Goal: Transaction & Acquisition: Purchase product/service

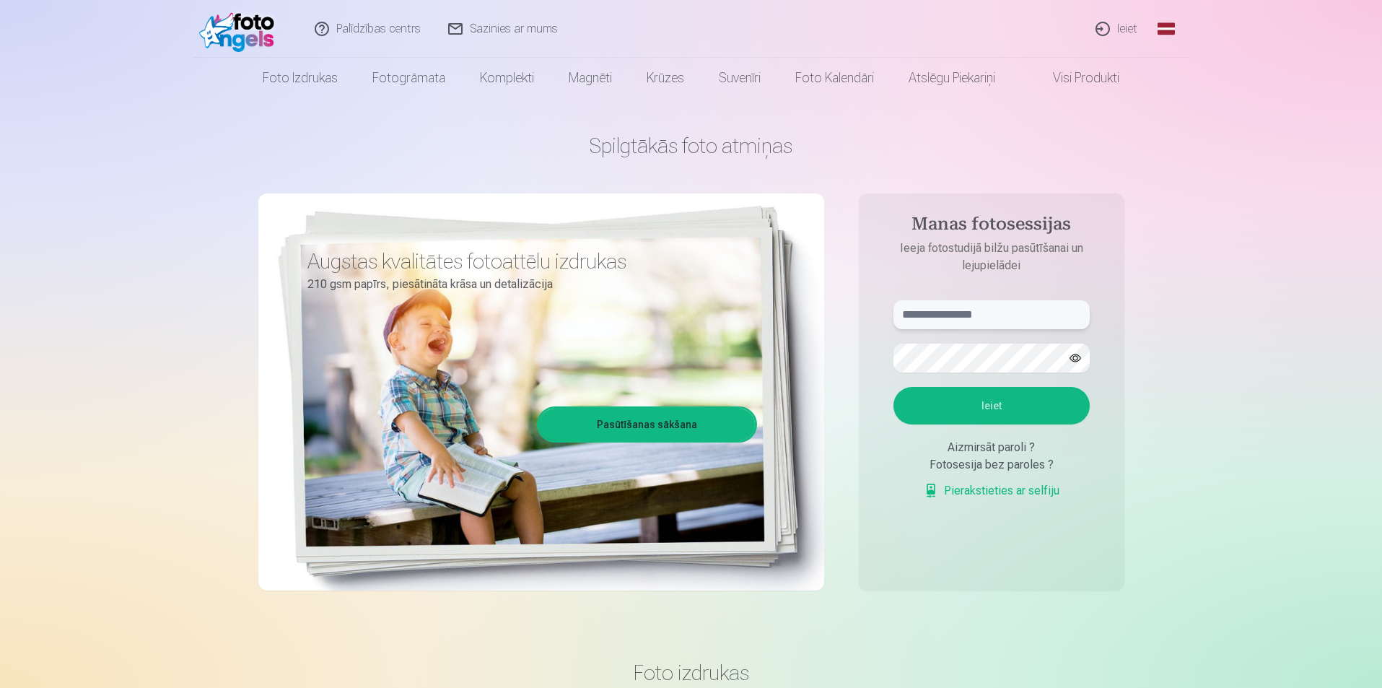
click at [958, 310] on input "text" at bounding box center [991, 314] width 196 height 29
click at [1029, 393] on button "Ieiet" at bounding box center [991, 406] width 196 height 38
click at [934, 317] on input "**********" at bounding box center [991, 314] width 196 height 29
type input "**********"
click at [992, 386] on form "**********" at bounding box center [991, 407] width 225 height 214
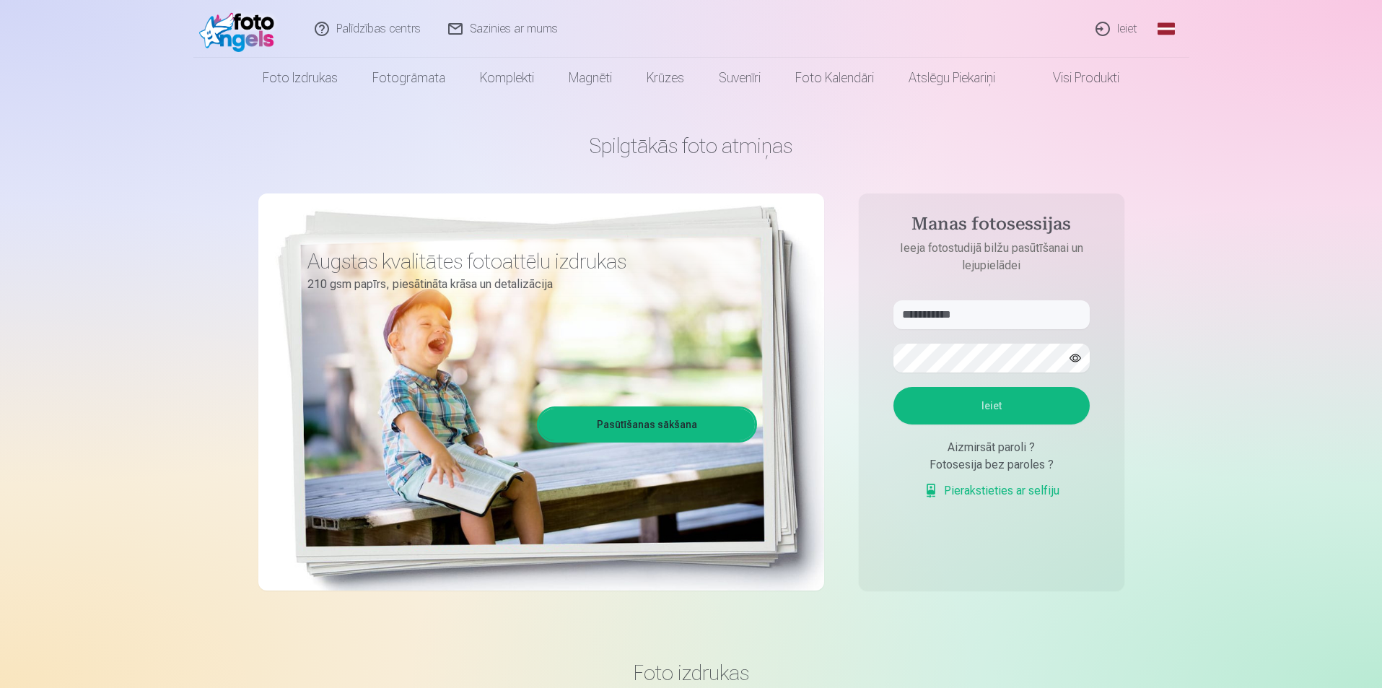
click at [984, 406] on button "Ieiet" at bounding box center [991, 406] width 196 height 38
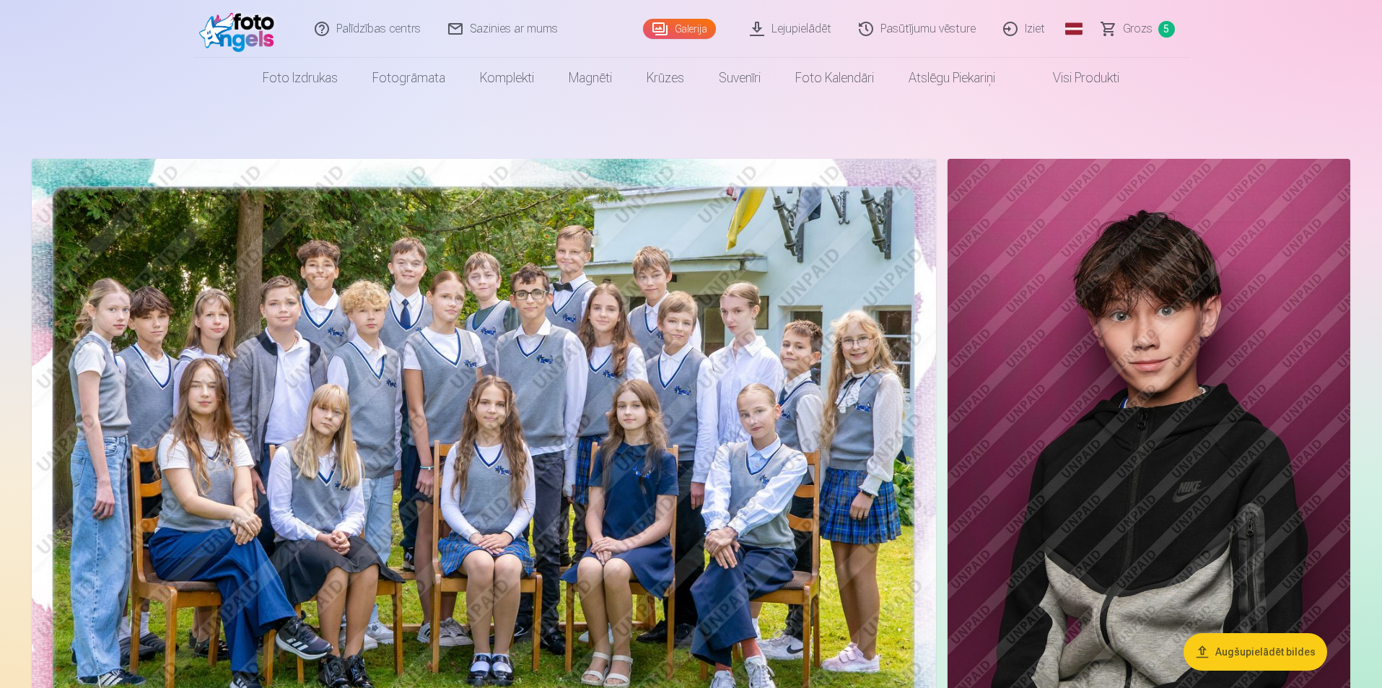
click at [1134, 30] on span "Grozs" at bounding box center [1138, 28] width 30 height 17
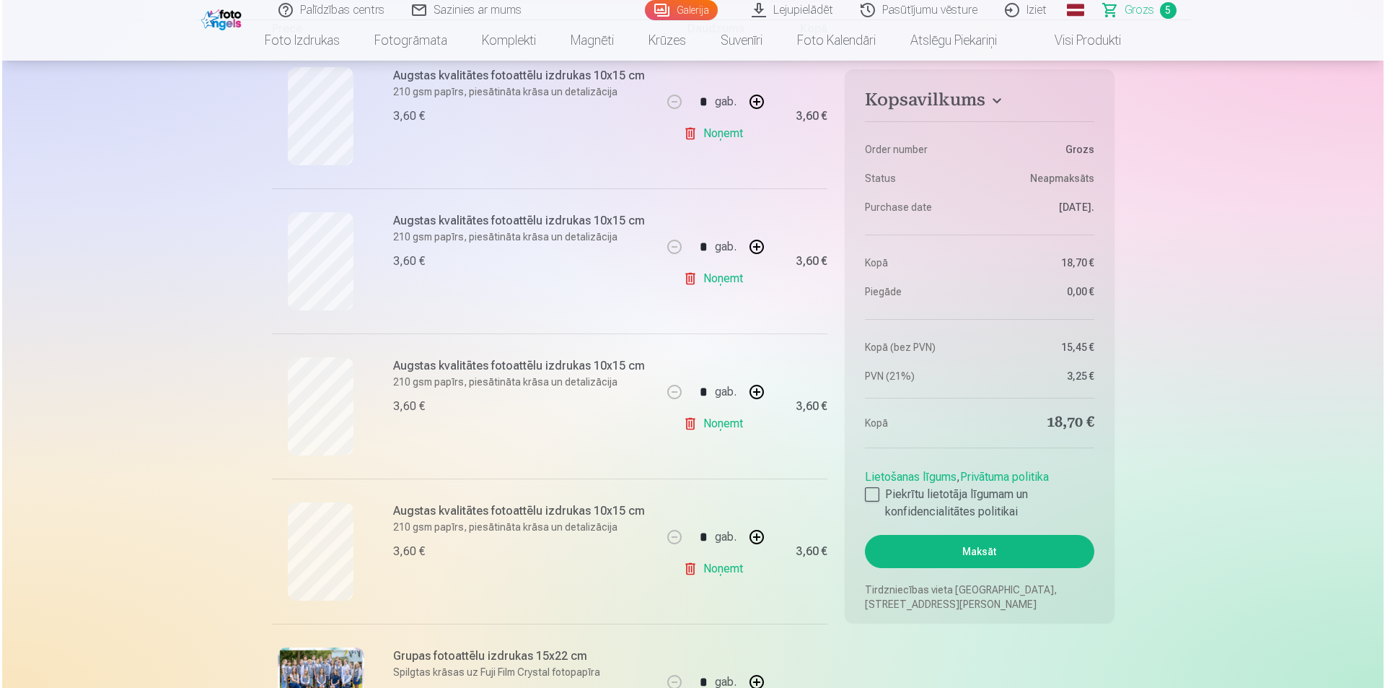
scroll to position [289, 0]
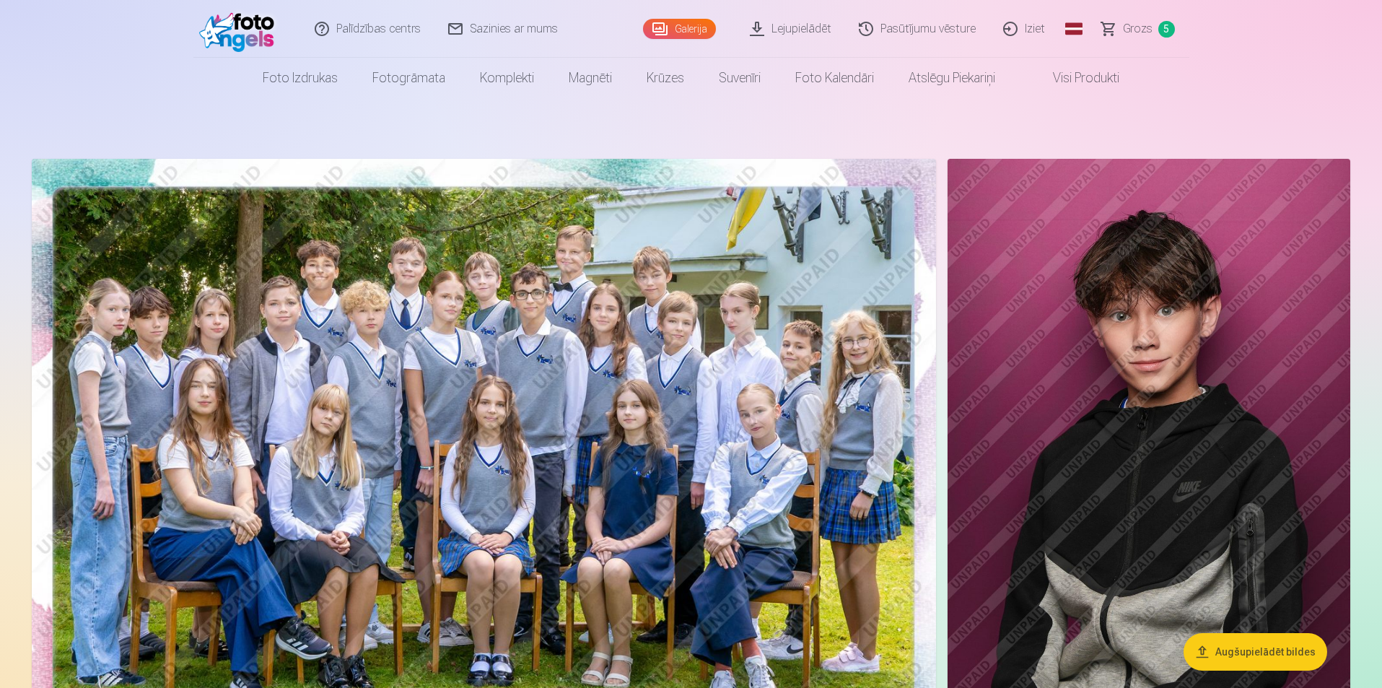
click at [1137, 31] on span "Grozs" at bounding box center [1138, 28] width 30 height 17
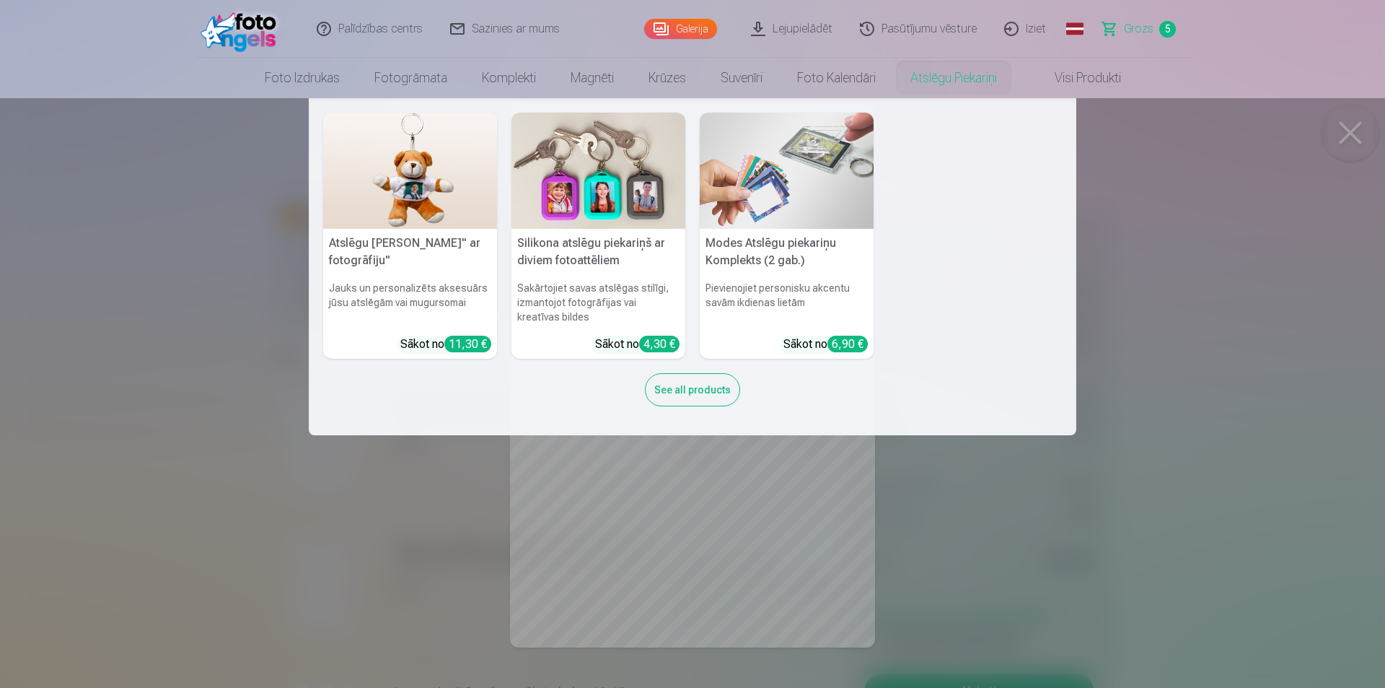
click at [1112, 298] on nav "Atslēgu piekariņš Lācītis" ar fotogrāfiju" Jauks un personalizēts aksesuārs jūs…" at bounding box center [692, 266] width 1385 height 337
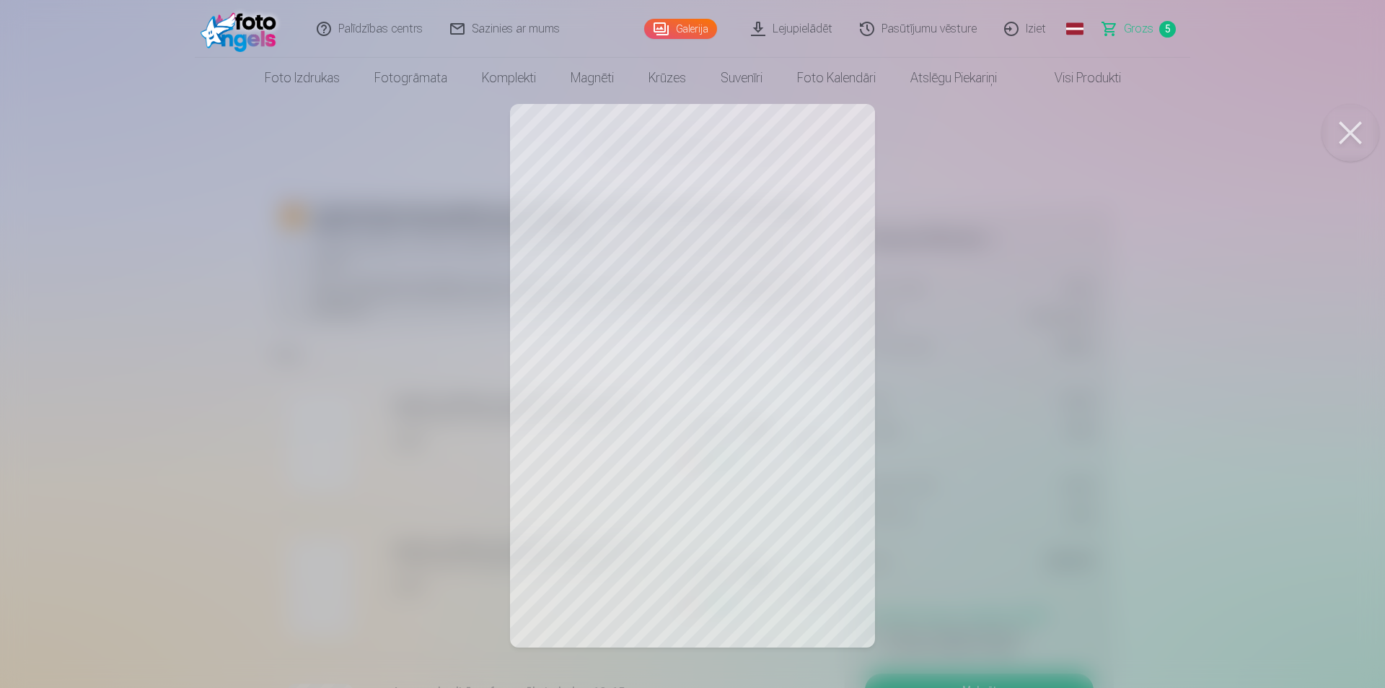
click at [1359, 132] on button at bounding box center [1351, 133] width 58 height 58
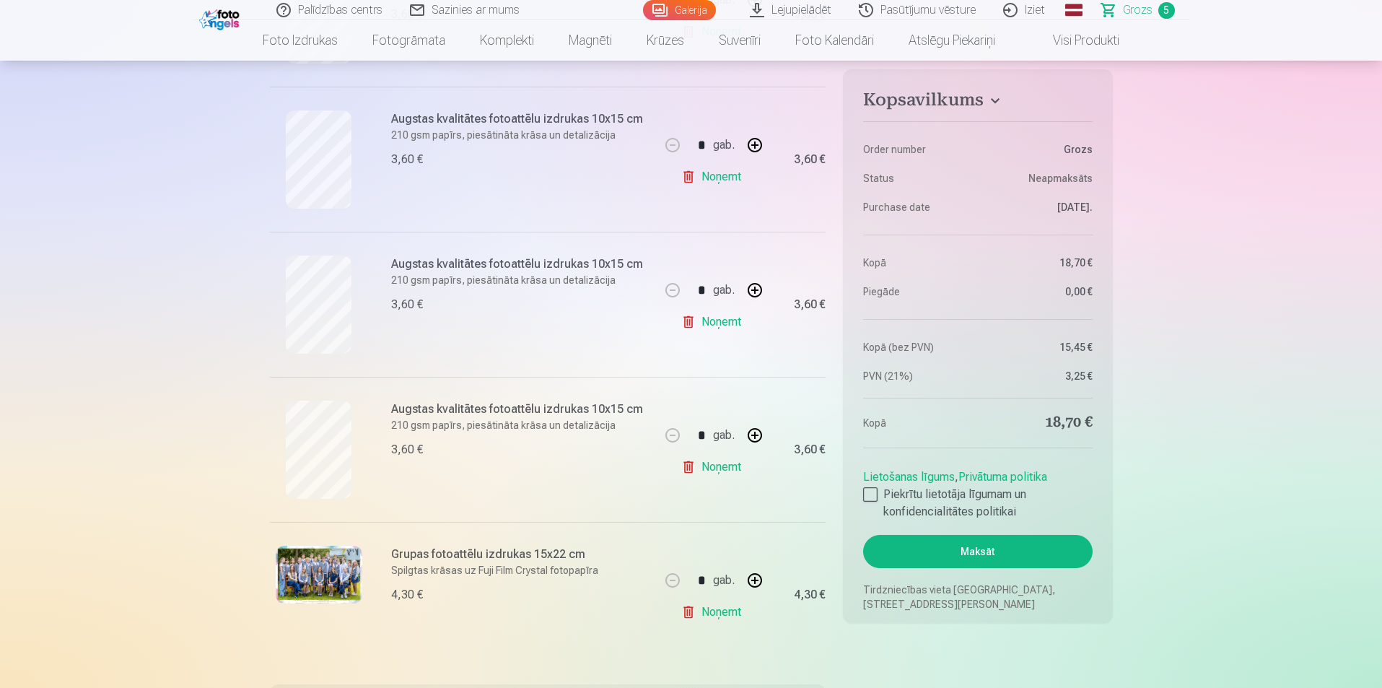
scroll to position [433, 0]
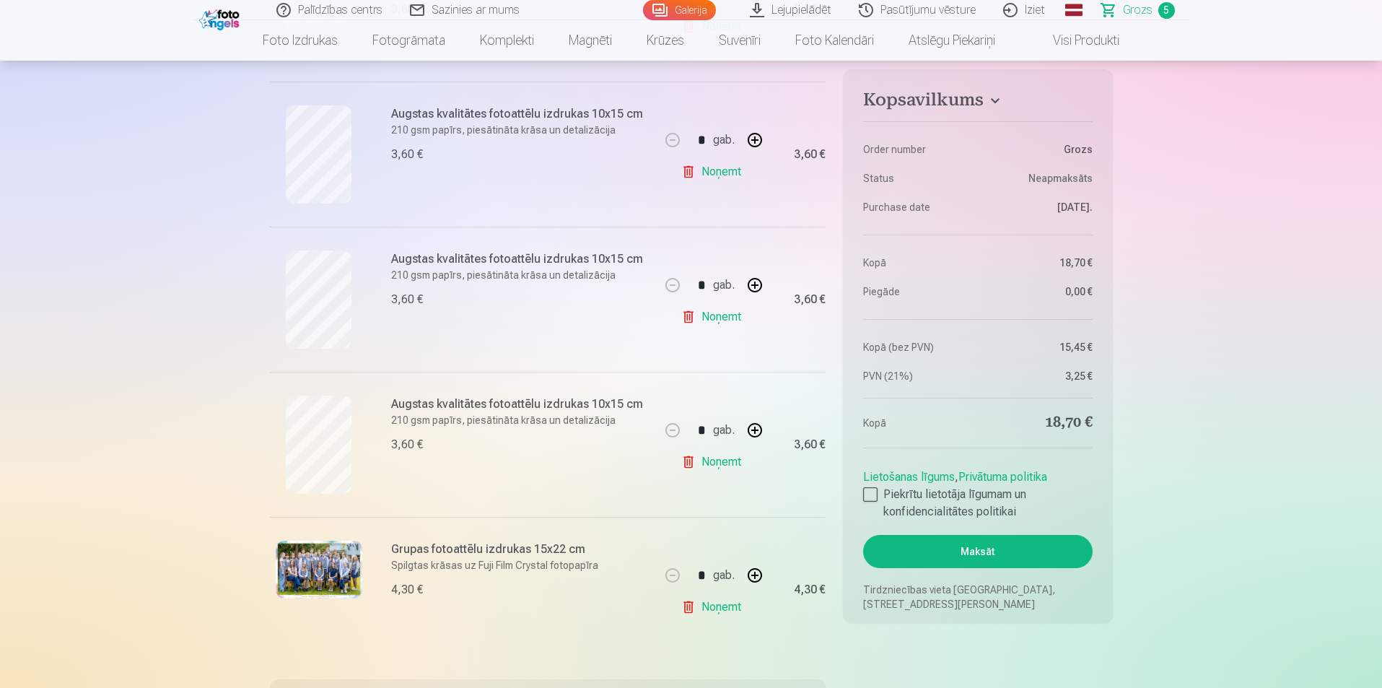
click at [315, 566] on img at bounding box center [319, 569] width 87 height 58
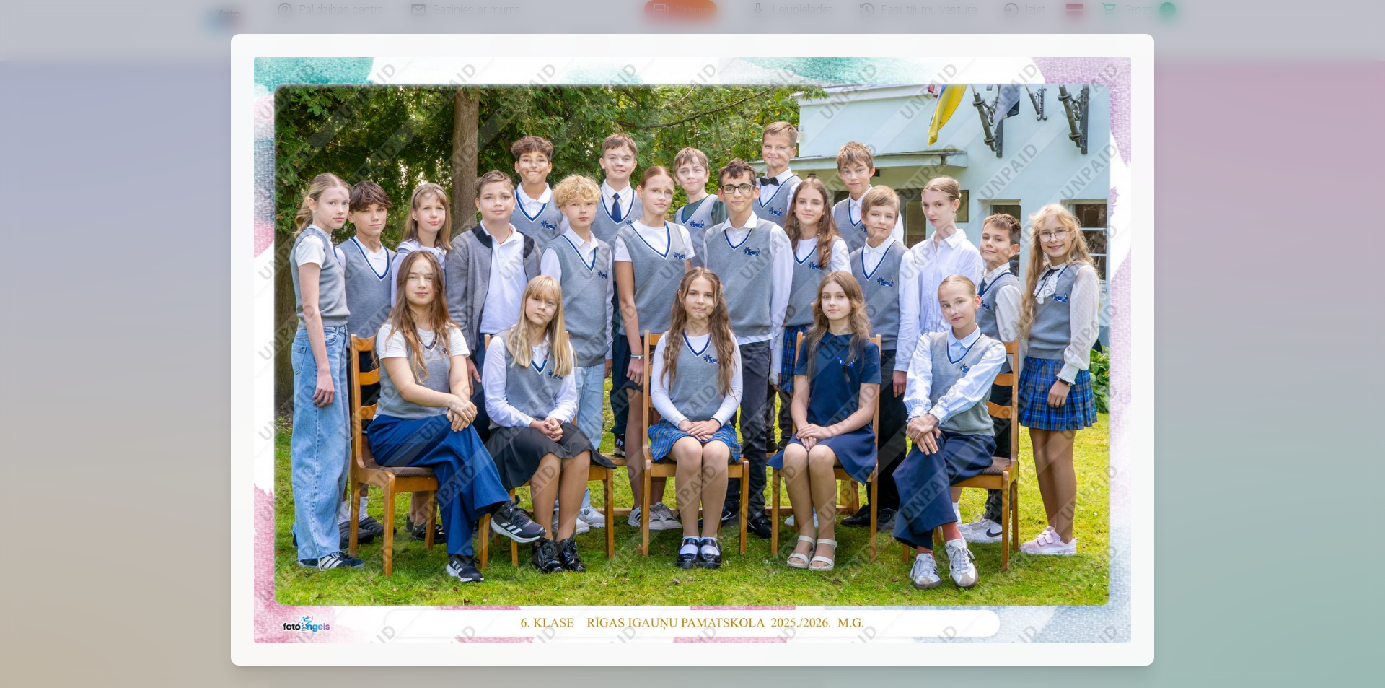
click at [1187, 338] on div at bounding box center [692, 344] width 1385 height 688
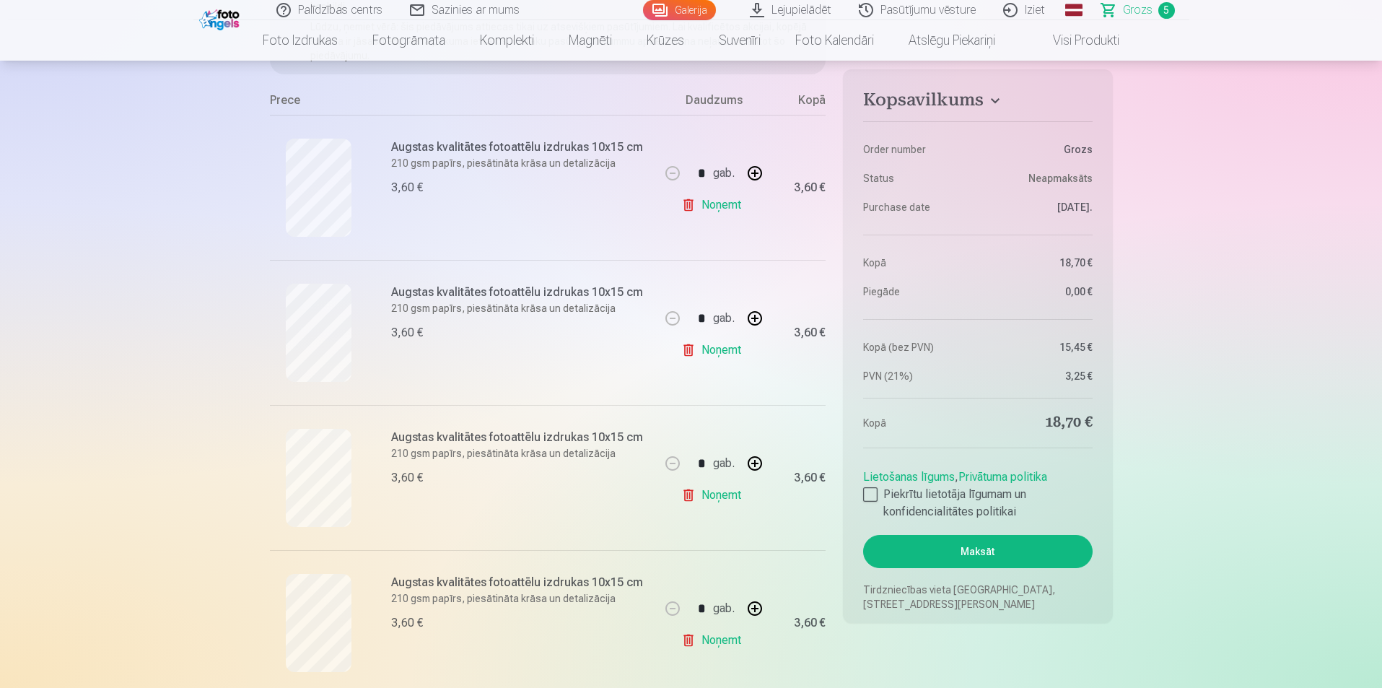
scroll to position [216, 0]
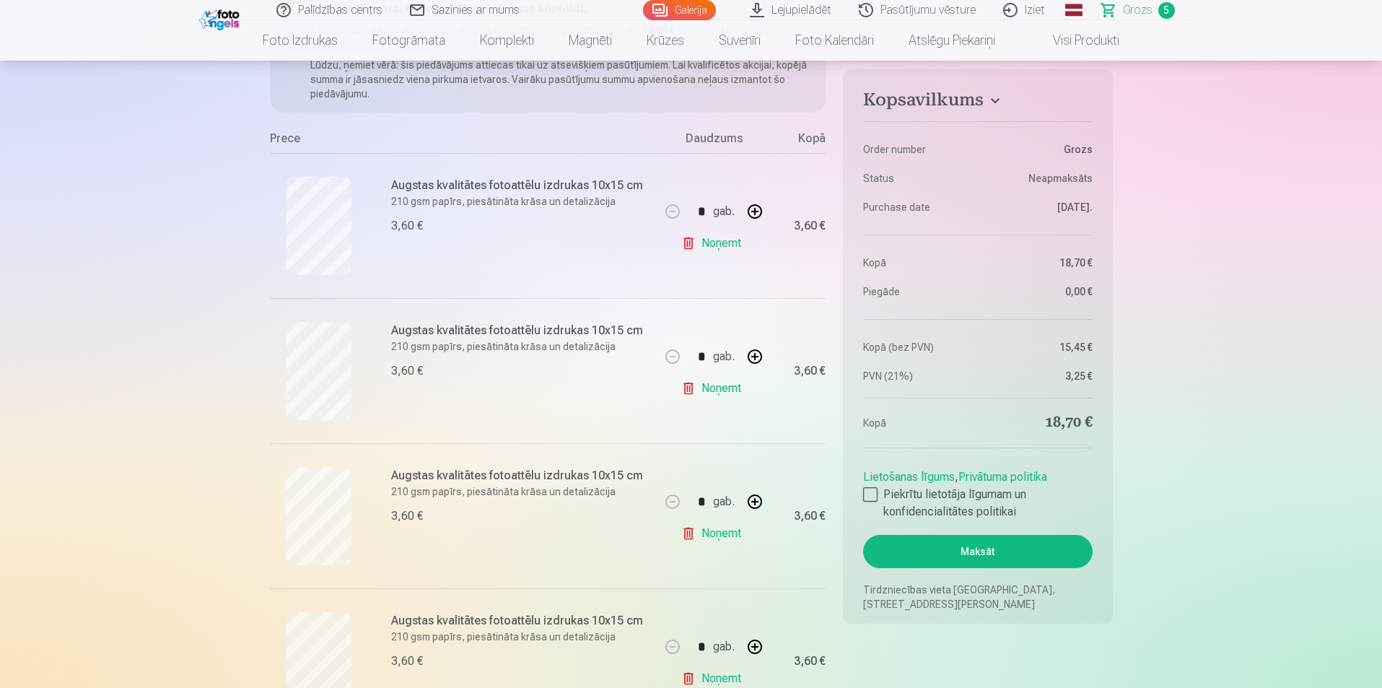
click at [322, 10] on link "Palīdzības centrs" at bounding box center [329, 10] width 133 height 20
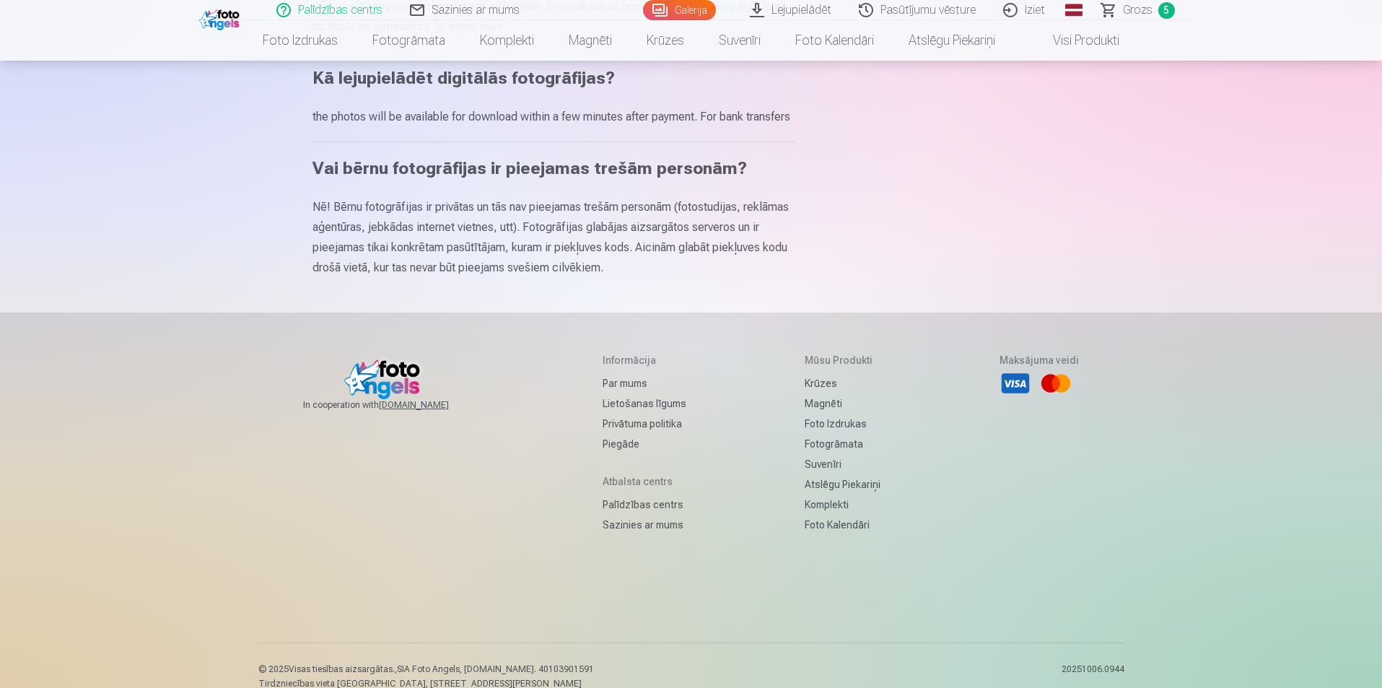
scroll to position [866, 0]
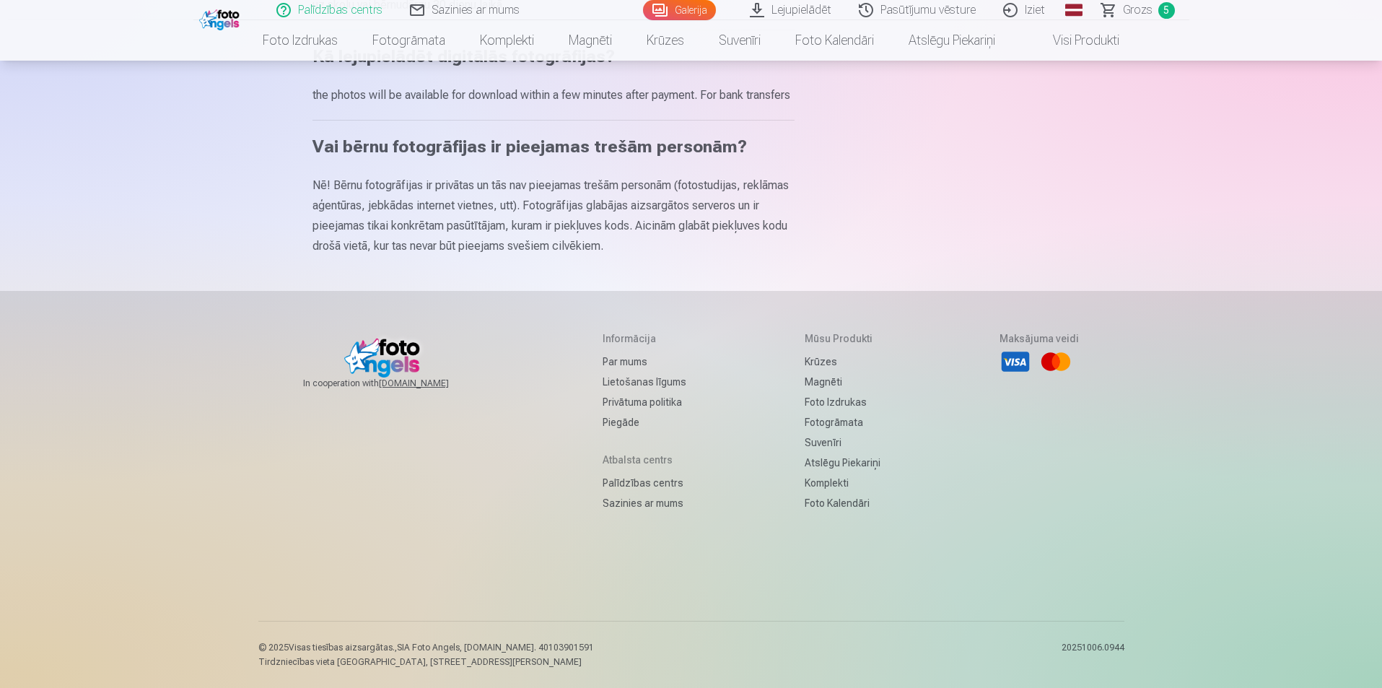
click at [663, 511] on link "Sazinies ar mums" at bounding box center [644, 503] width 84 height 20
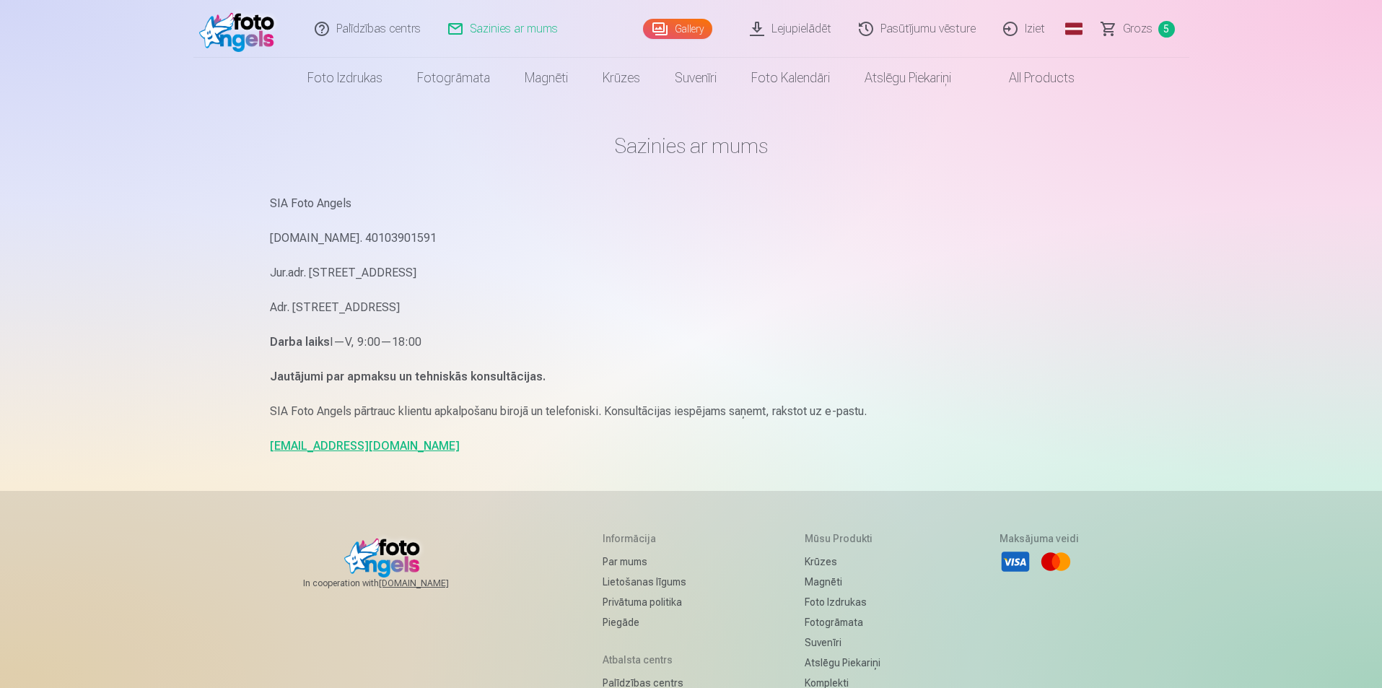
click at [1131, 29] on span "Grozs" at bounding box center [1138, 28] width 30 height 17
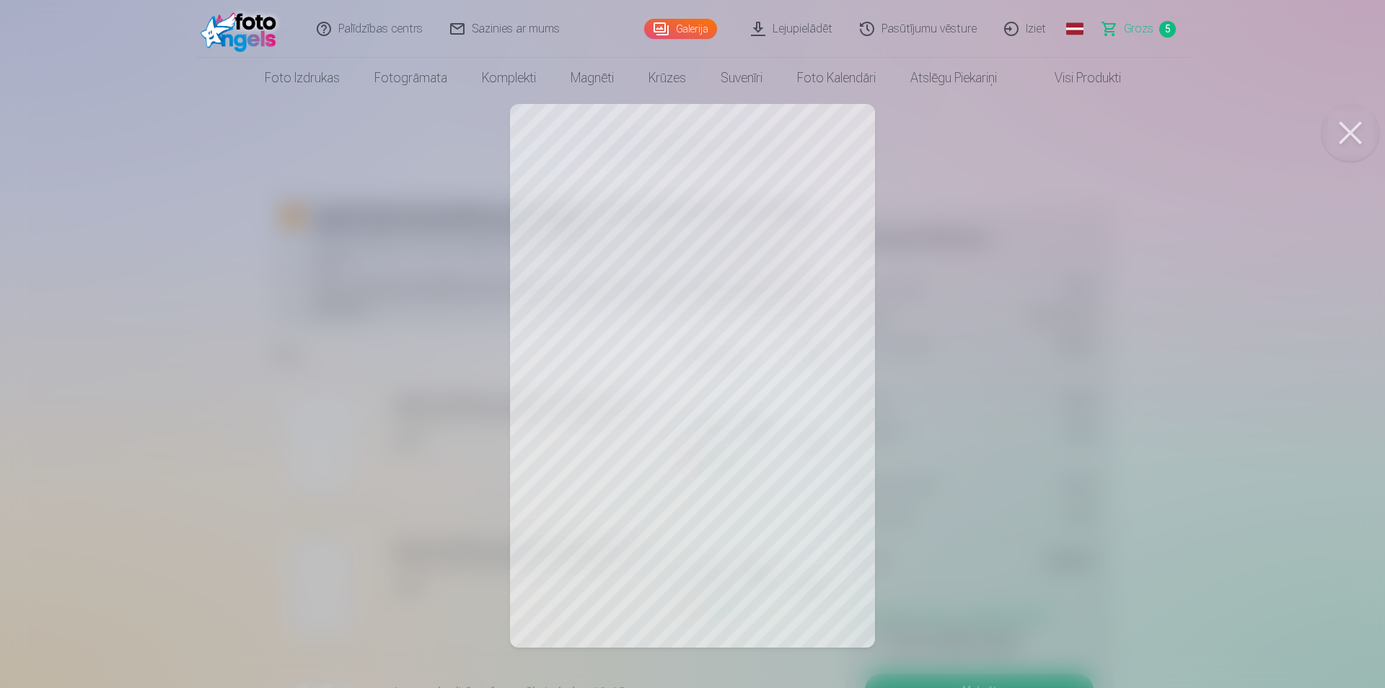
click at [670, 338] on div at bounding box center [692, 344] width 1385 height 688
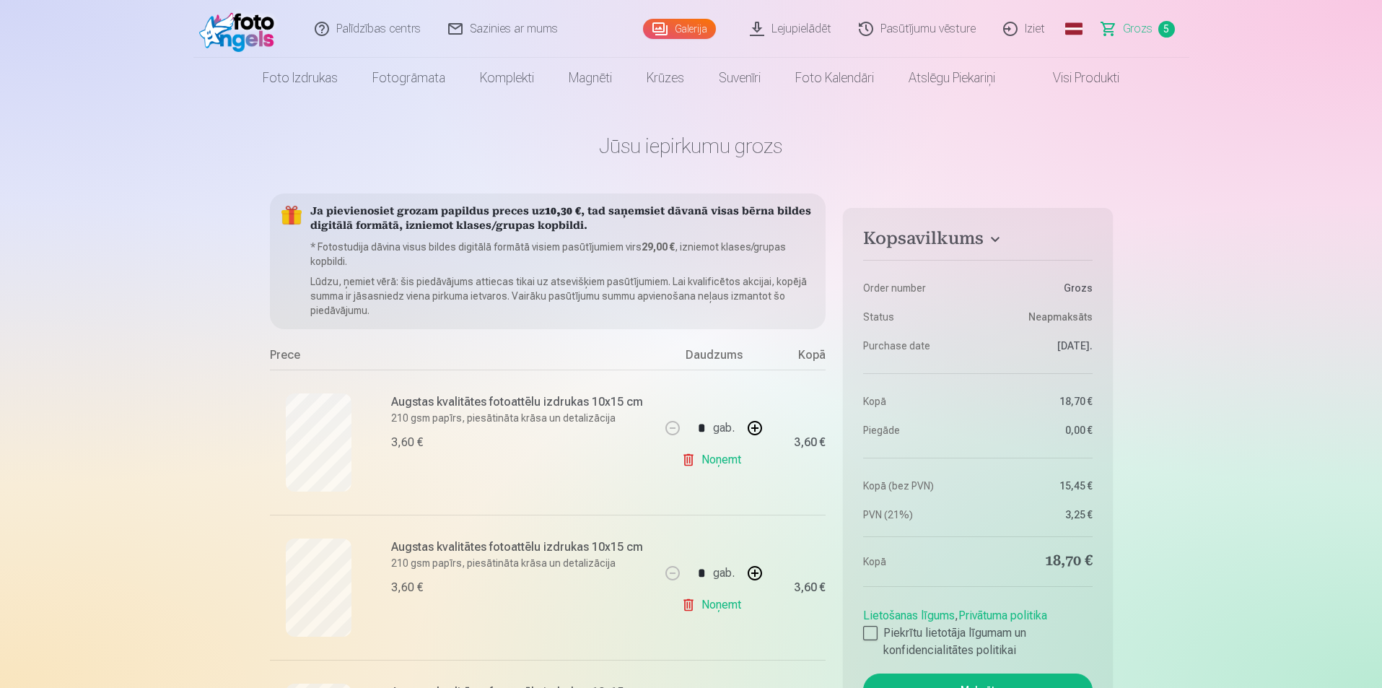
click at [945, 25] on link "Pasūtījumu vēsture" at bounding box center [918, 29] width 144 height 58
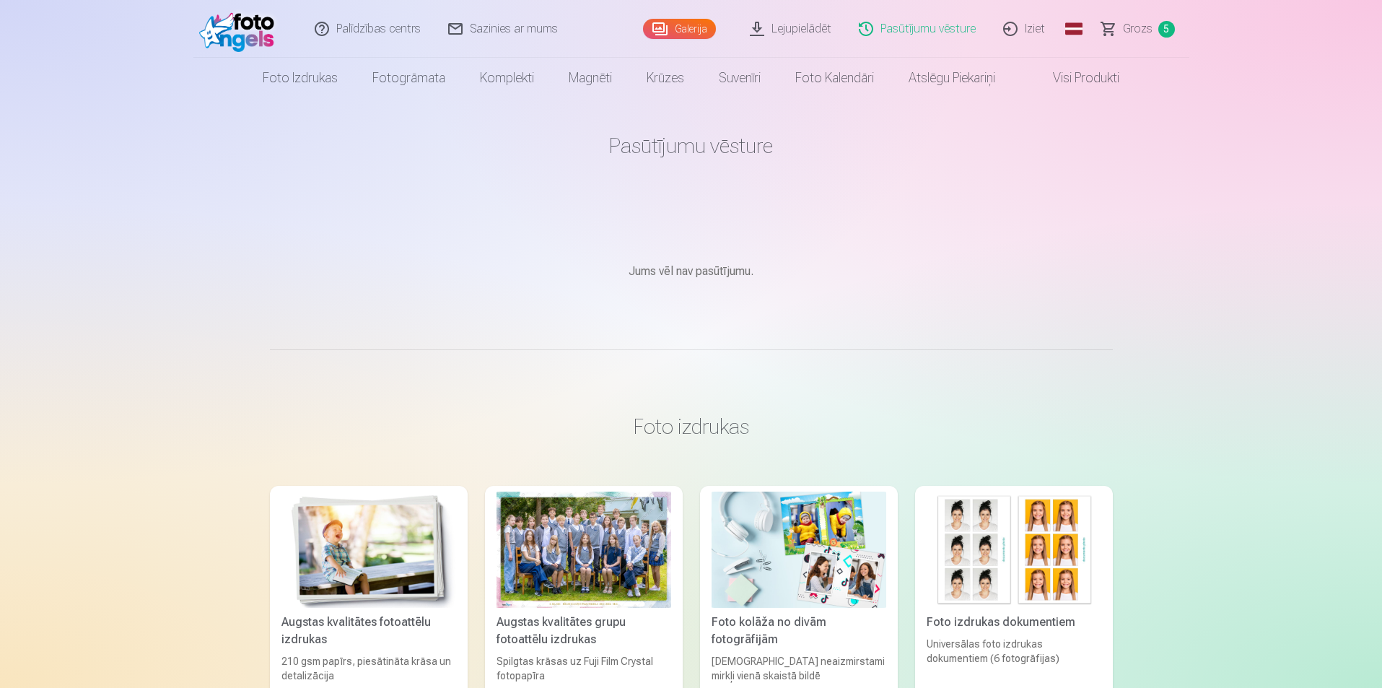
click at [1081, 75] on link "Visi produkti" at bounding box center [1074, 78] width 124 height 40
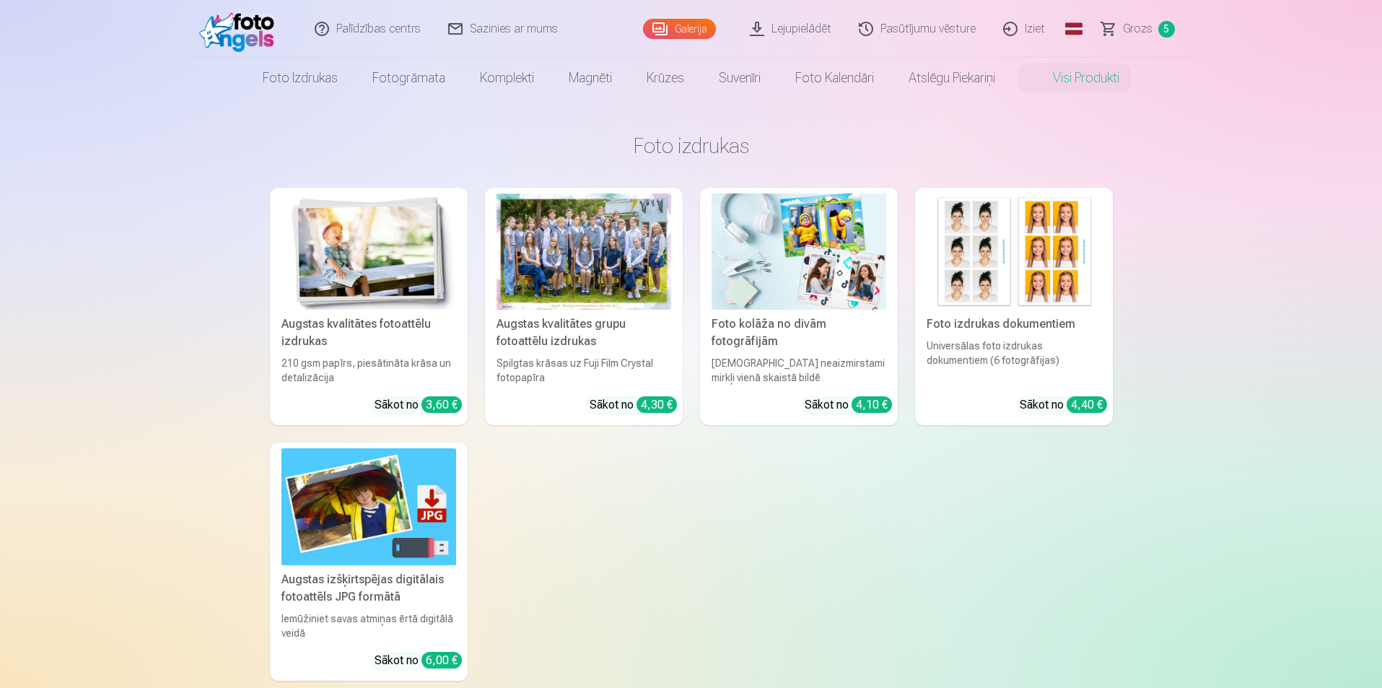
click at [548, 260] on div at bounding box center [583, 251] width 175 height 116
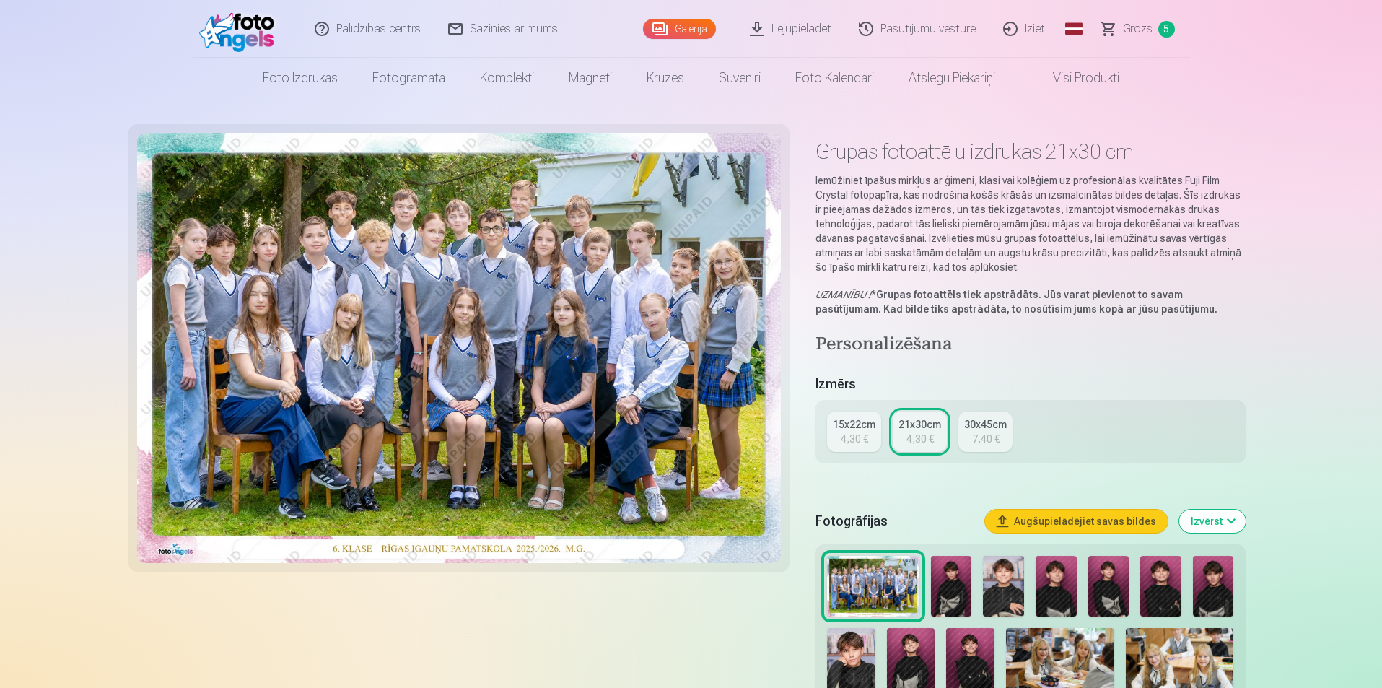
click at [1134, 25] on span "Grozs" at bounding box center [1138, 28] width 30 height 17
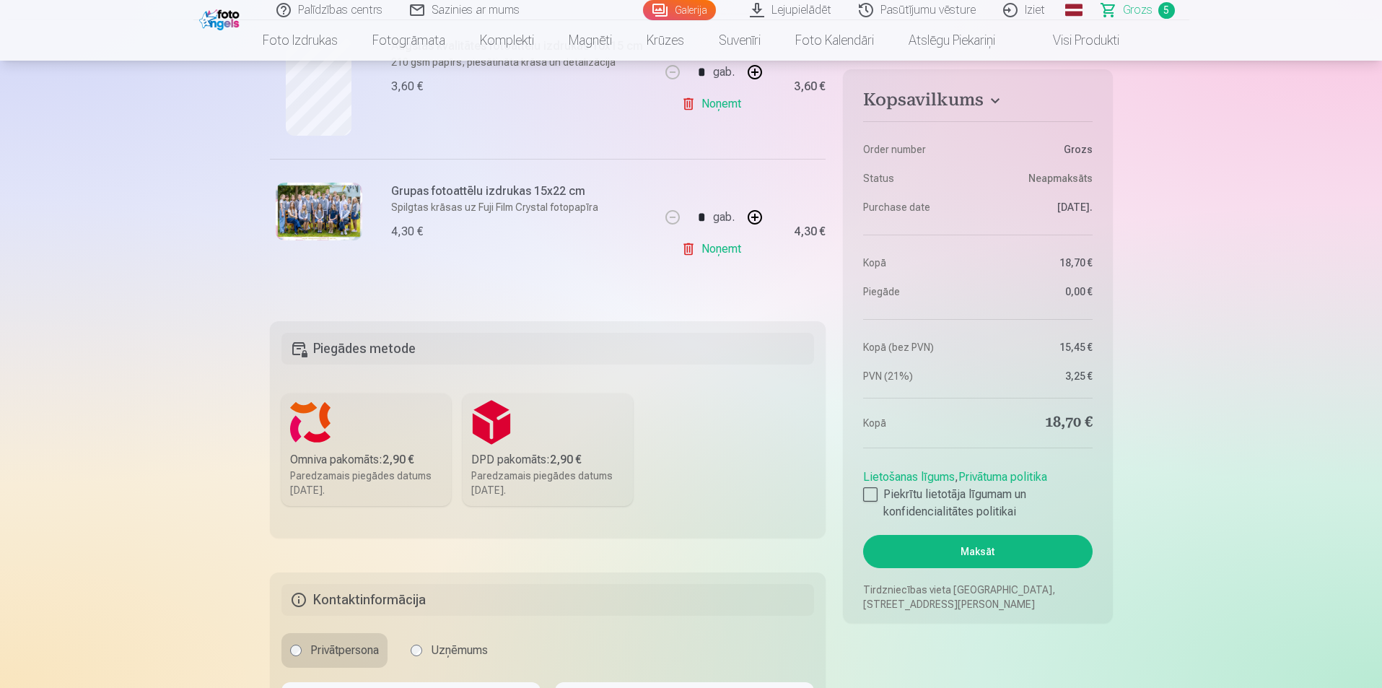
scroll to position [794, 0]
click at [716, 245] on link "Noņemt" at bounding box center [714, 246] width 66 height 29
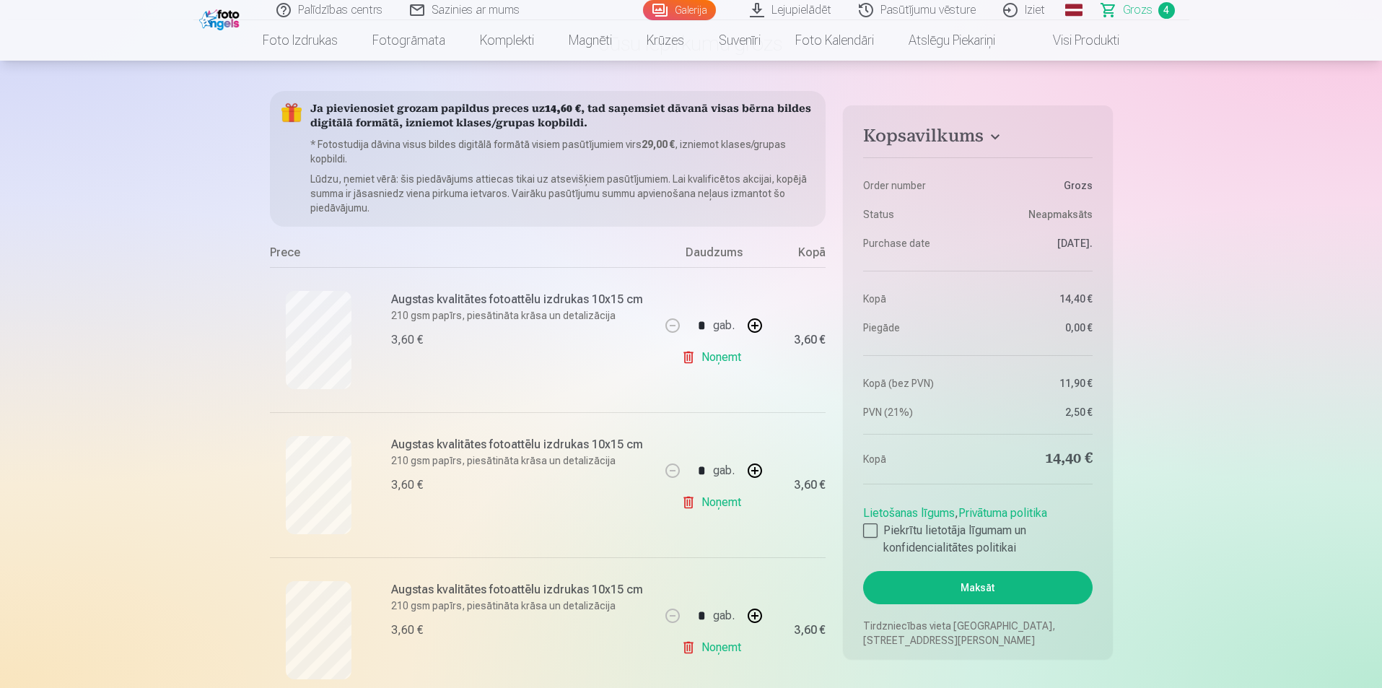
scroll to position [0, 0]
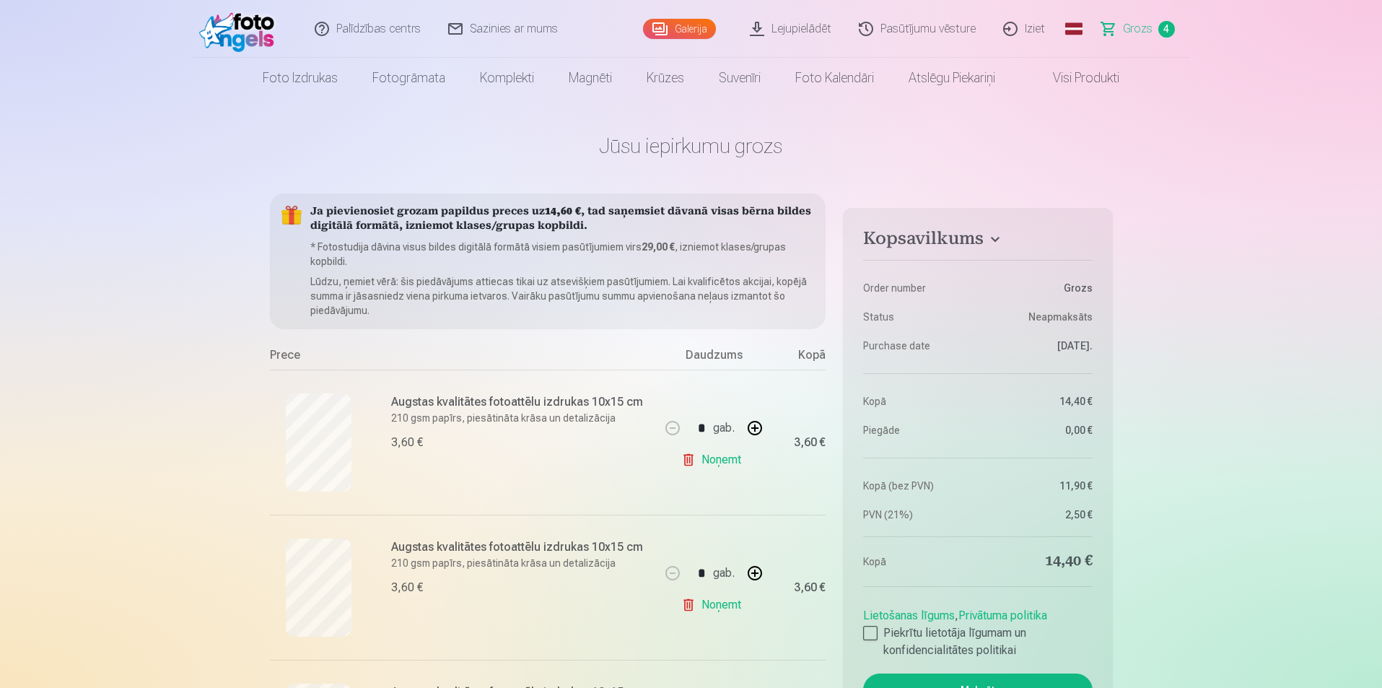
click at [698, 30] on link "Galerija" at bounding box center [679, 29] width 73 height 20
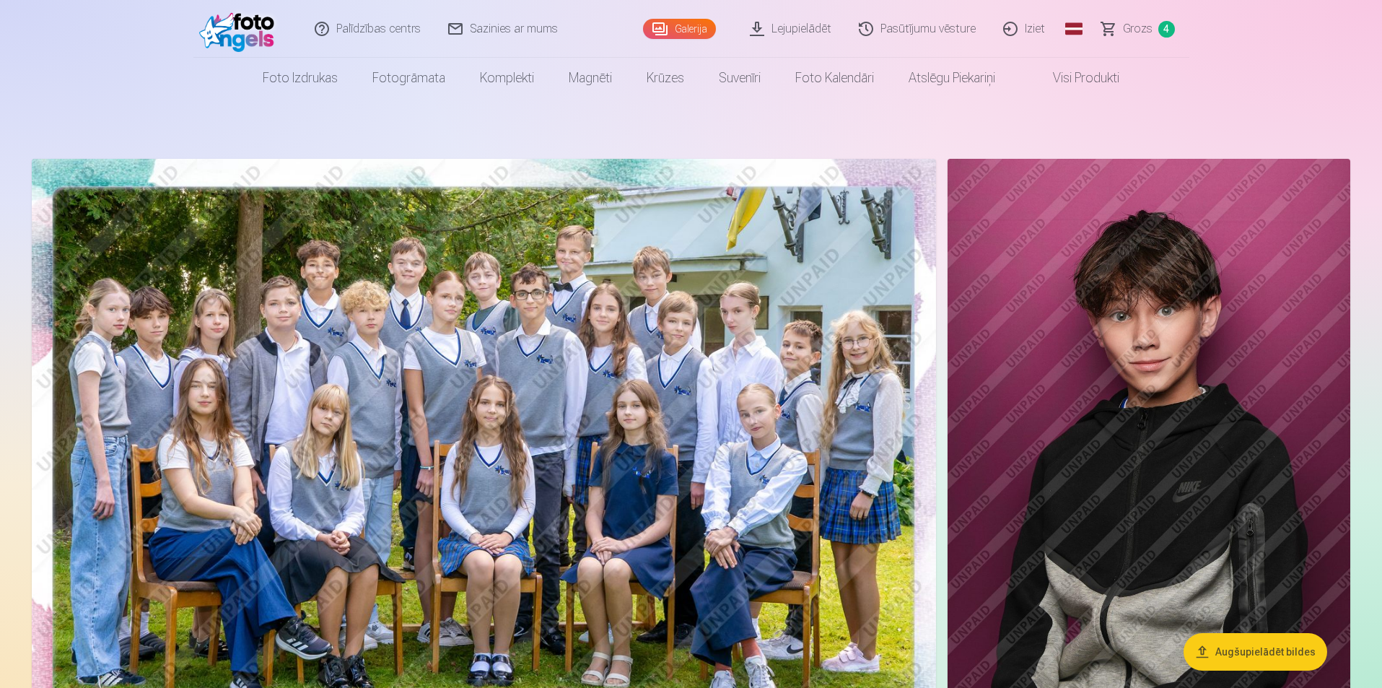
click at [588, 361] on img at bounding box center [484, 460] width 904 height 603
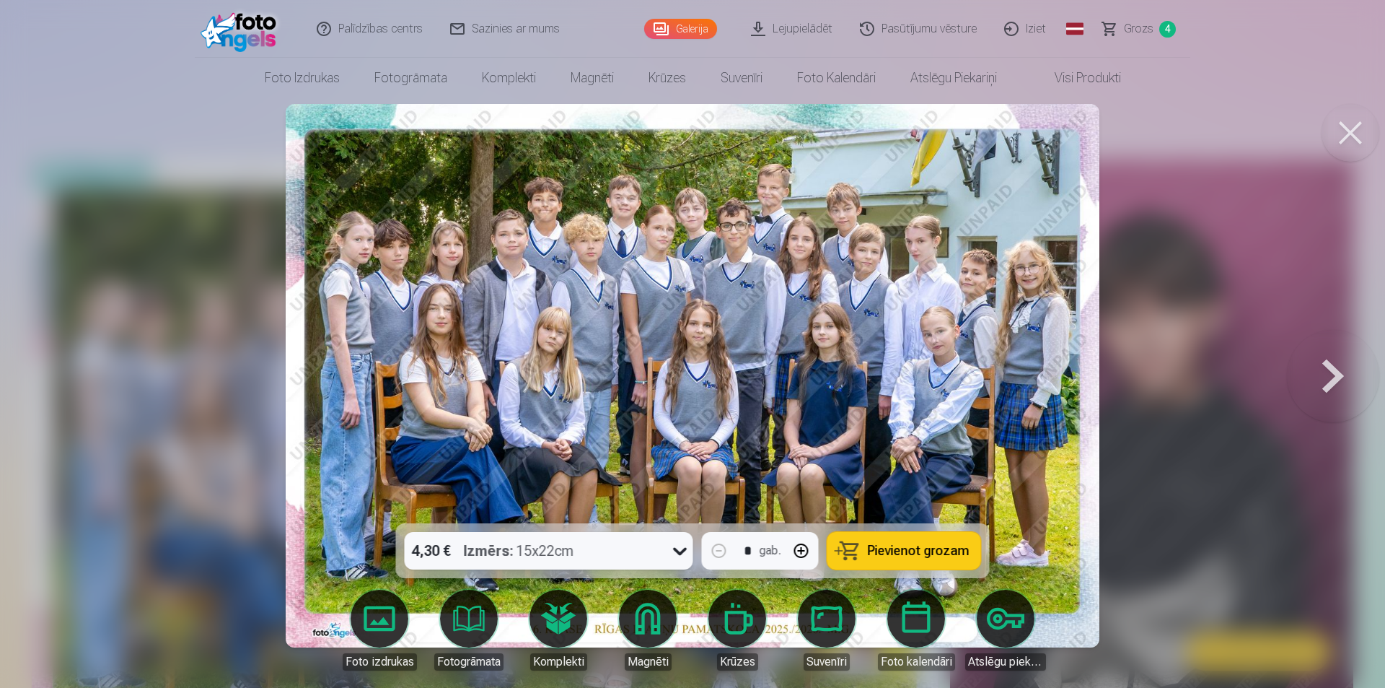
click at [607, 545] on div "4,30 € Izmērs : 15x22cm" at bounding box center [535, 551] width 261 height 38
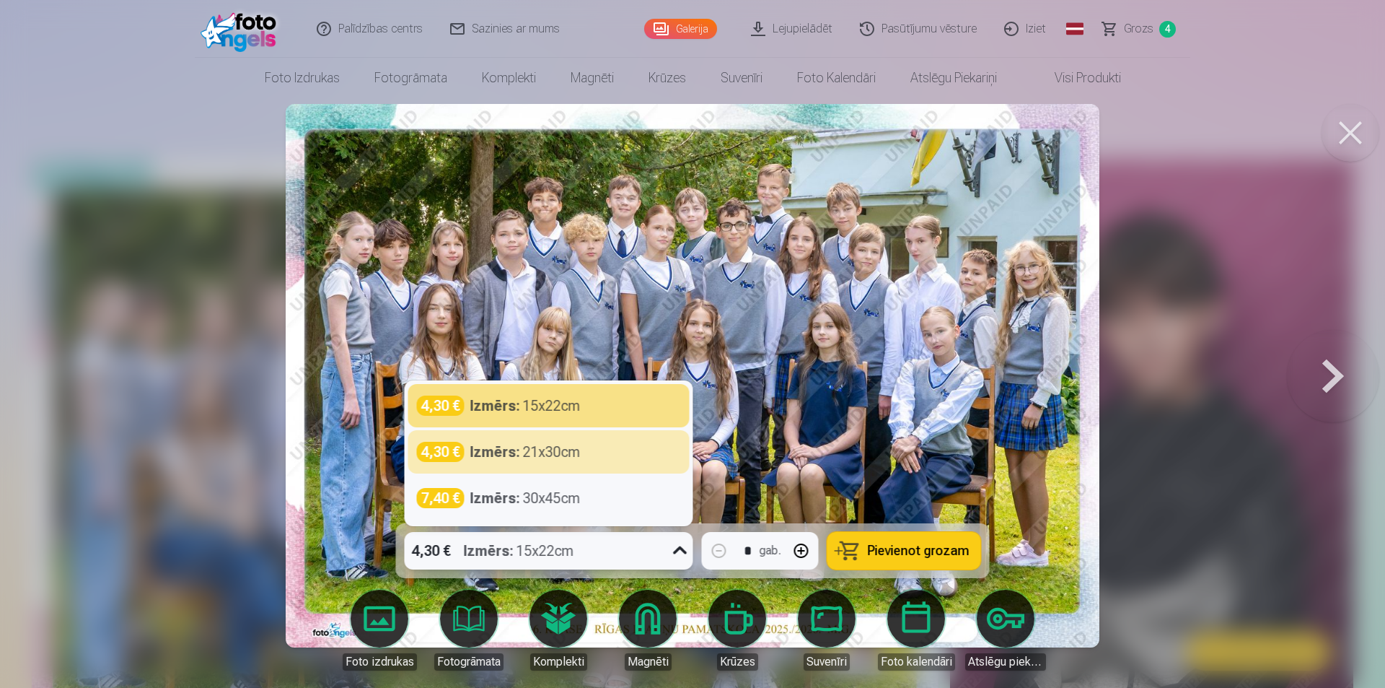
click at [561, 453] on div "Izmērs : 21x30cm" at bounding box center [525, 452] width 110 height 20
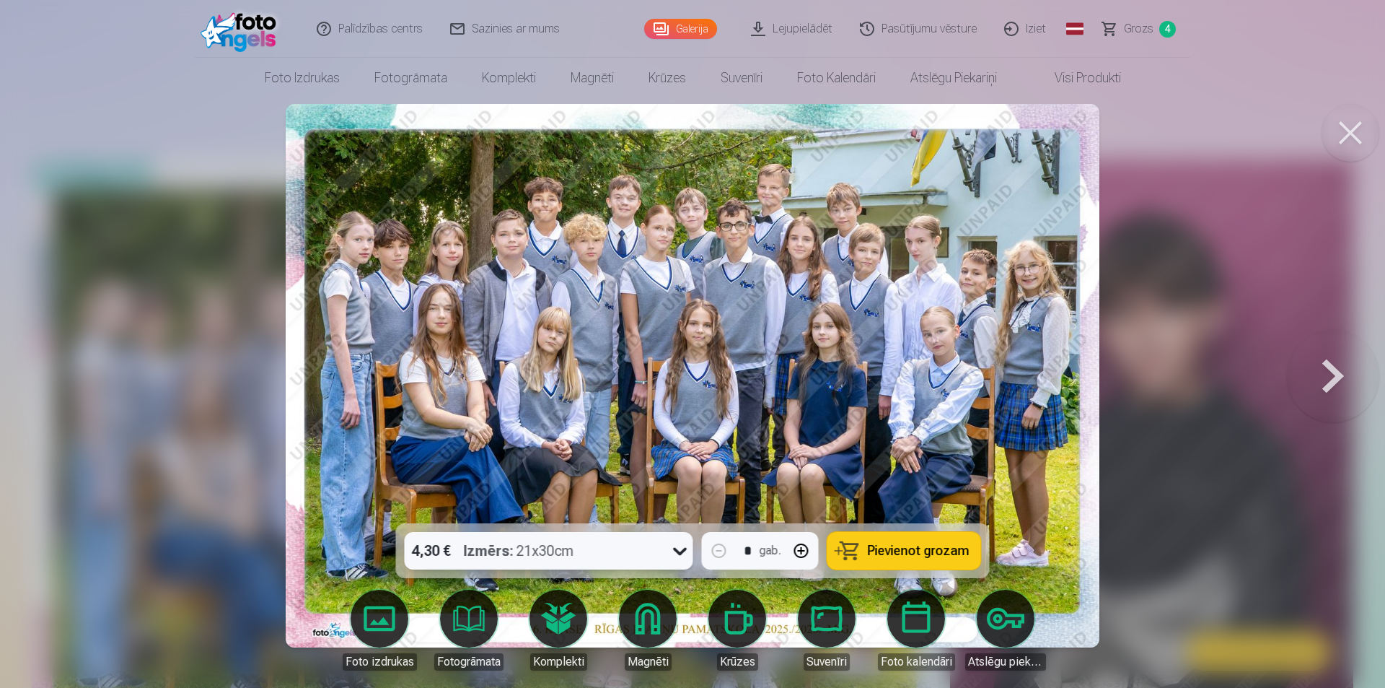
click at [957, 556] on span "Pievienot grozam" at bounding box center [919, 550] width 102 height 13
click at [1154, 30] on link "Grozs 5" at bounding box center [1140, 29] width 101 height 58
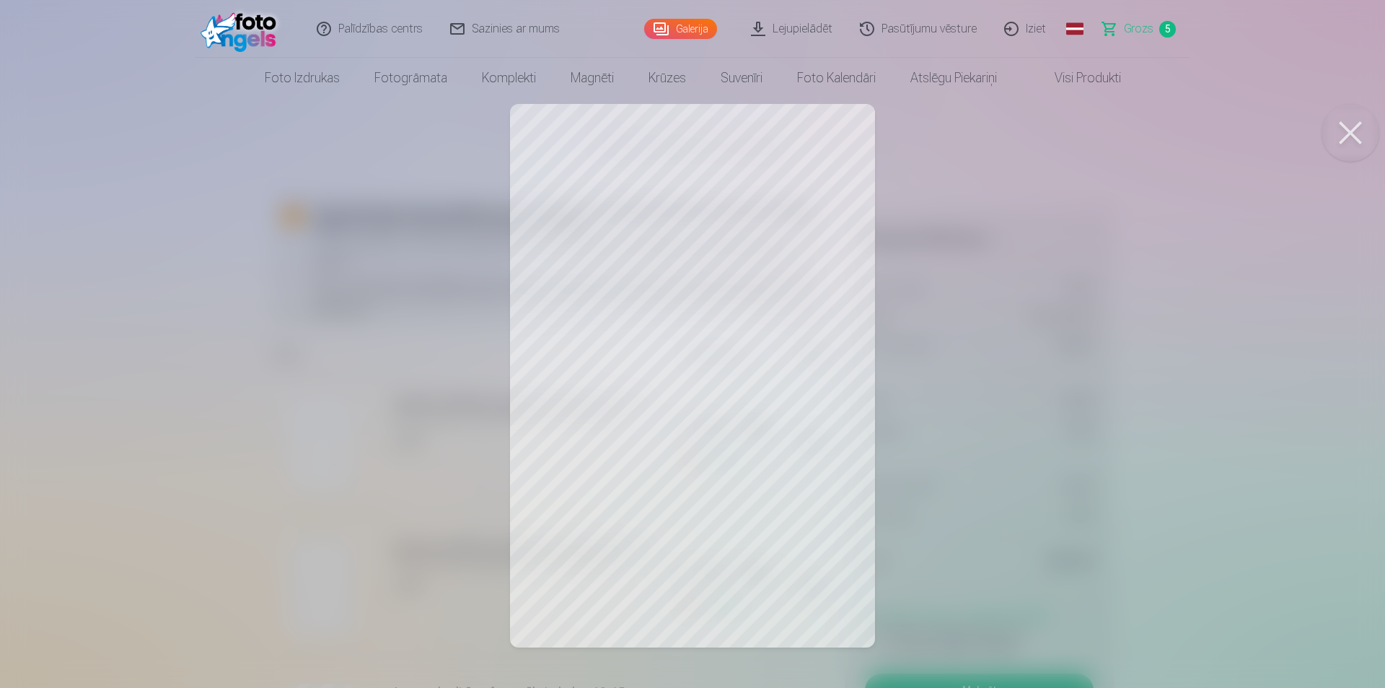
click at [617, 309] on div at bounding box center [692, 344] width 1385 height 688
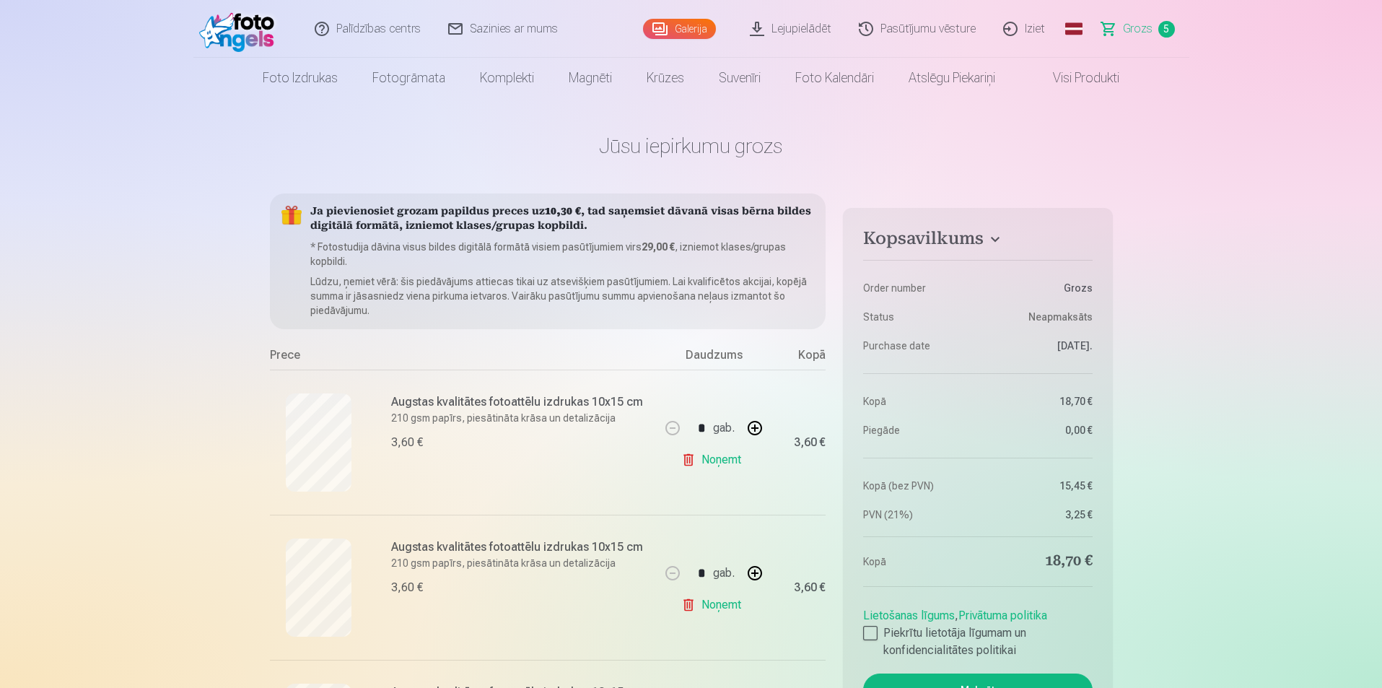
click at [701, 30] on link "Galerija" at bounding box center [679, 29] width 73 height 20
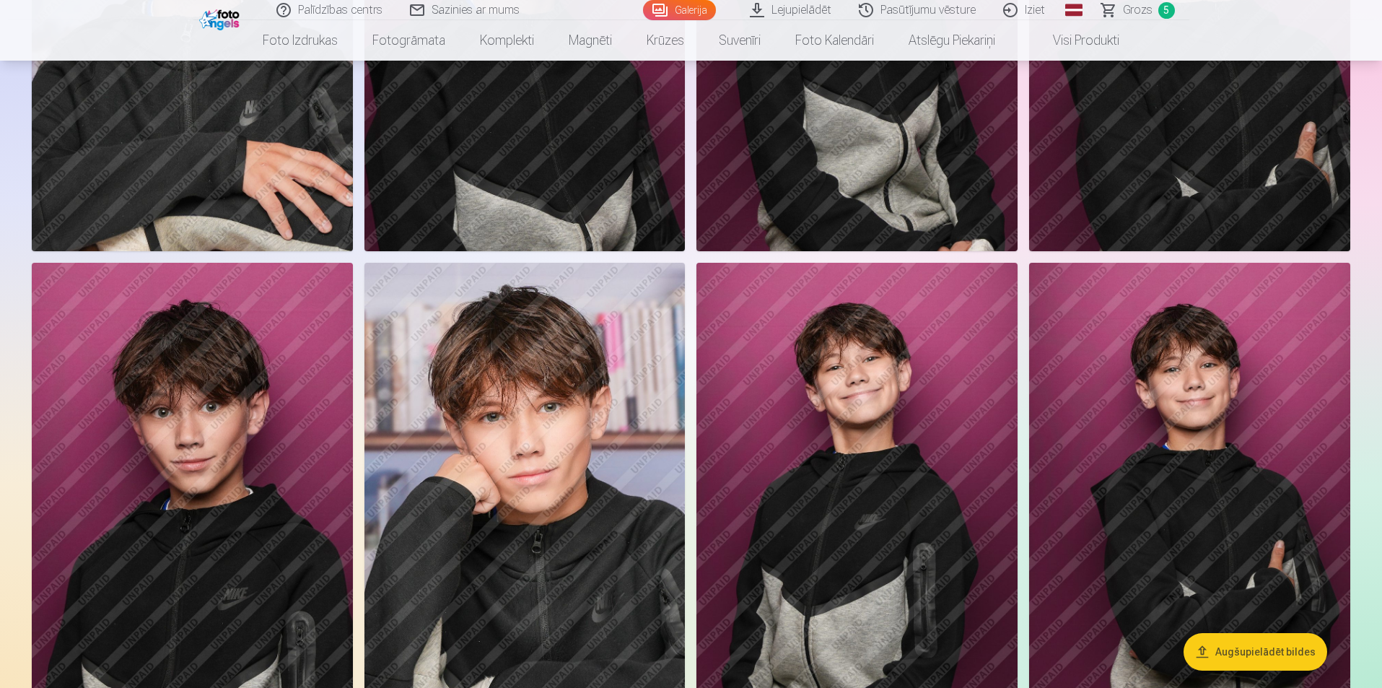
scroll to position [1010, 0]
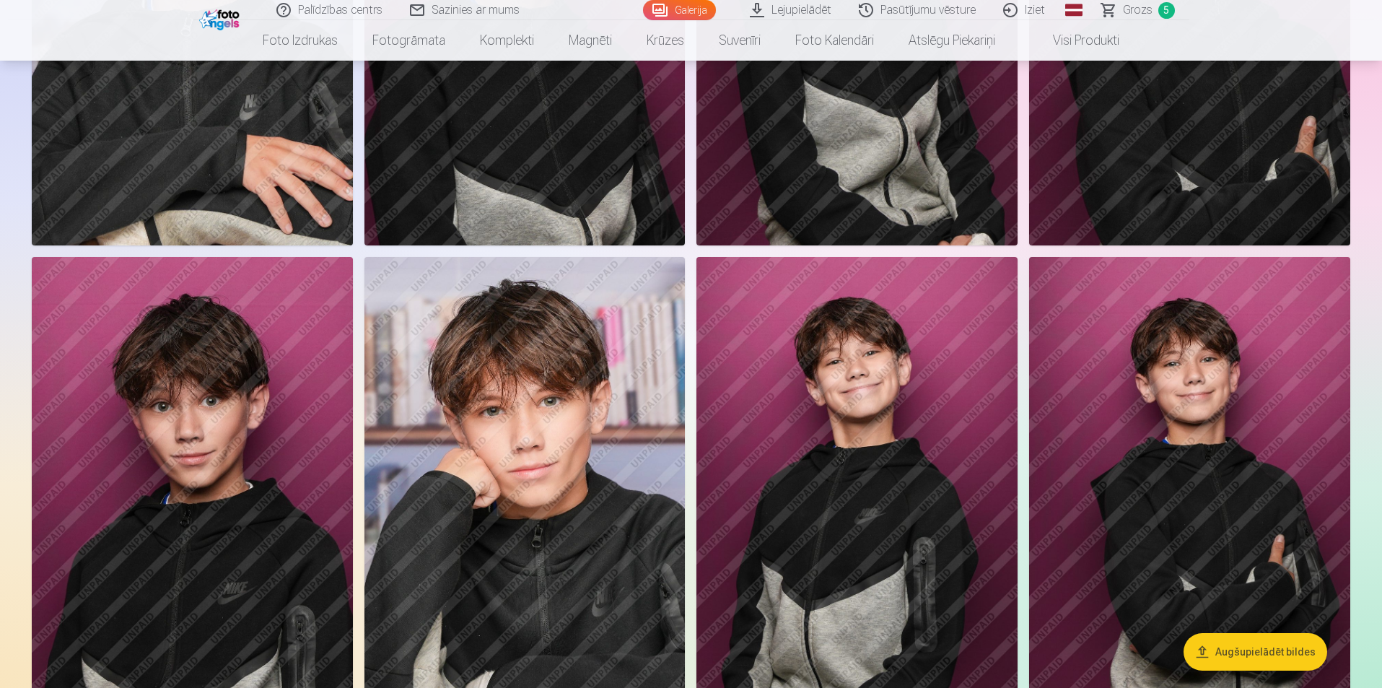
click at [576, 483] on img at bounding box center [524, 497] width 321 height 481
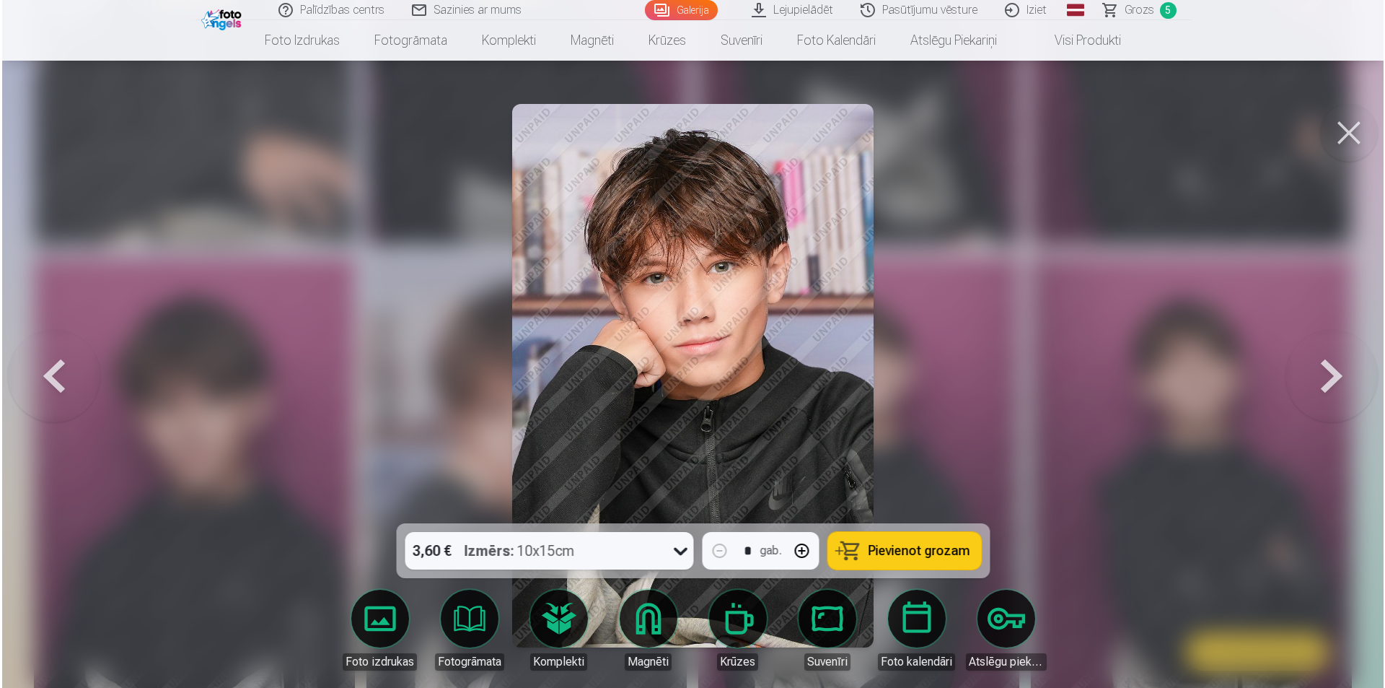
scroll to position [1012, 0]
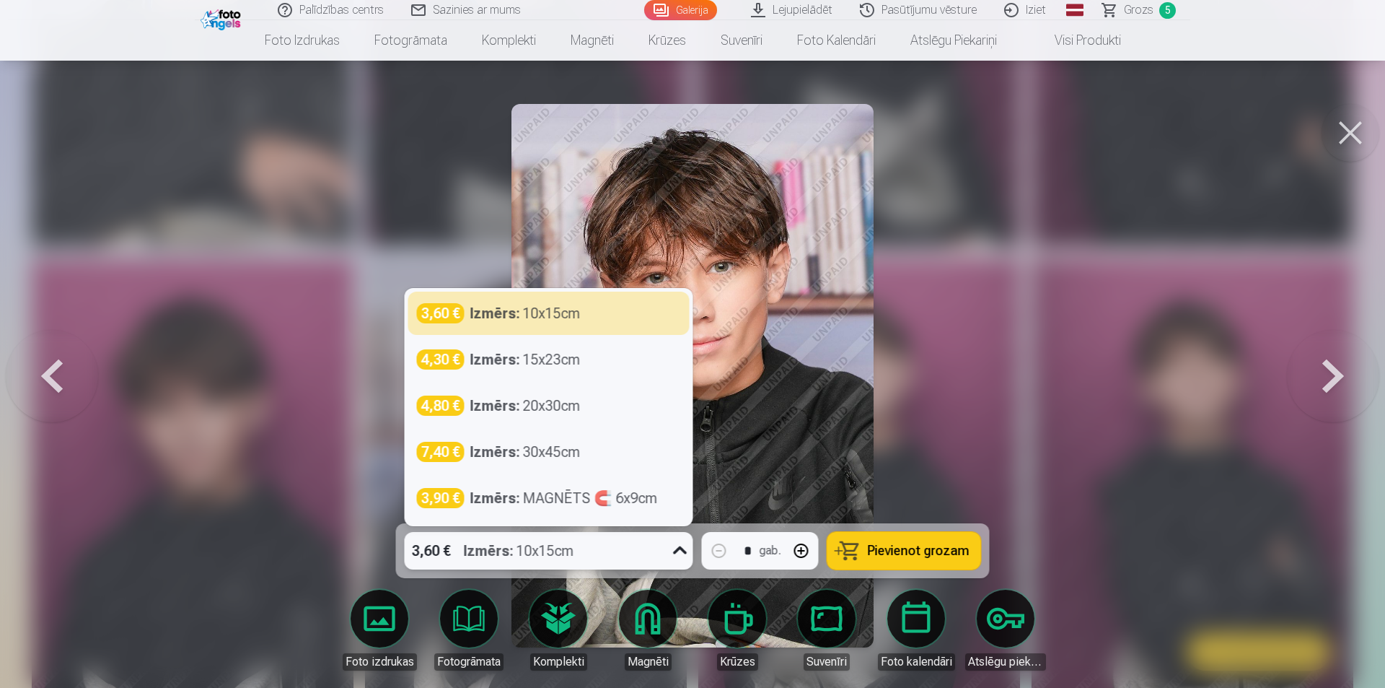
click at [549, 545] on div "Izmērs : 10x15cm" at bounding box center [519, 551] width 110 height 38
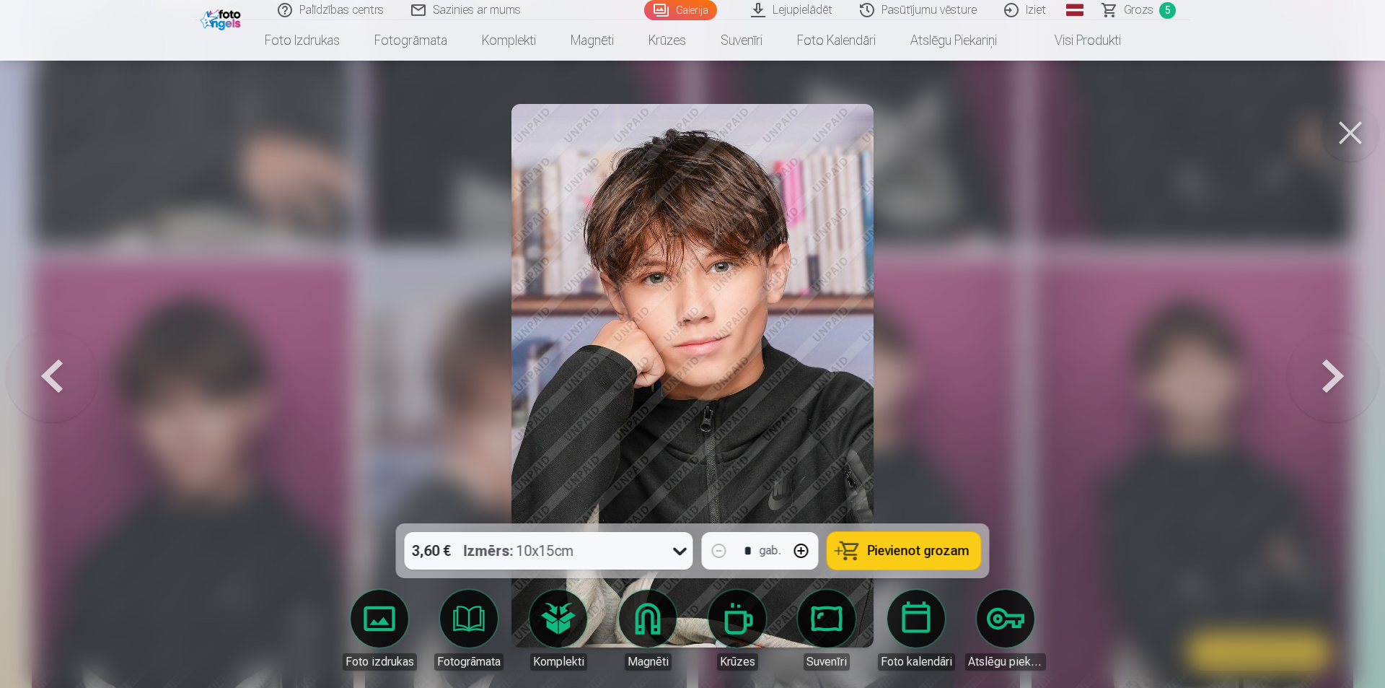
click at [334, 427] on div at bounding box center [692, 344] width 1385 height 688
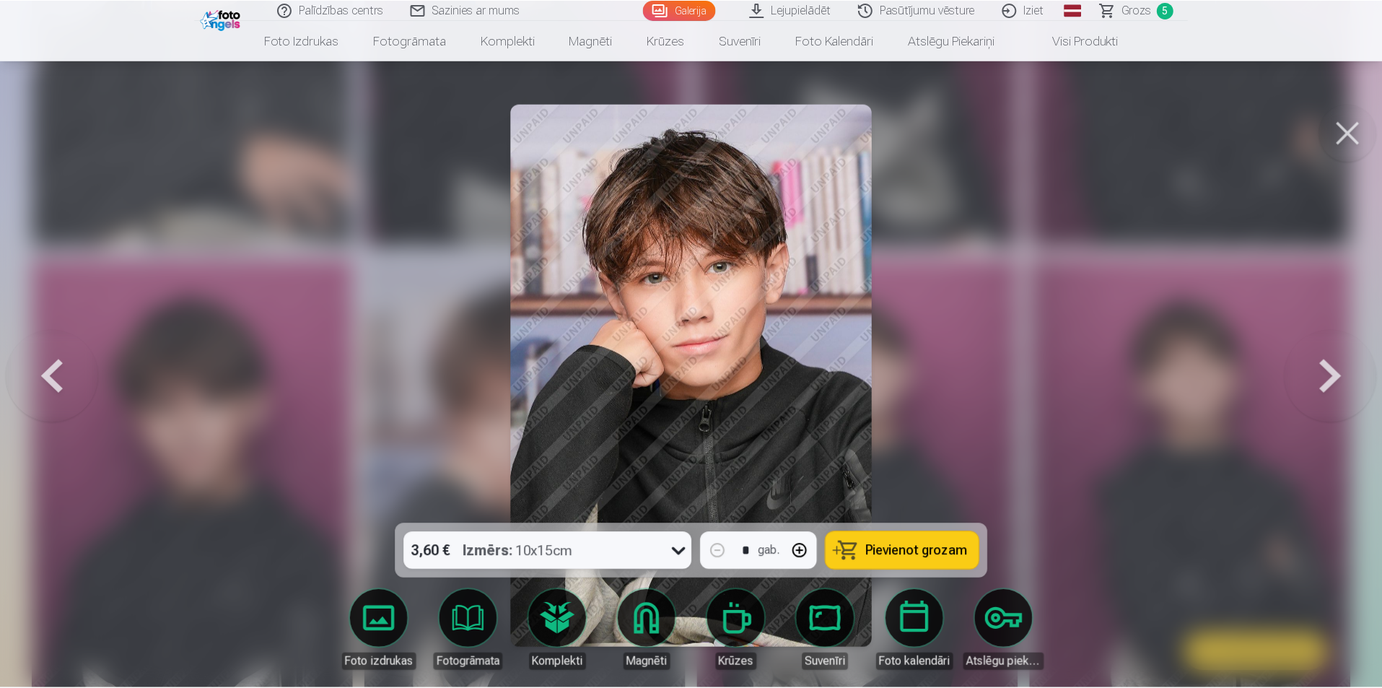
scroll to position [1010, 0]
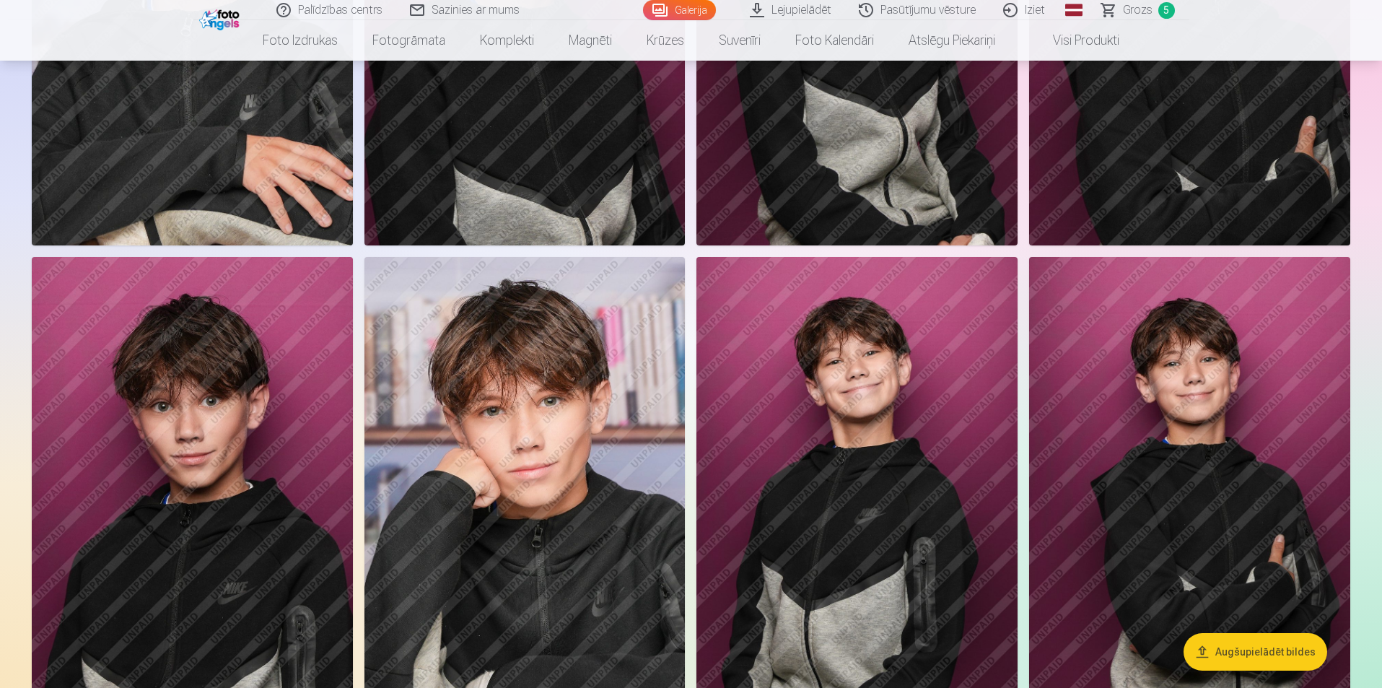
click at [527, 403] on img at bounding box center [524, 497] width 321 height 481
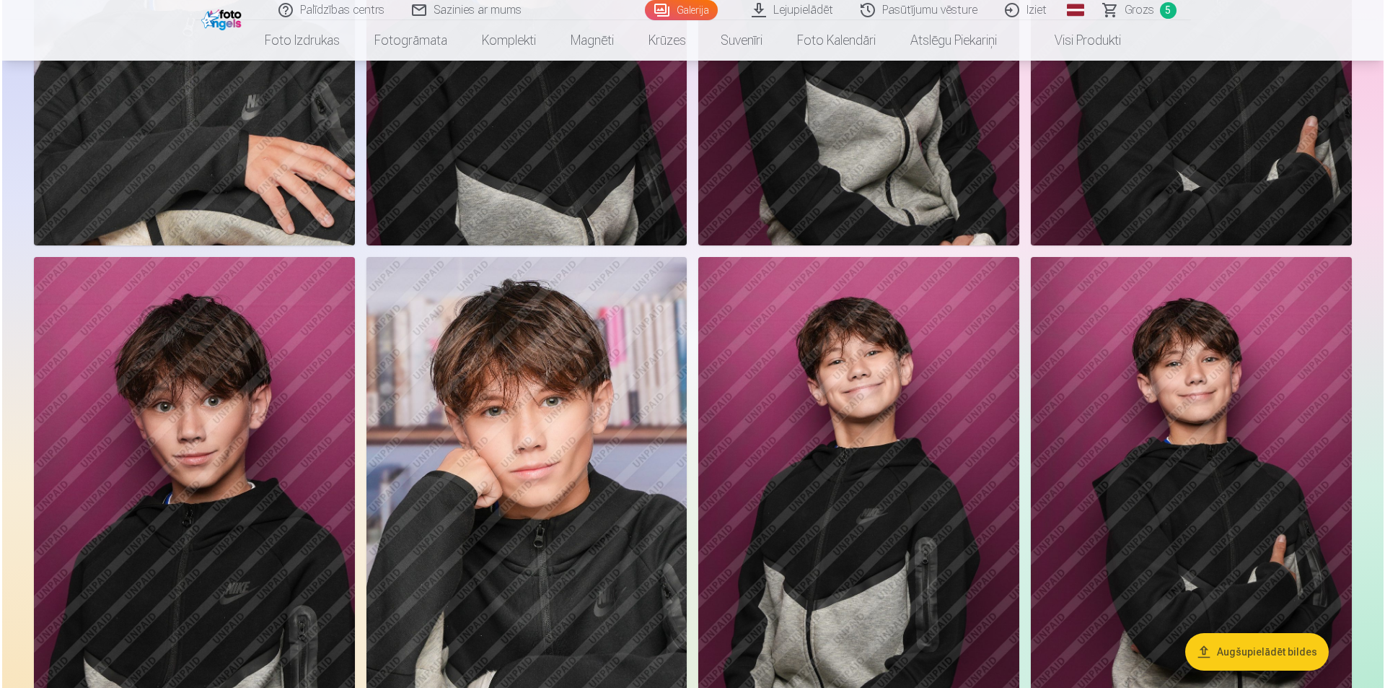
scroll to position [1012, 0]
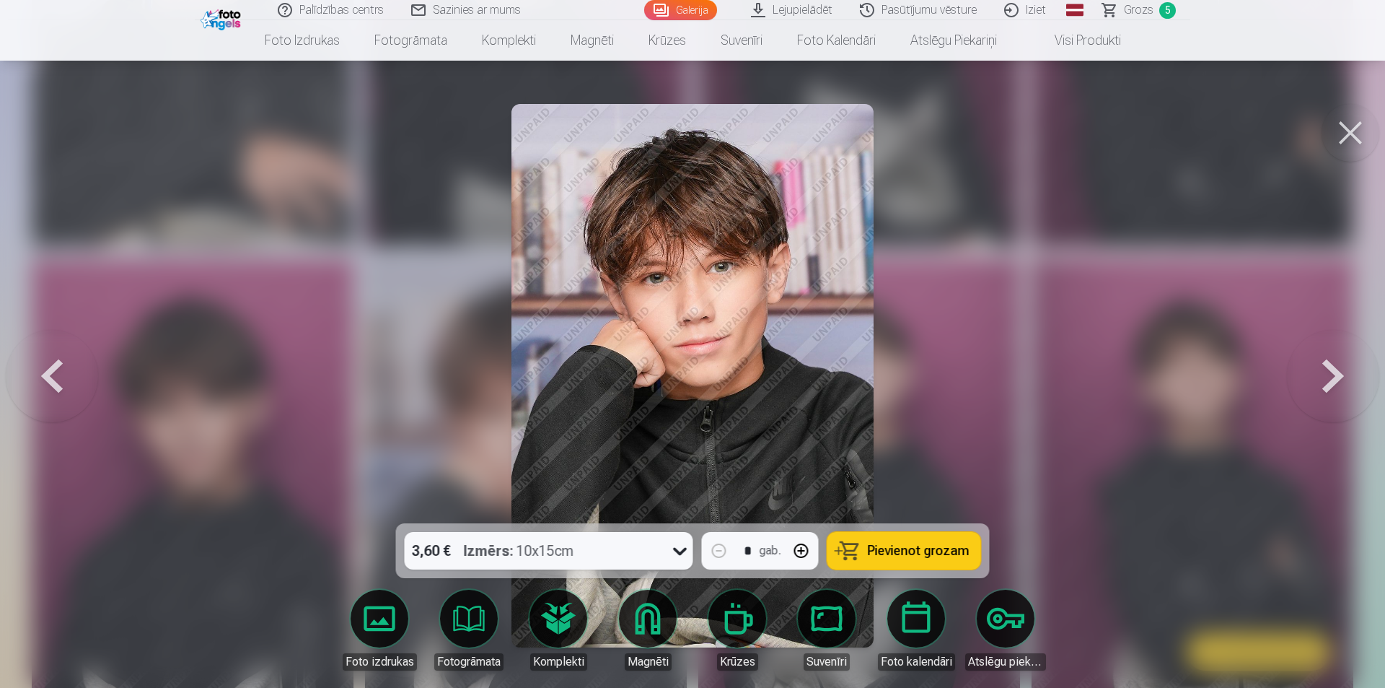
click at [1122, 390] on div at bounding box center [692, 344] width 1385 height 688
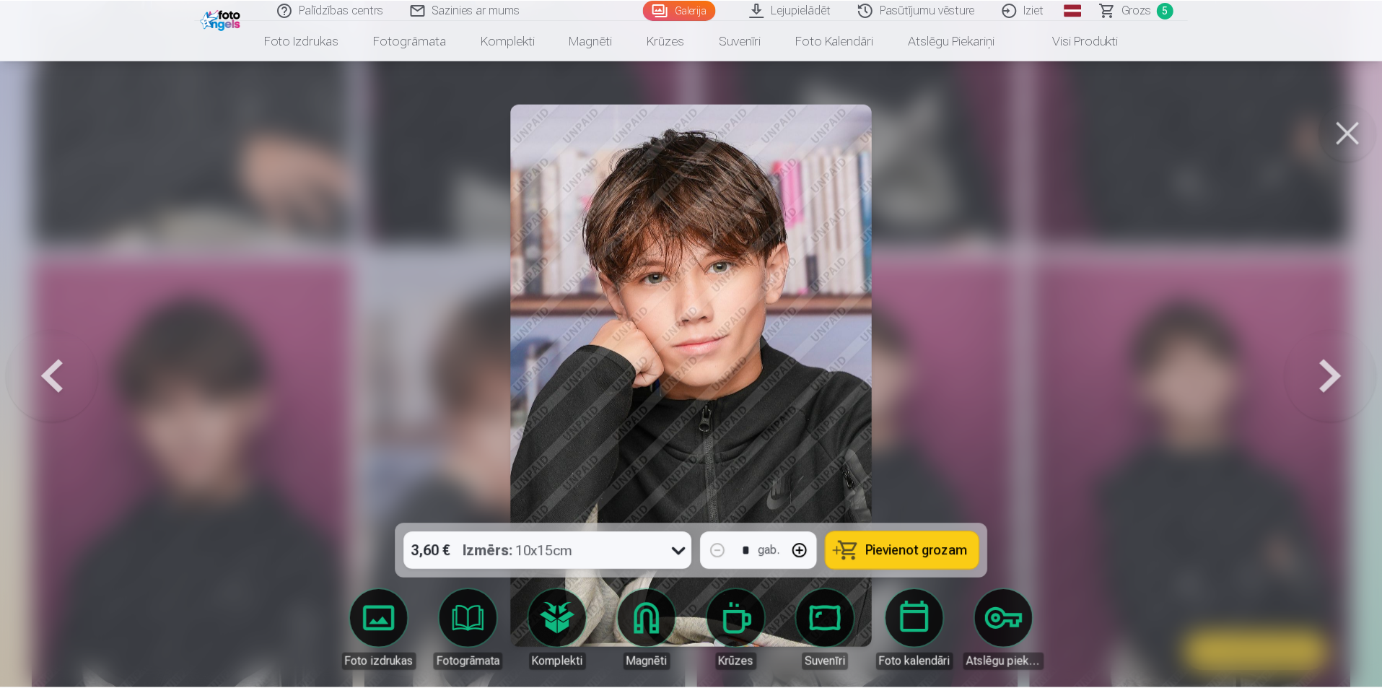
scroll to position [1010, 0]
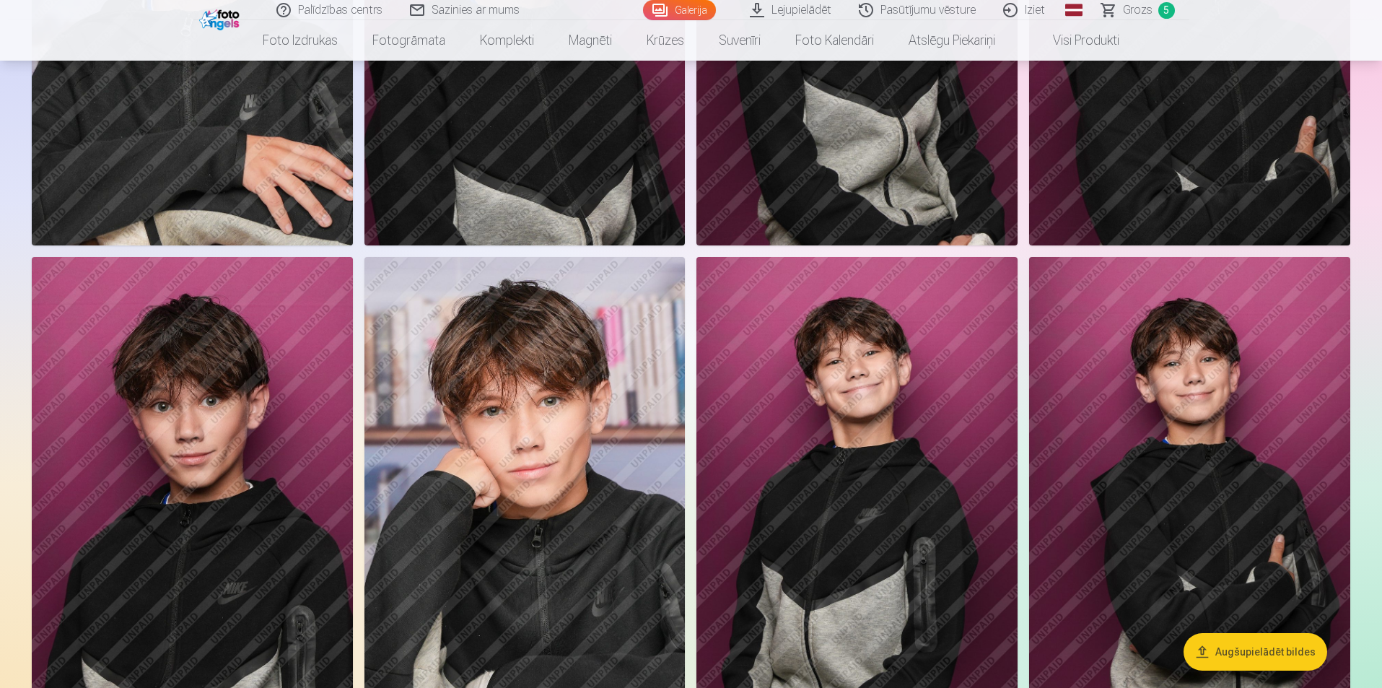
click at [1134, 14] on span "Grozs" at bounding box center [1138, 9] width 30 height 17
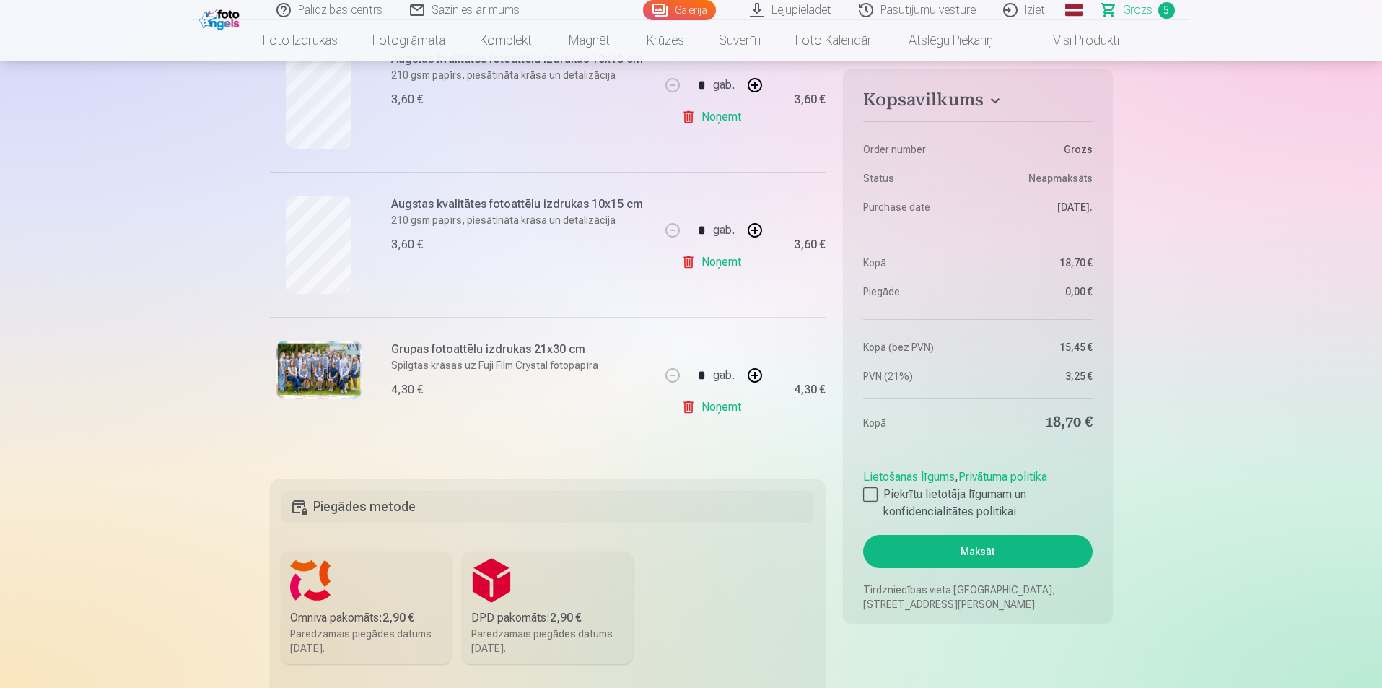
scroll to position [577, 0]
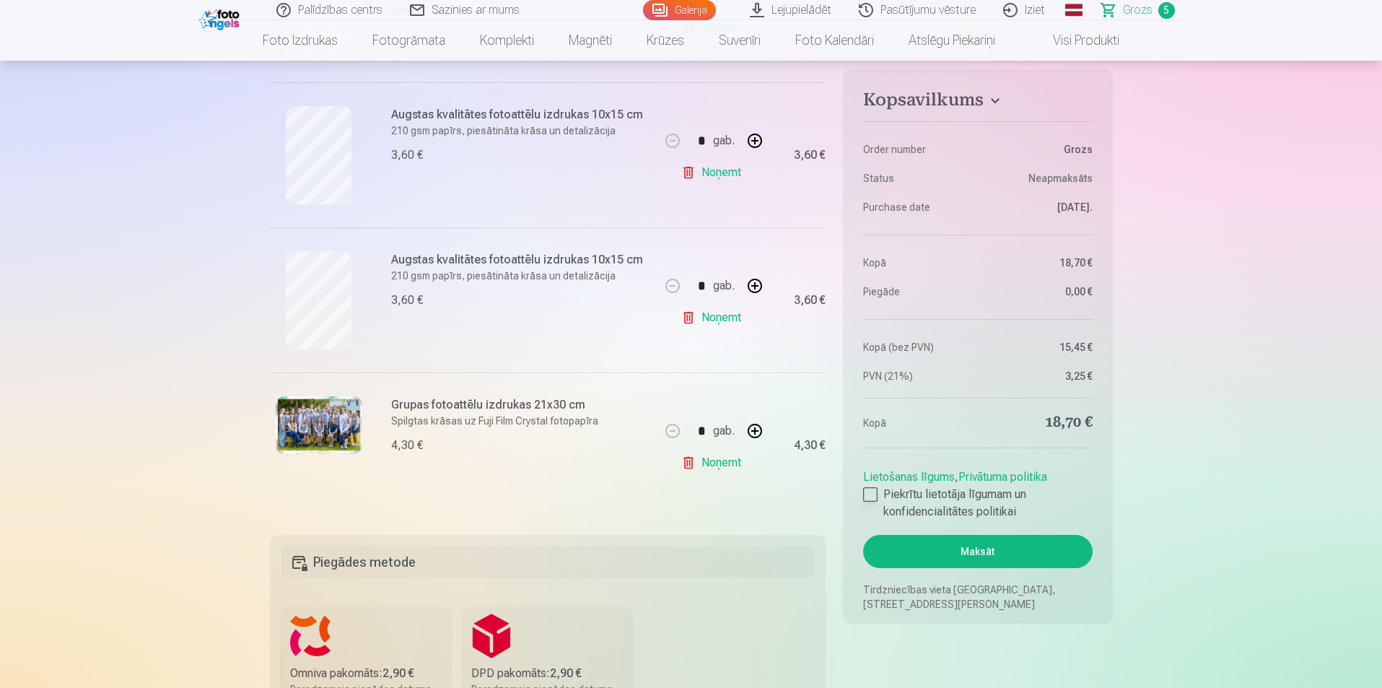
click at [872, 492] on div at bounding box center [870, 494] width 14 height 14
click at [756, 287] on button "button" at bounding box center [754, 285] width 35 height 35
click at [672, 288] on button "button" at bounding box center [672, 285] width 35 height 35
type input "*"
click at [1009, 552] on button "Maksāt" at bounding box center [977, 551] width 229 height 33
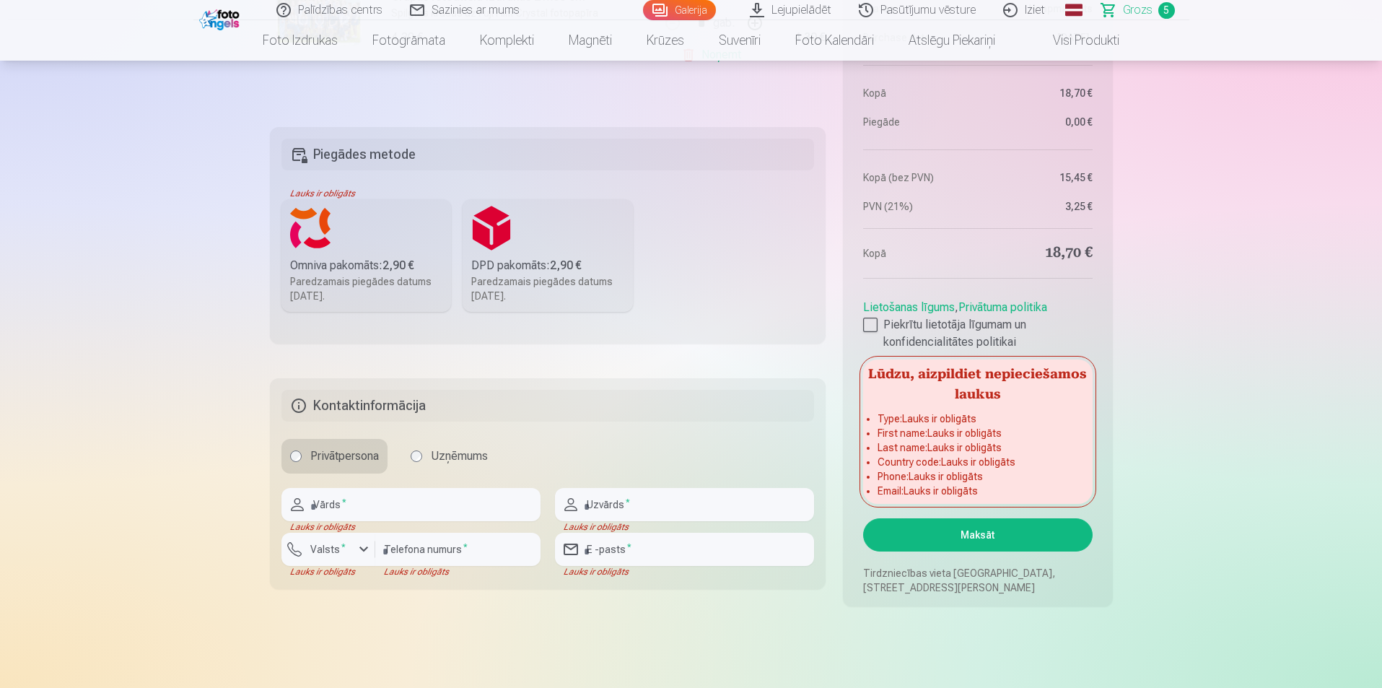
scroll to position [1010, 0]
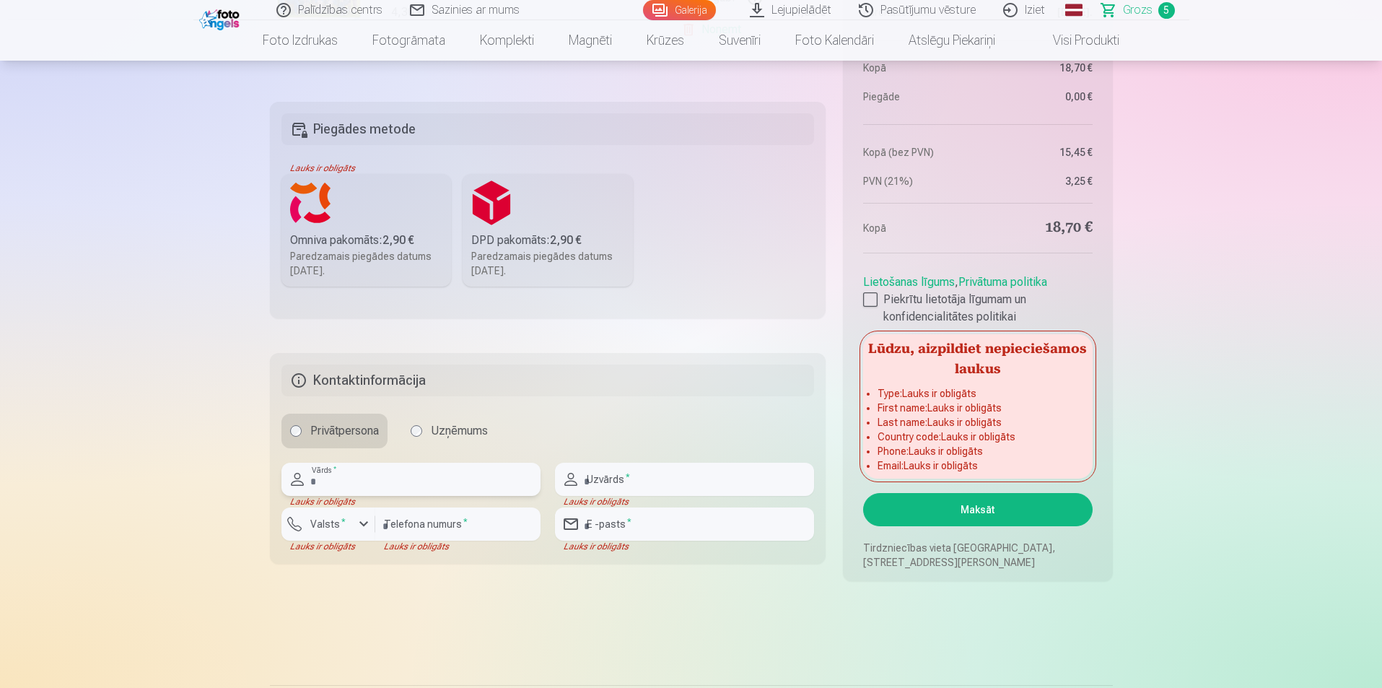
click at [401, 473] on input "text" at bounding box center [410, 479] width 259 height 33
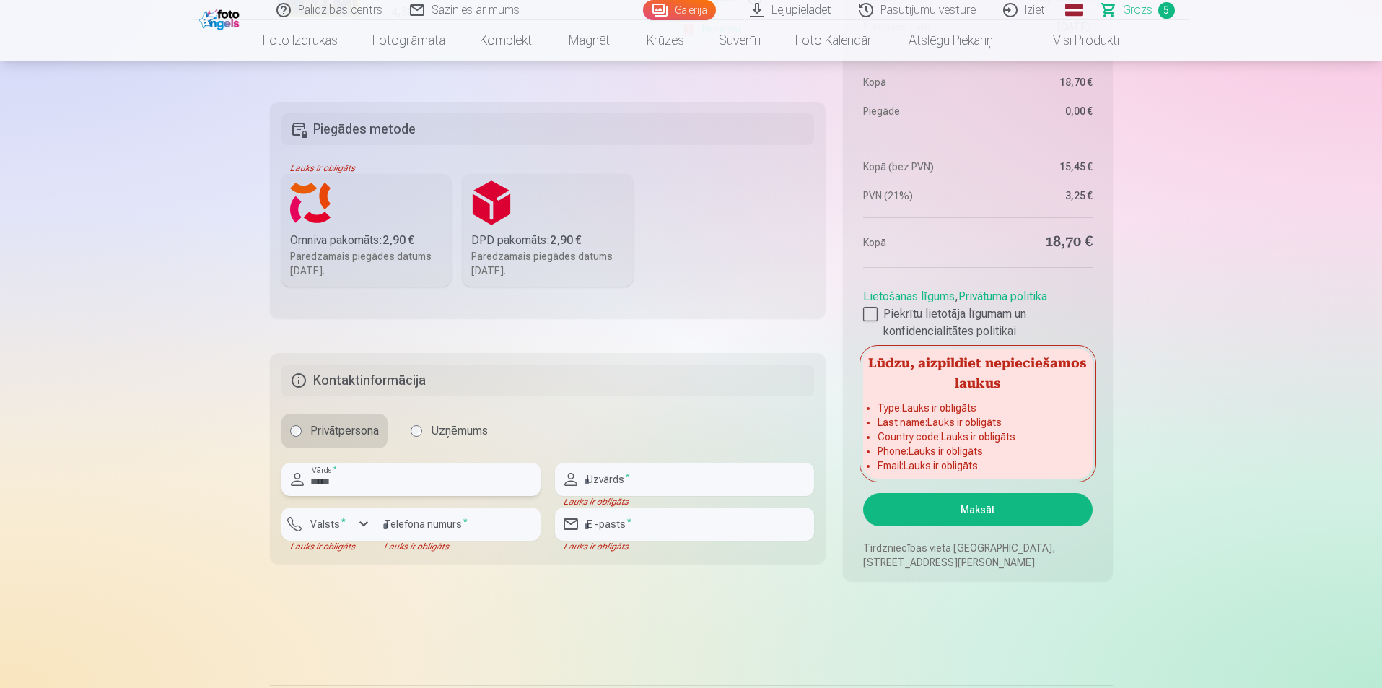
type input "*****"
click at [421, 534] on input "number" at bounding box center [457, 523] width 165 height 33
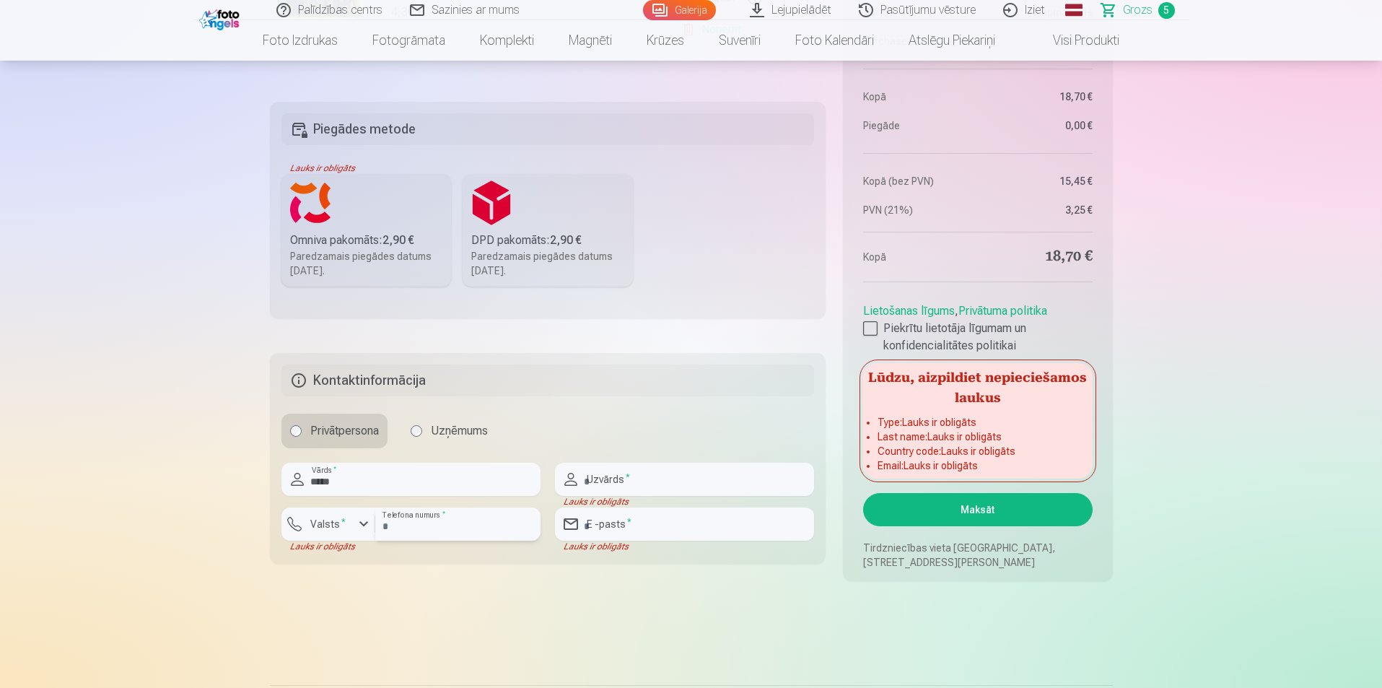
type input "********"
click at [719, 472] on input "text" at bounding box center [684, 479] width 259 height 33
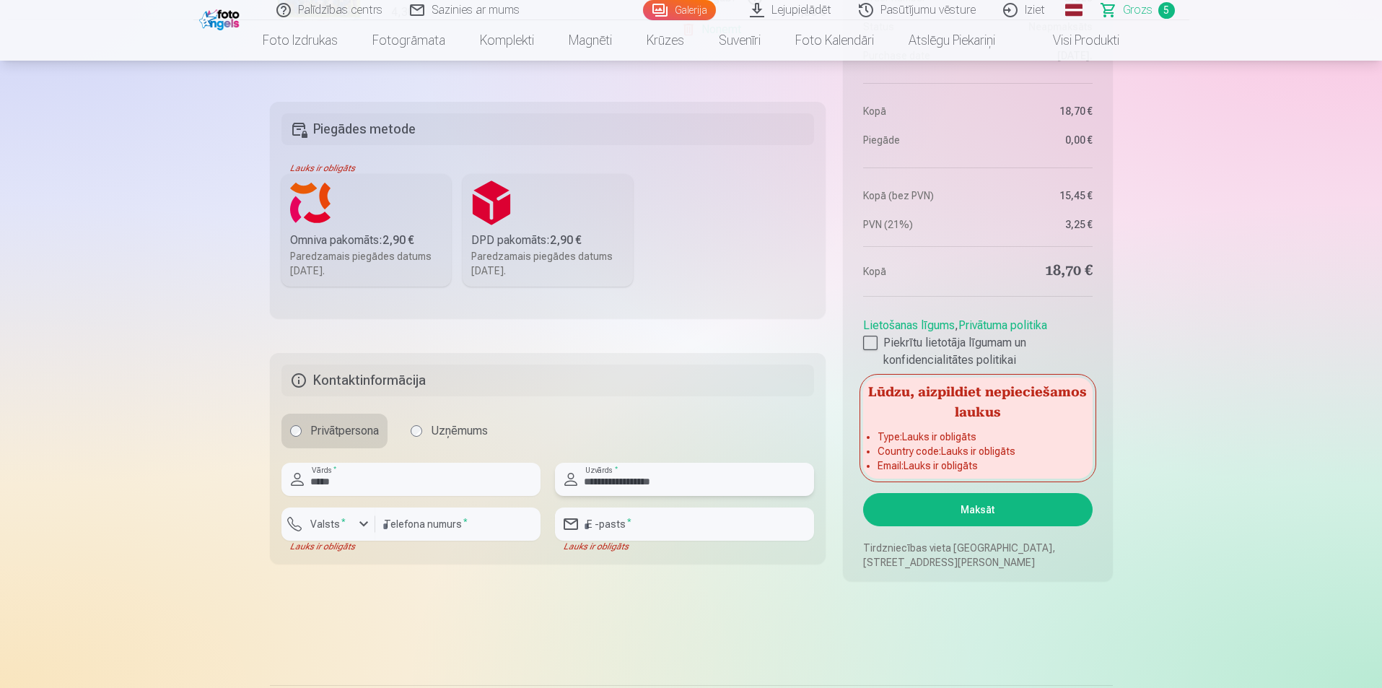
type input "**********"
click at [688, 525] on input "email" at bounding box center [684, 523] width 259 height 33
type input "**********"
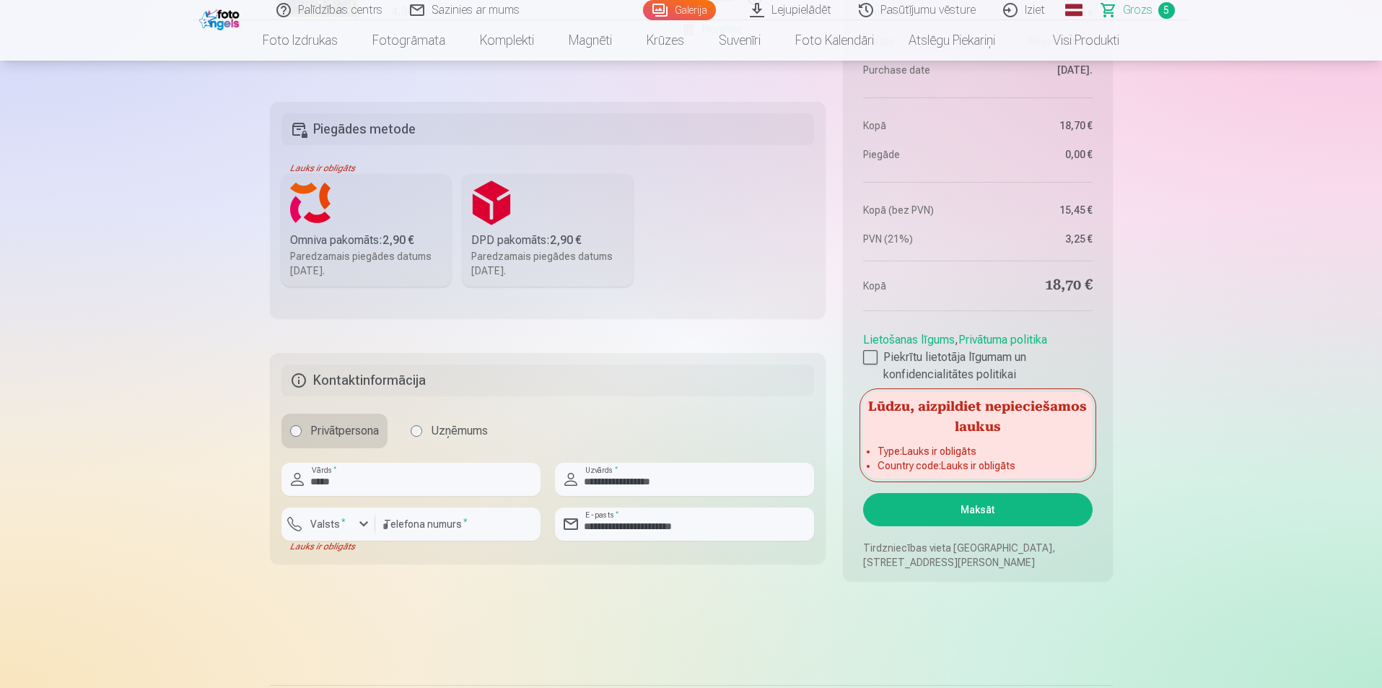
click at [970, 516] on button "Maksāt" at bounding box center [977, 509] width 229 height 33
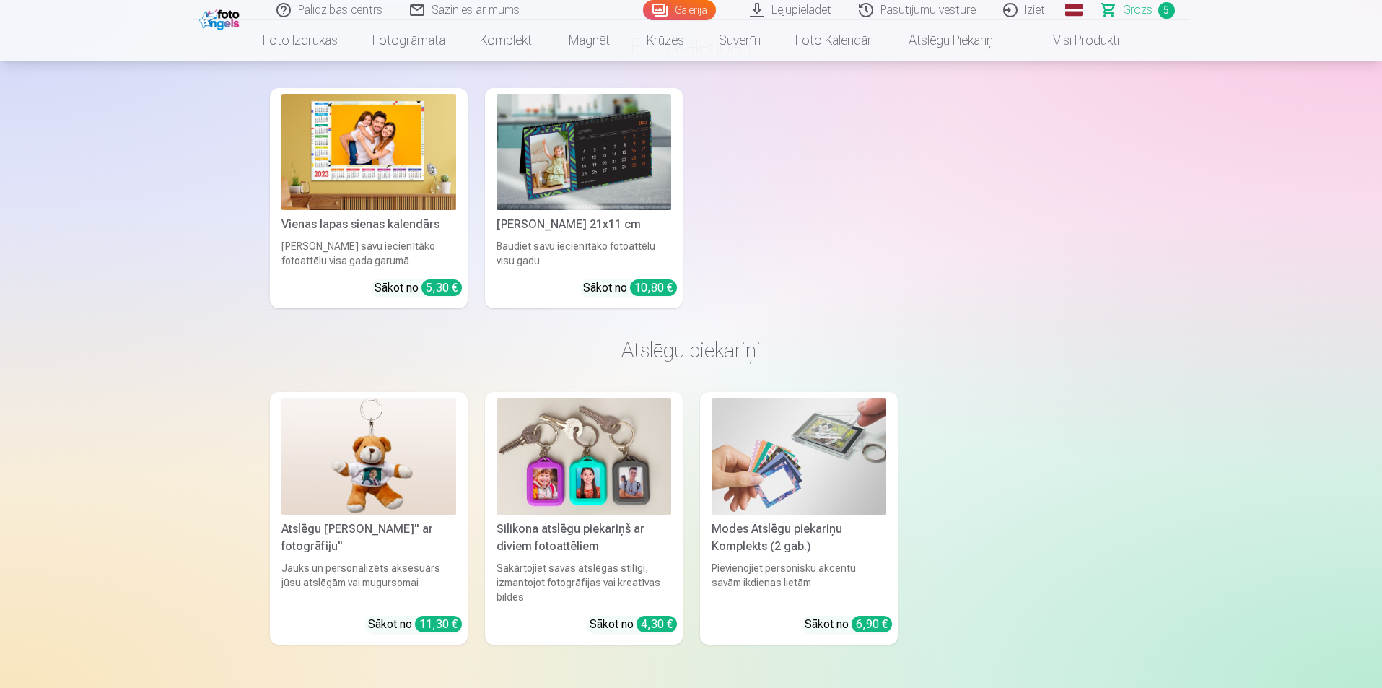
scroll to position [5586, 0]
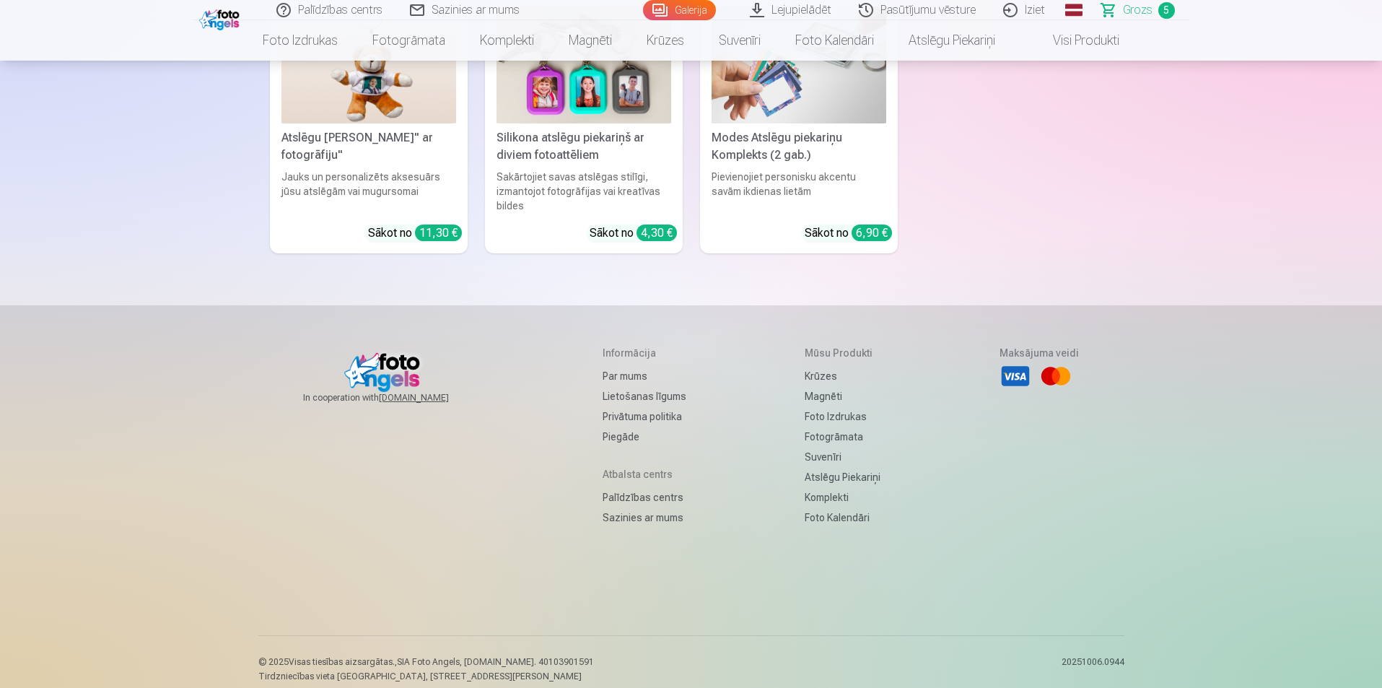
click at [634, 507] on link "Sazinies ar mums" at bounding box center [644, 517] width 84 height 20
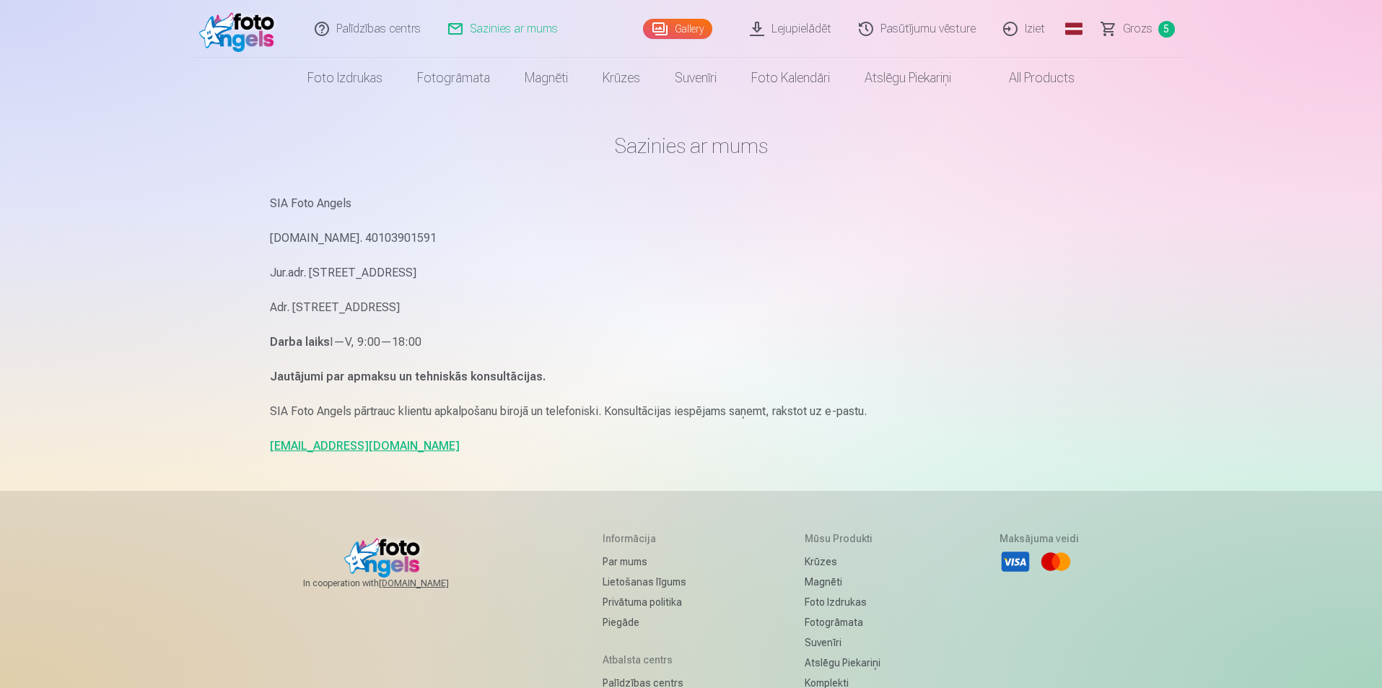
click at [308, 449] on link "info@fotoangels.lv" at bounding box center [365, 446] width 190 height 14
drag, startPoint x: 323, startPoint y: 443, endPoint x: 275, endPoint y: 439, distance: 48.5
click at [275, 439] on link "info@fotoangels.lv" at bounding box center [365, 446] width 190 height 14
drag, startPoint x: 258, startPoint y: 449, endPoint x: 384, endPoint y: 432, distance: 126.6
click at [384, 432] on div "Sazinies ar mums SIA Foto Angels Reg.Nr. 40103901591 Jur.adr. Rīga, Dzelzavas i…" at bounding box center [691, 444] width 866 height 888
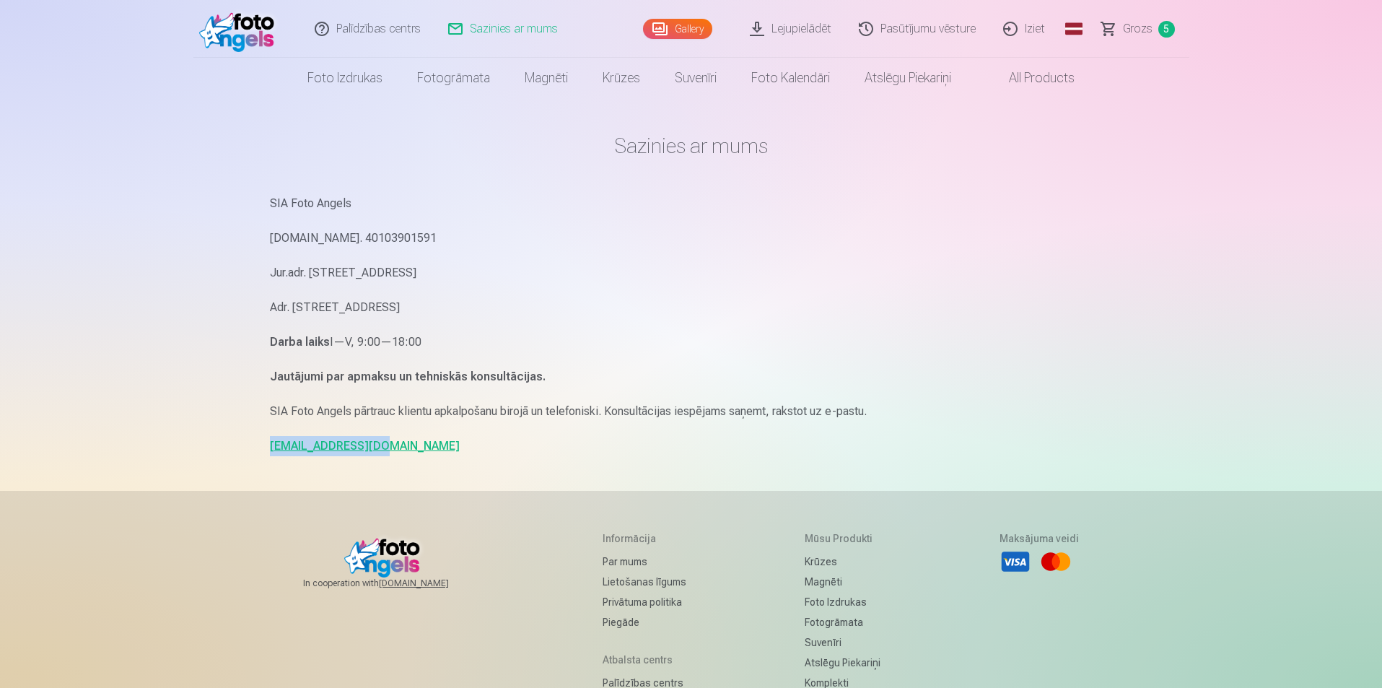
copy link "info@fotoangels.lv"
click at [847, 315] on p "Adr. Artilerijas iela 29/31, Riga, Latvia, LV-1009" at bounding box center [691, 307] width 843 height 20
drag, startPoint x: 848, startPoint y: 333, endPoint x: 947, endPoint y: 313, distance: 100.9
click at [849, 333] on p "Darba laiks I—V, 9:00—18:00" at bounding box center [691, 342] width 843 height 20
click at [1131, 40] on link "Grozs 5" at bounding box center [1138, 29] width 101 height 58
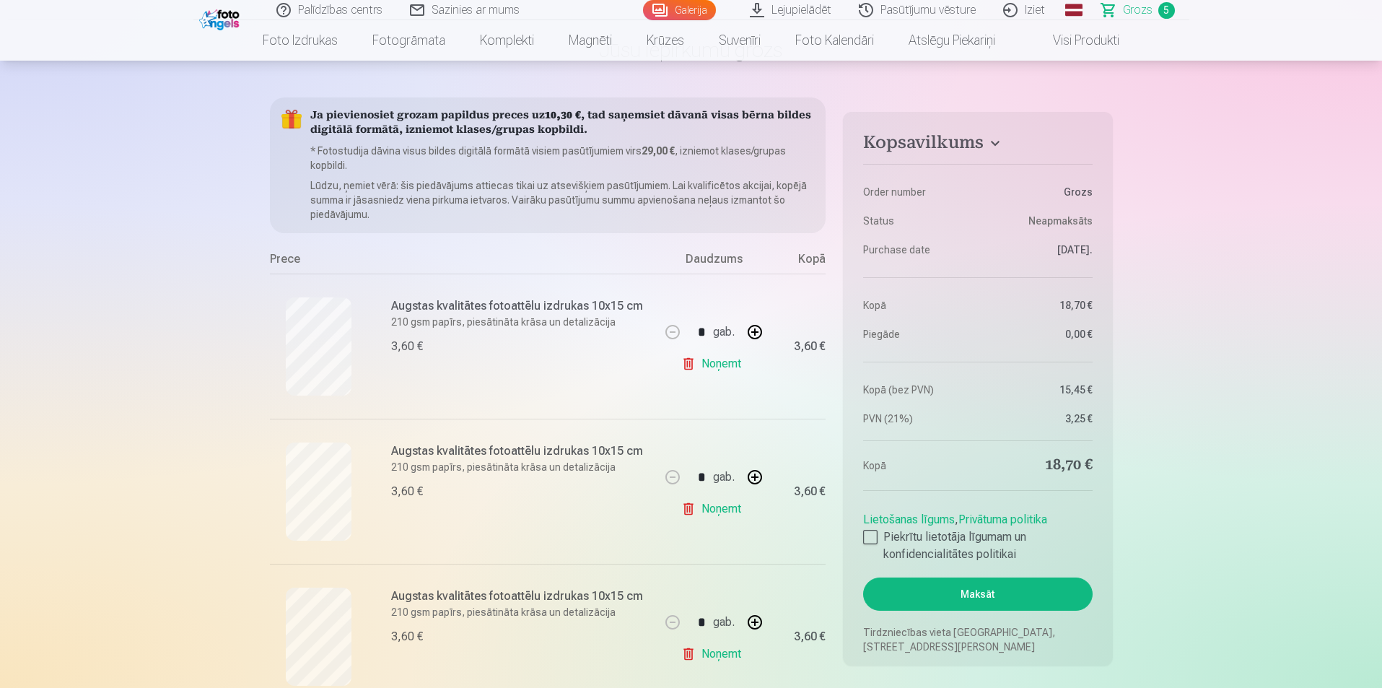
scroll to position [361, 0]
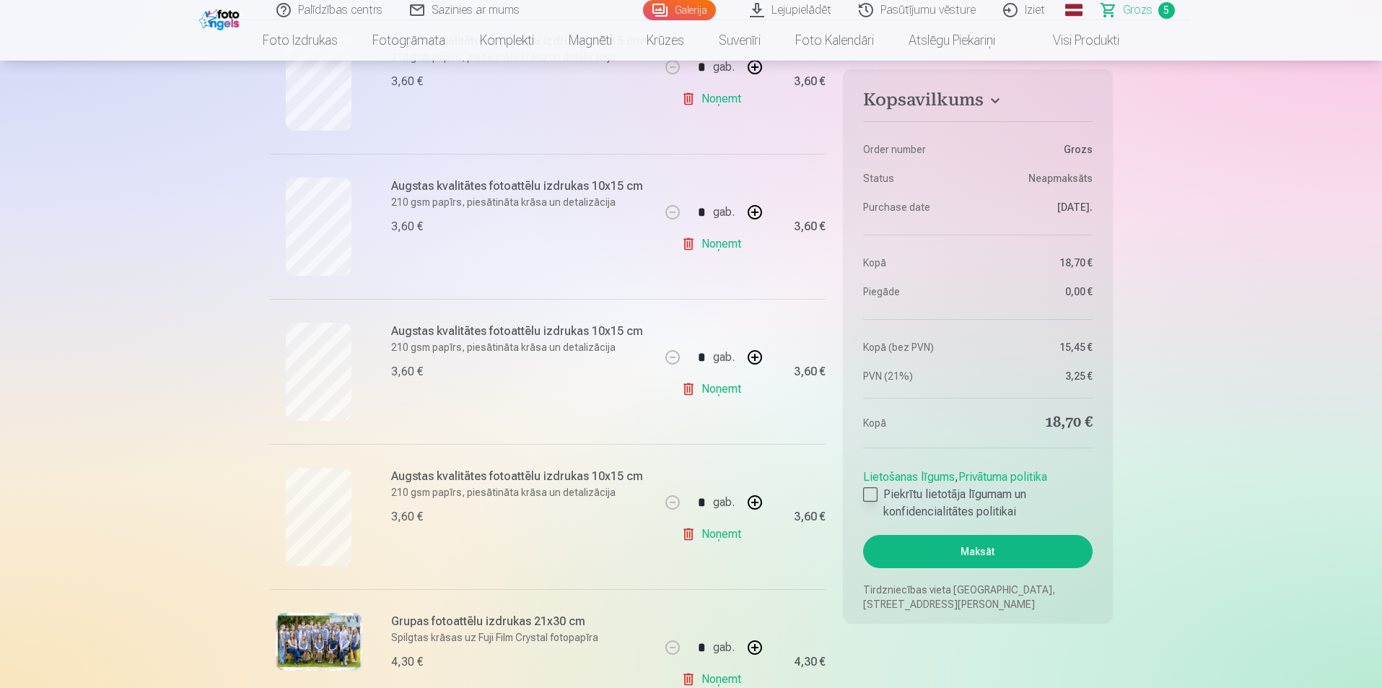
click at [873, 492] on div at bounding box center [870, 494] width 14 height 14
click at [968, 544] on button "Maksāt" at bounding box center [977, 551] width 229 height 33
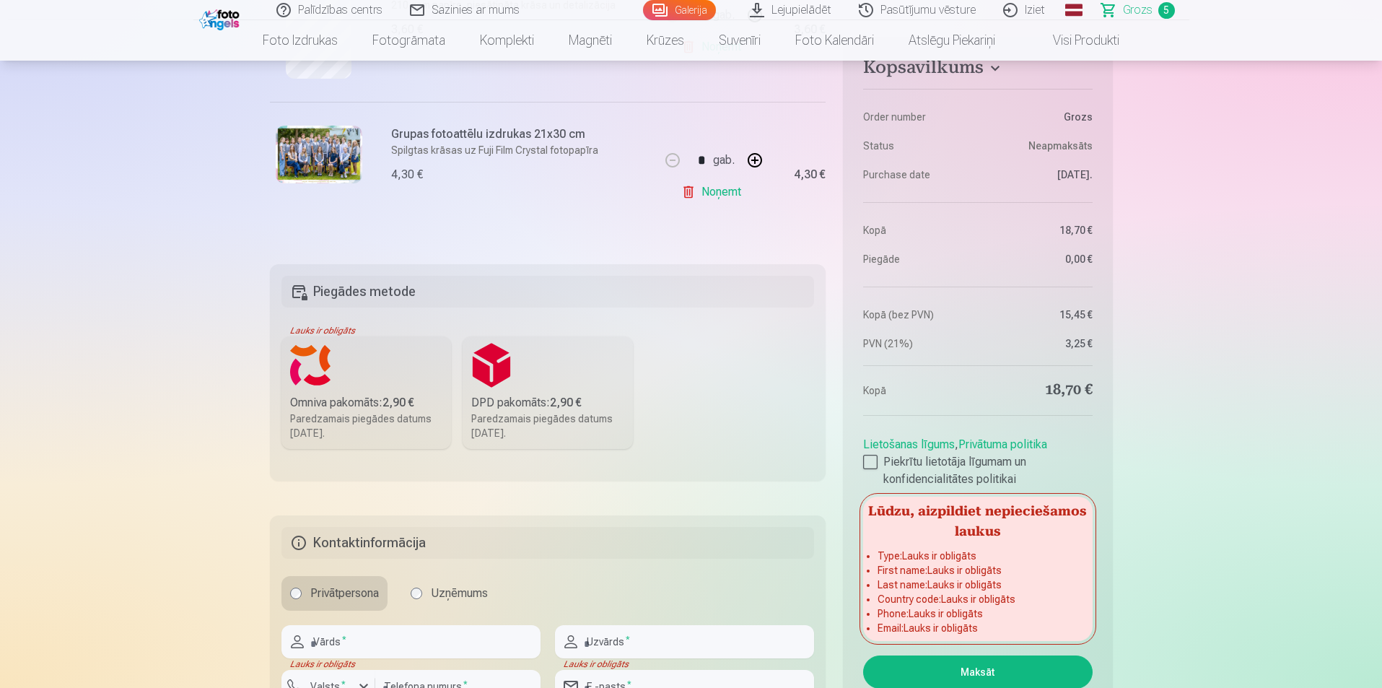
scroll to position [1010, 0]
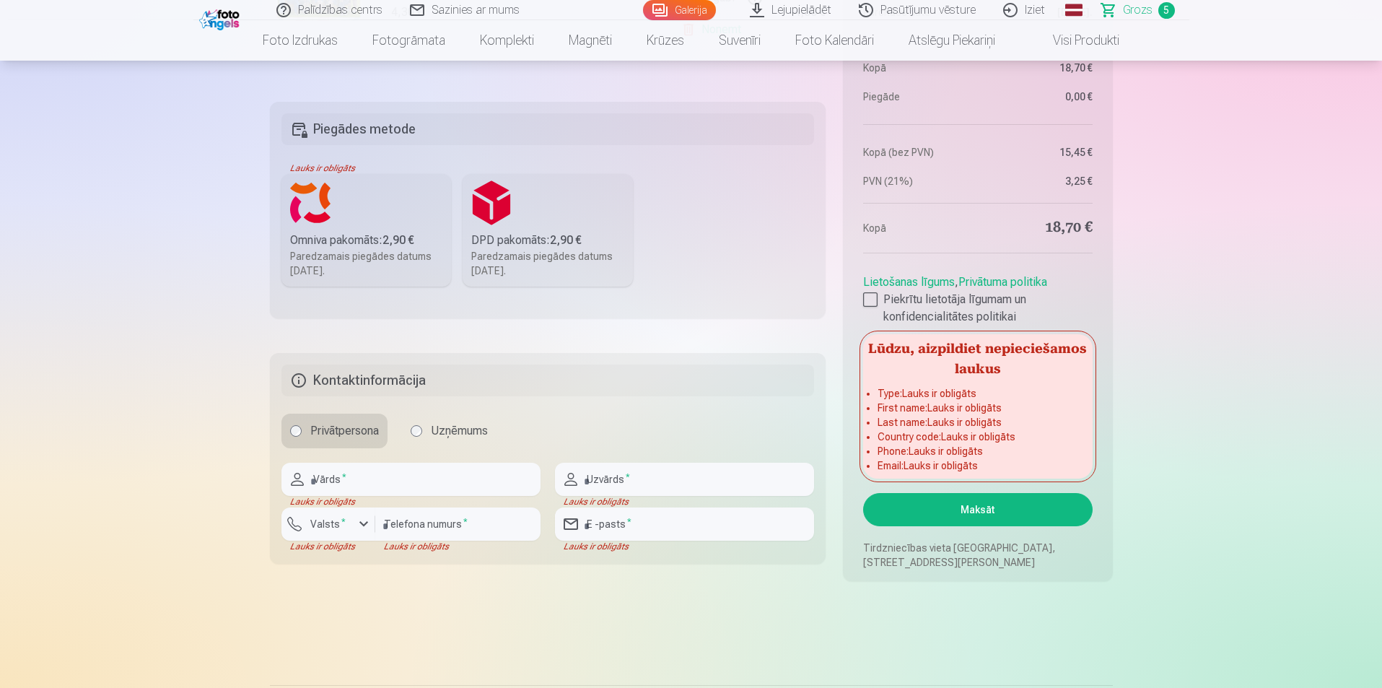
click at [337, 434] on label "Privātpersona" at bounding box center [334, 430] width 106 height 35
click at [349, 478] on input "text" at bounding box center [410, 479] width 259 height 33
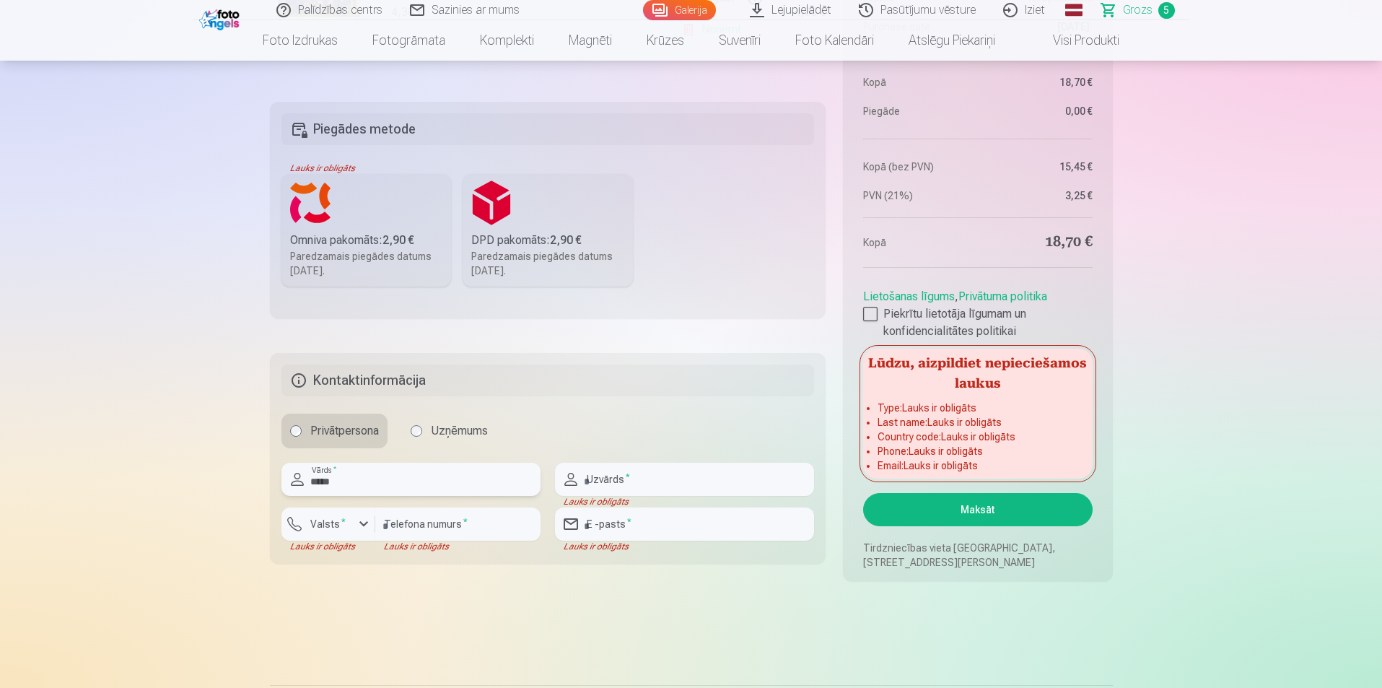
type input "*****"
click at [663, 484] on input "text" at bounding box center [684, 479] width 259 height 33
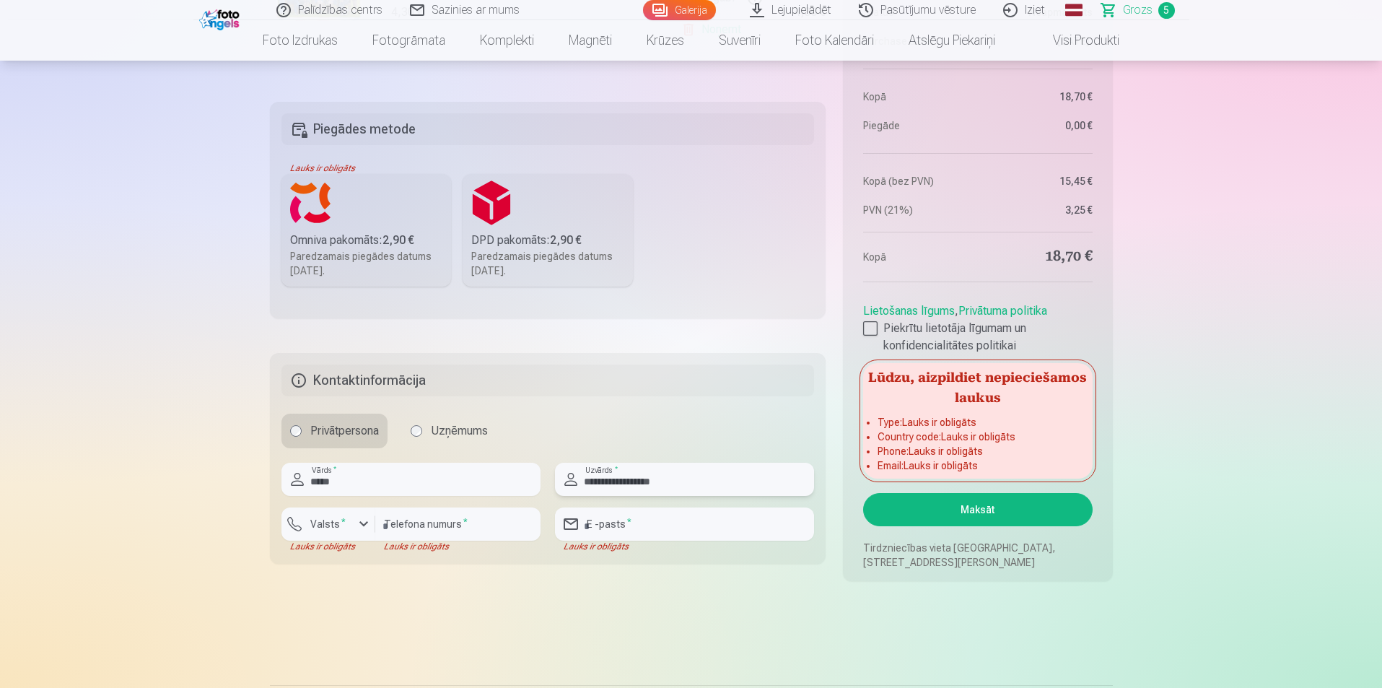
type input "**********"
click at [675, 520] on input "email" at bounding box center [684, 523] width 259 height 33
type input "**********"
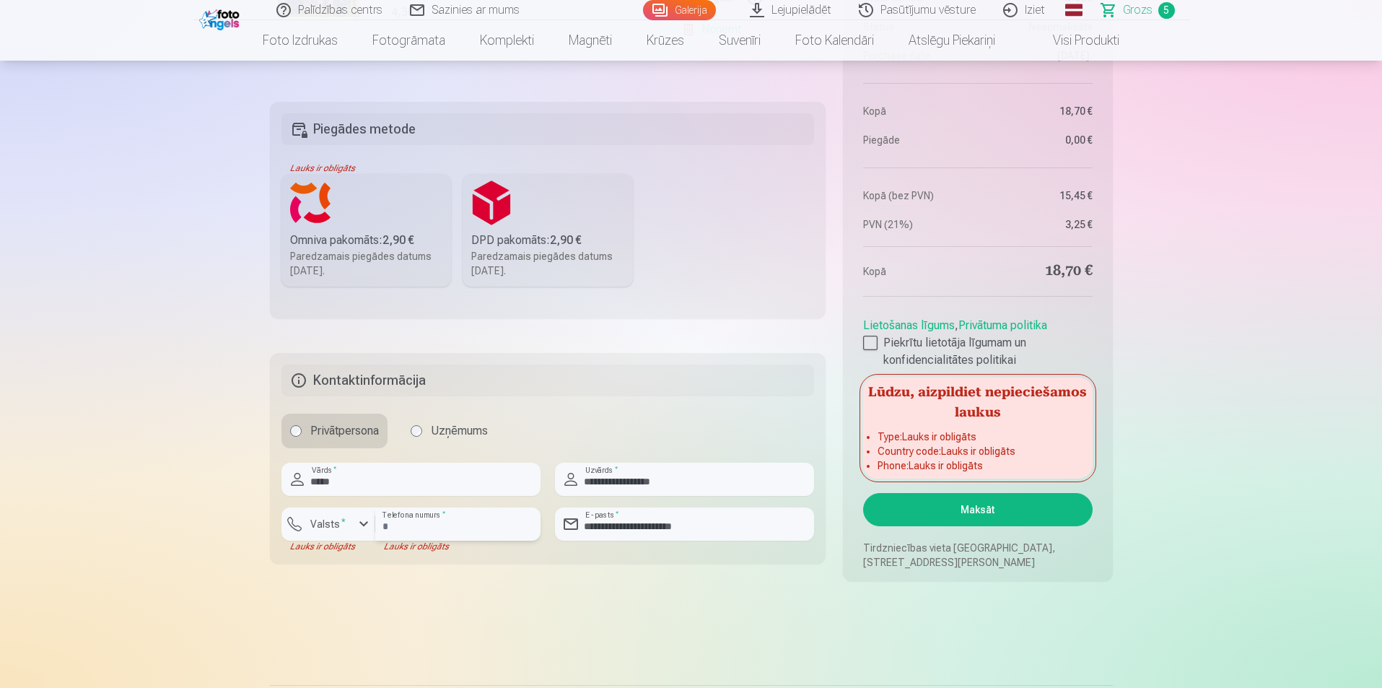
click at [457, 536] on input "number" at bounding box center [457, 523] width 165 height 33
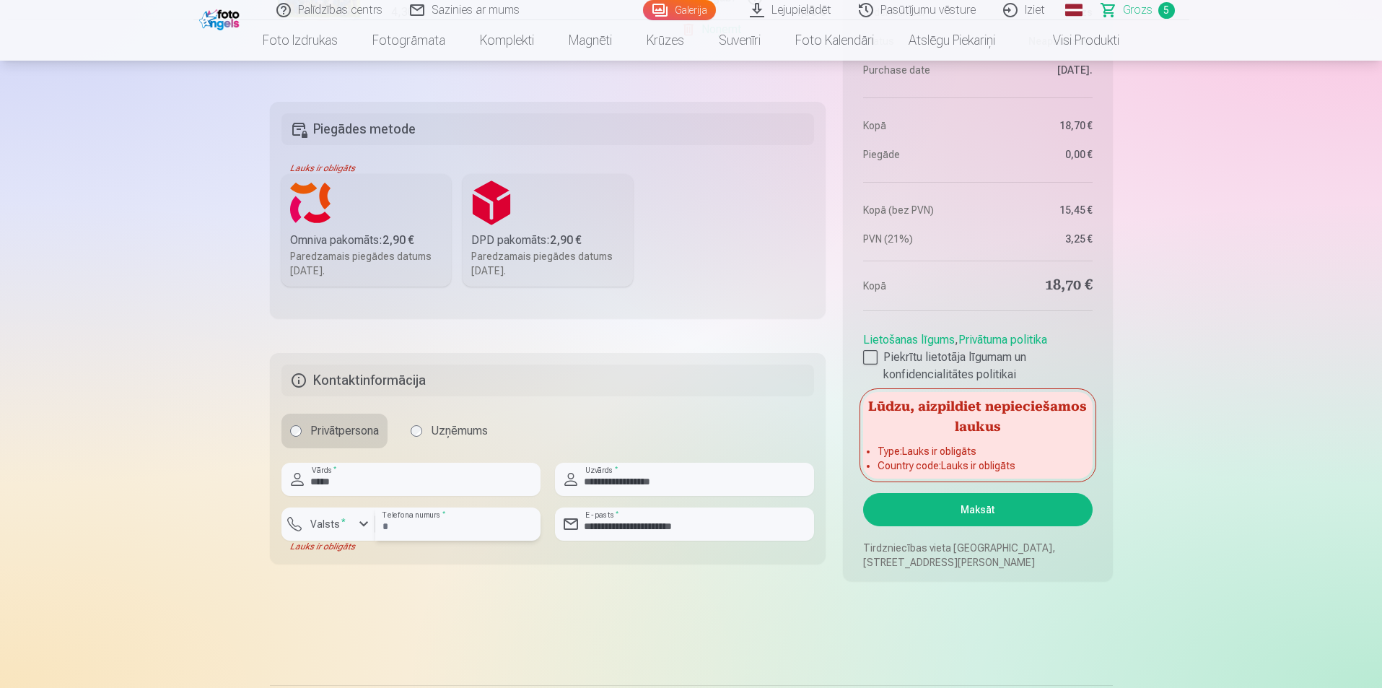
type input "********"
click at [355, 525] on div "button" at bounding box center [363, 523] width 17 height 17
click at [367, 560] on li "+371 Latvija" at bounding box center [344, 557] width 102 height 29
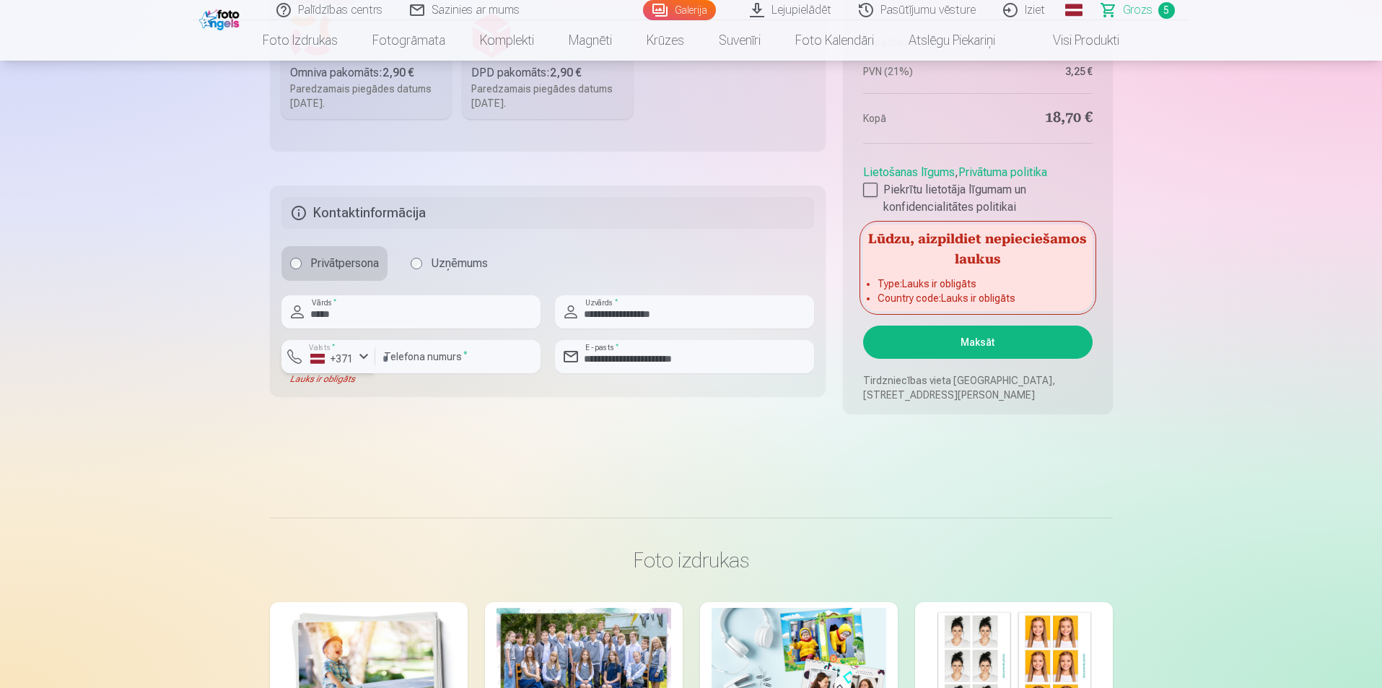
scroll to position [1154, 0]
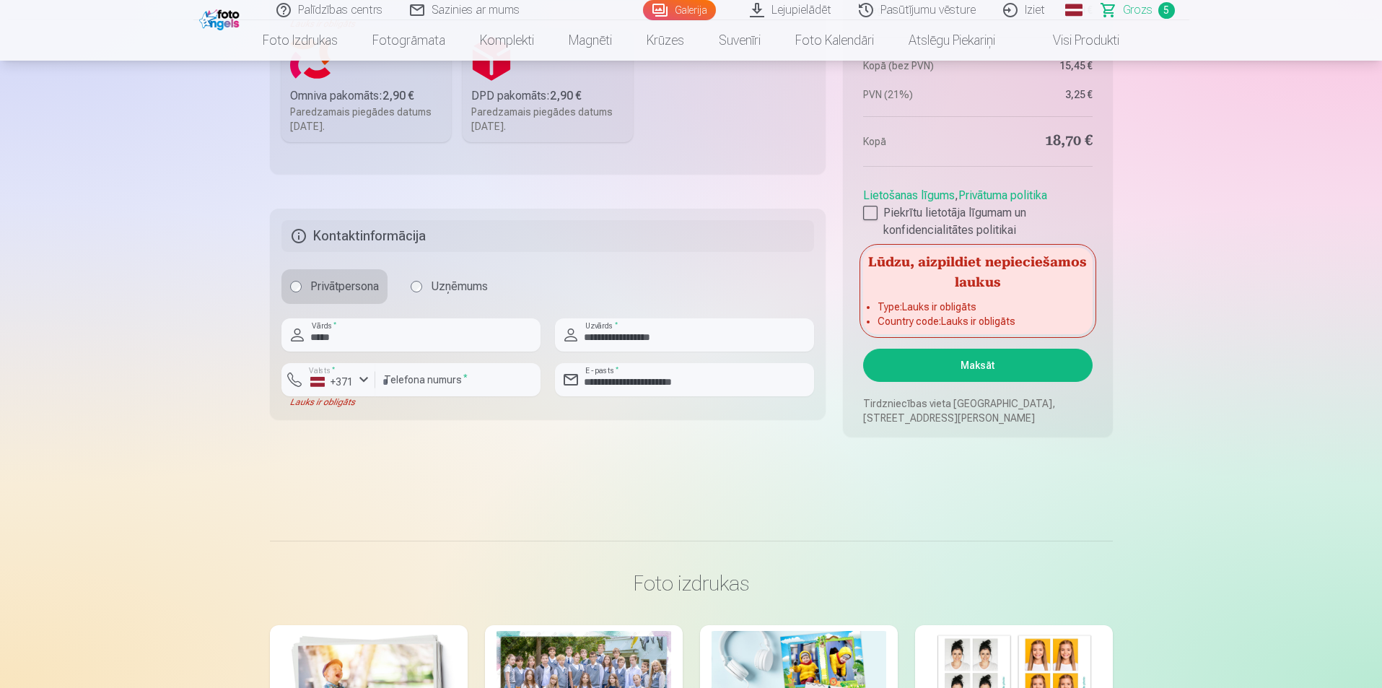
click at [999, 370] on button "Maksāt" at bounding box center [977, 365] width 229 height 33
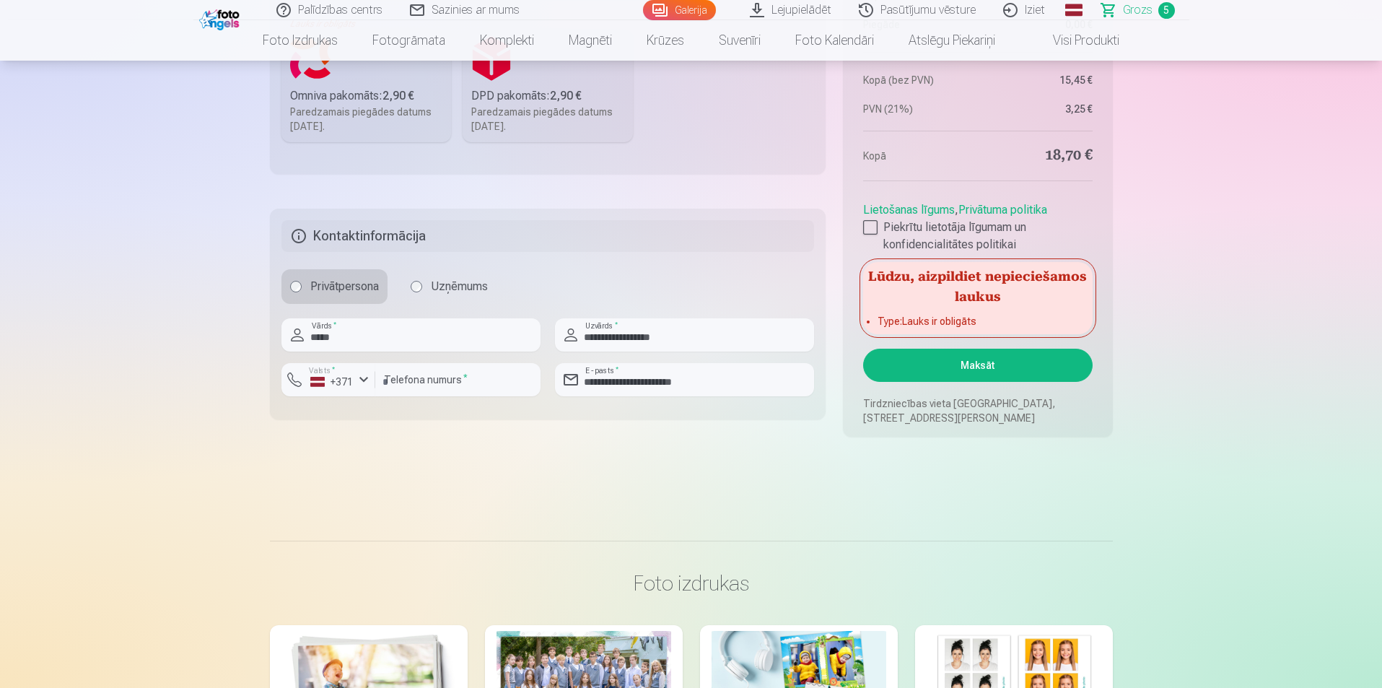
click at [952, 205] on link "Lietošanas līgums" at bounding box center [909, 210] width 92 height 14
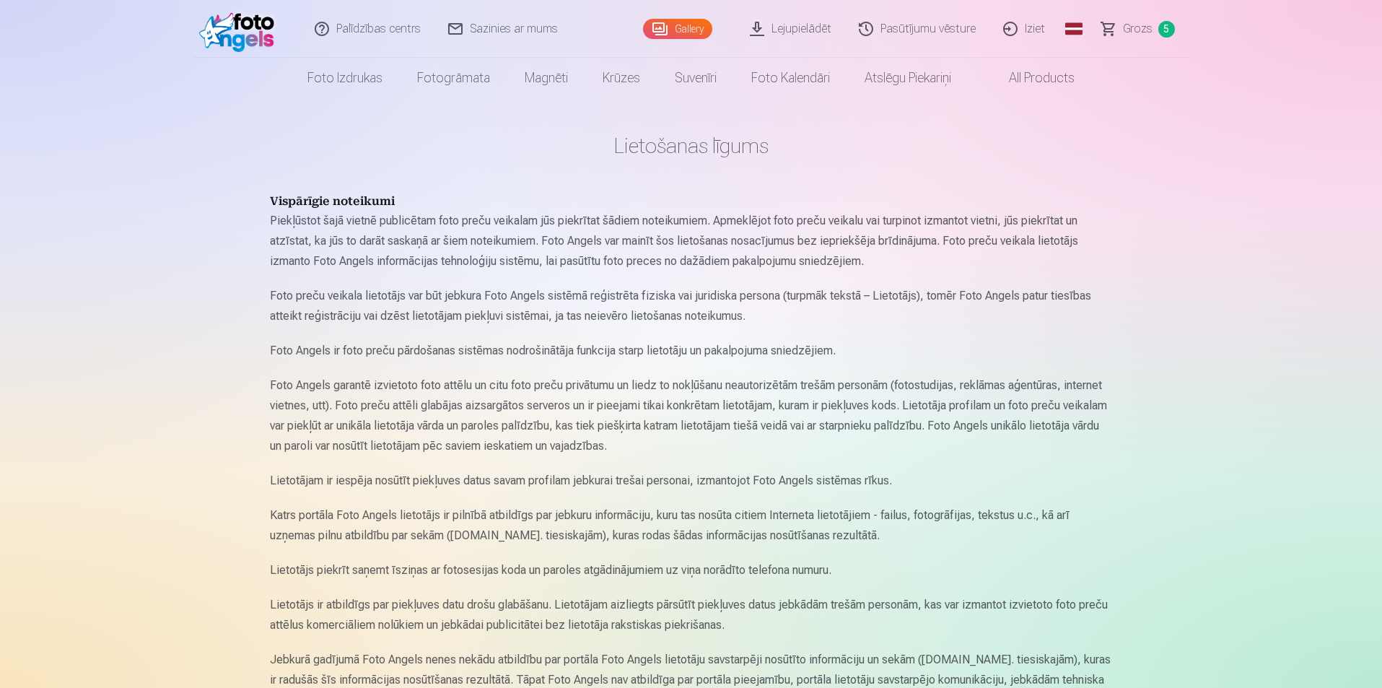
click at [1120, 27] on link "Grozs 5" at bounding box center [1138, 29] width 101 height 58
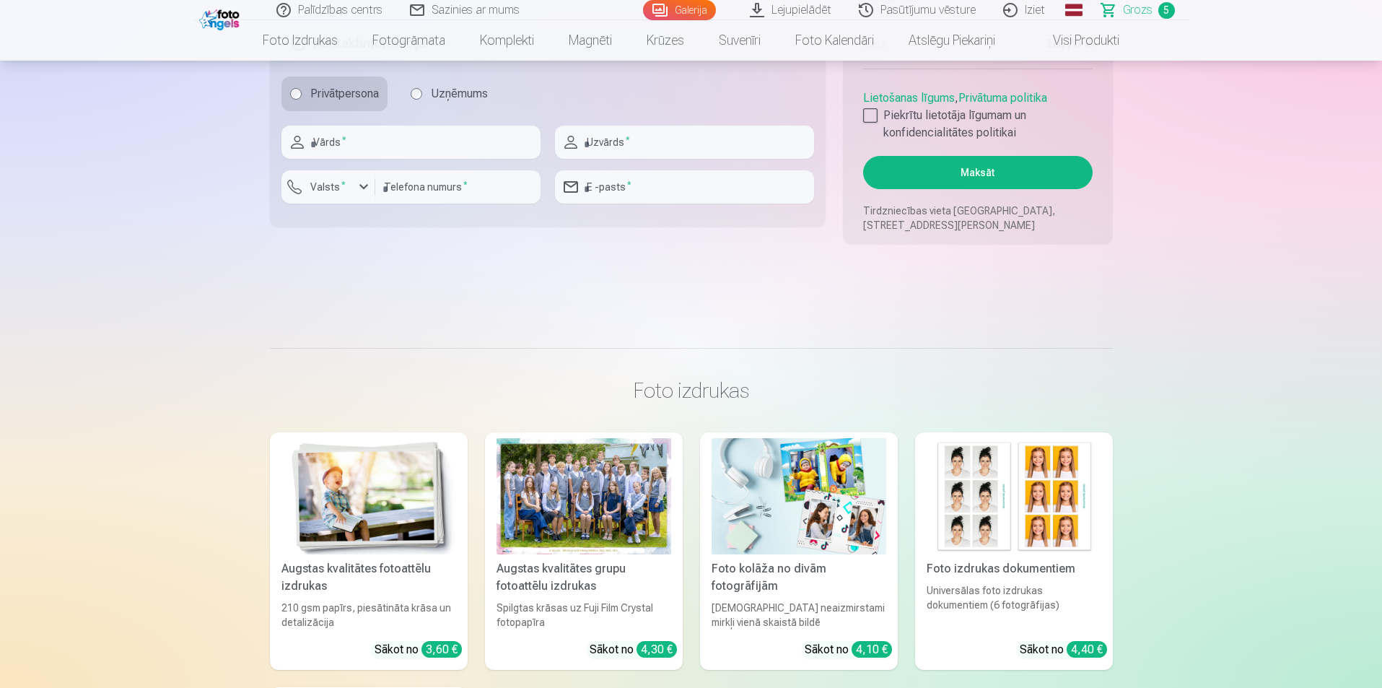
scroll to position [1299, 0]
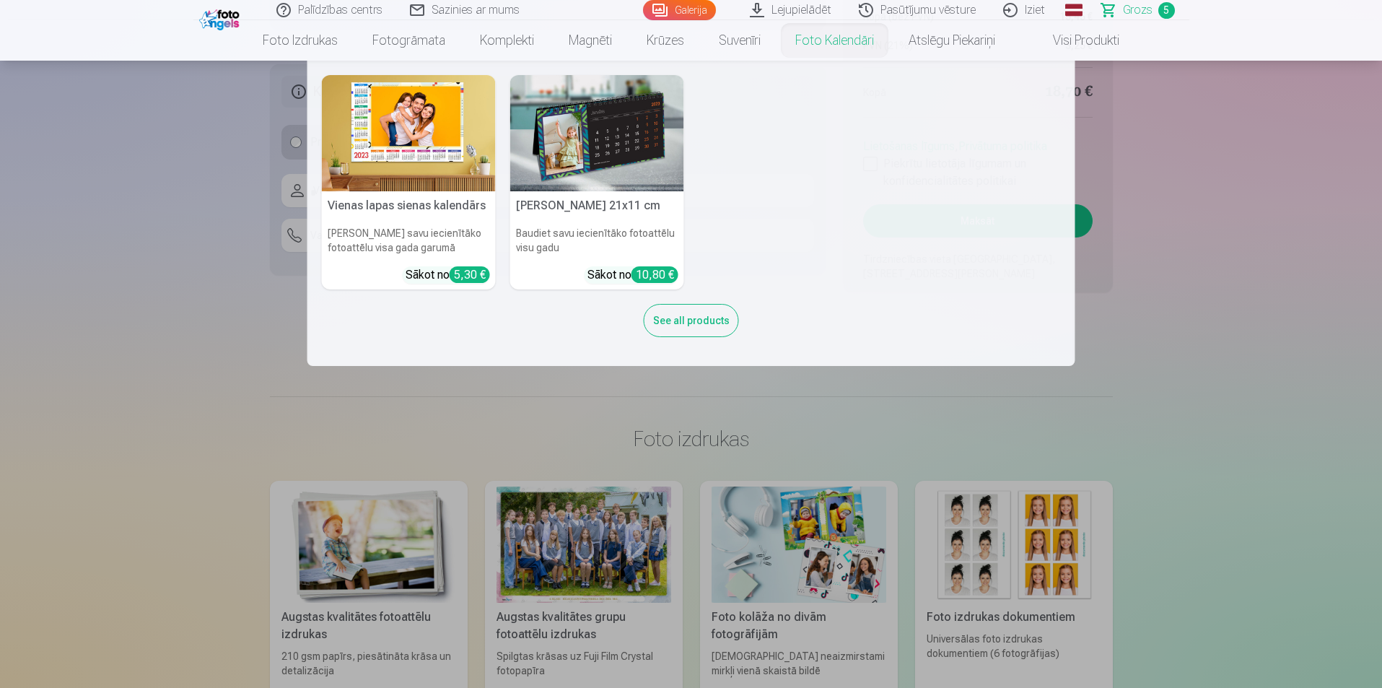
click at [1207, 273] on nav "Vienas lapas sienas [PERSON_NAME] savu iecienītāko fotoattēlu visa gada garumā …" at bounding box center [691, 213] width 1382 height 305
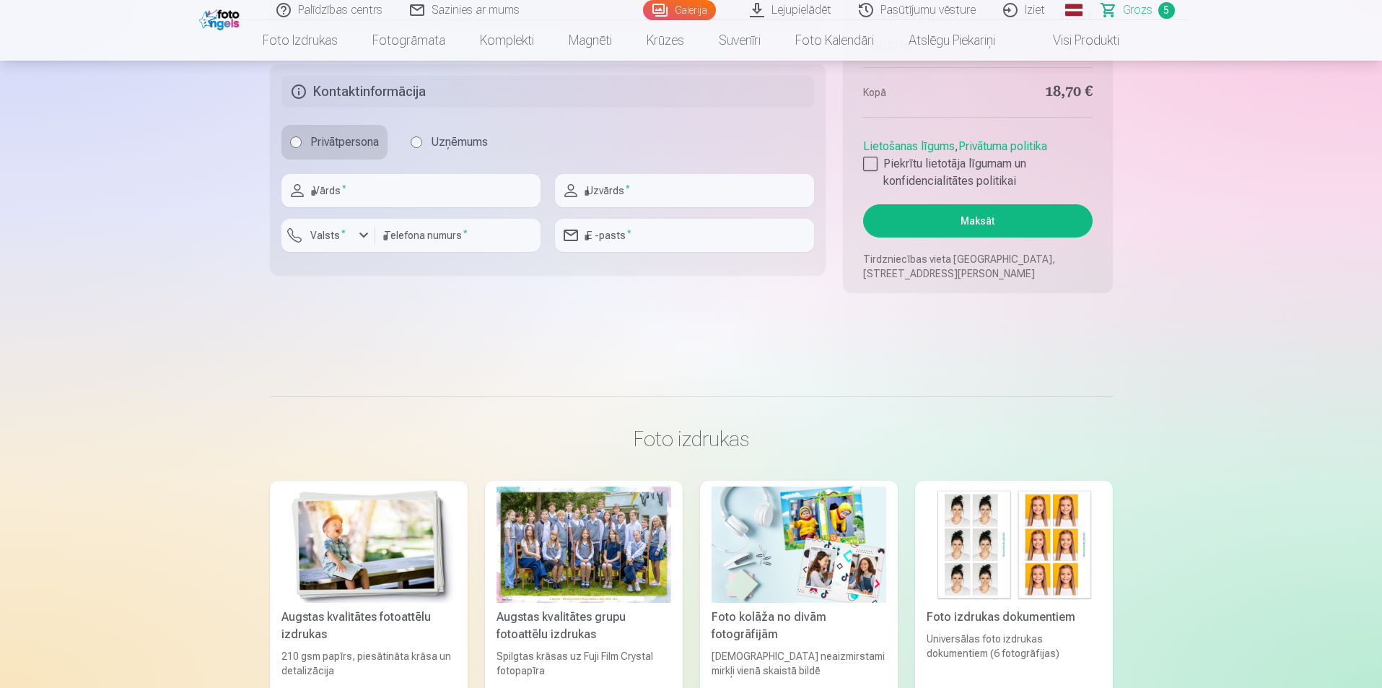
scroll to position [1227, 0]
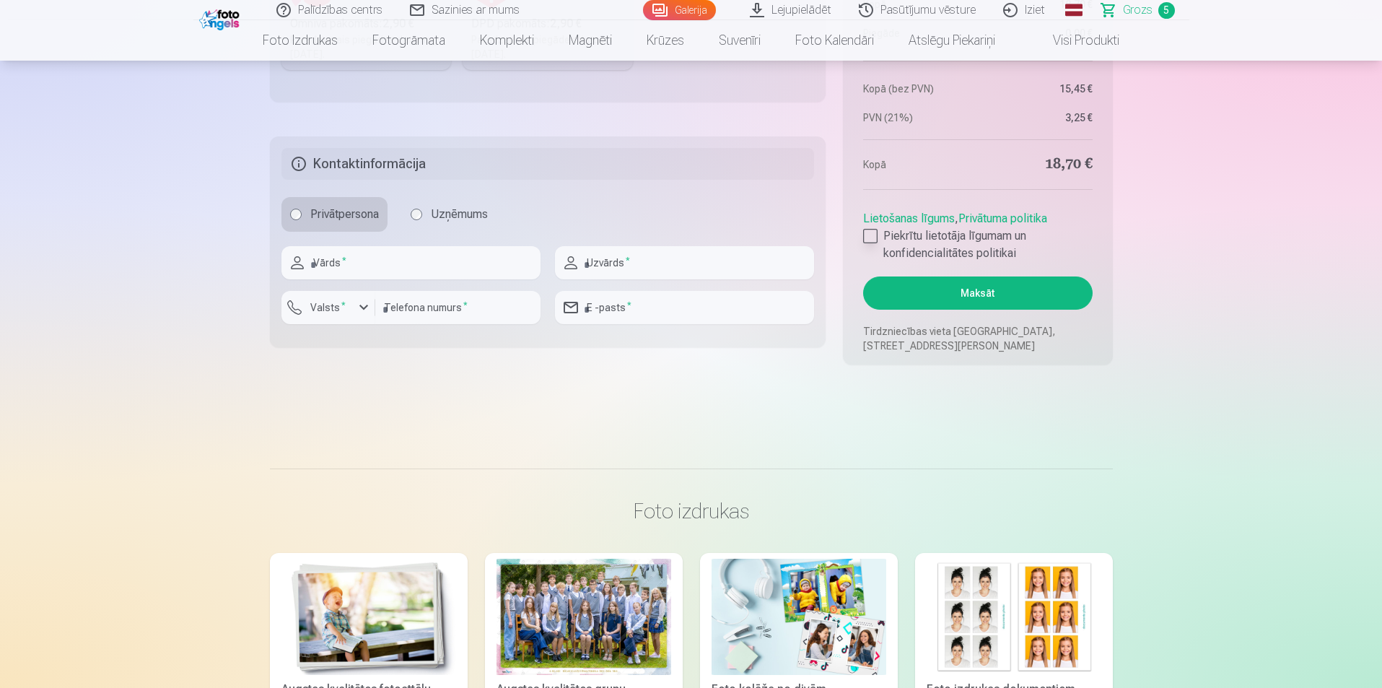
click at [877, 233] on label "Piekrītu lietotāja līgumam un konfidencialitātes politikai" at bounding box center [977, 244] width 229 height 35
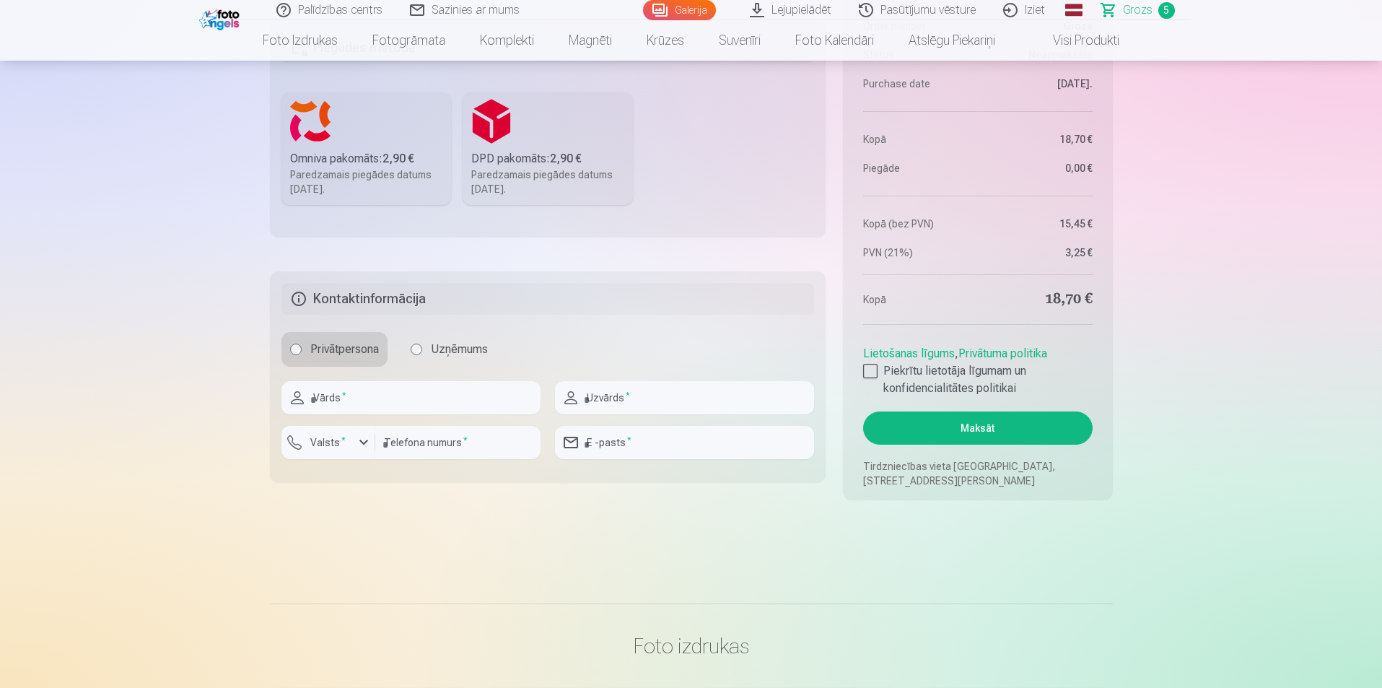
scroll to position [1154, 0]
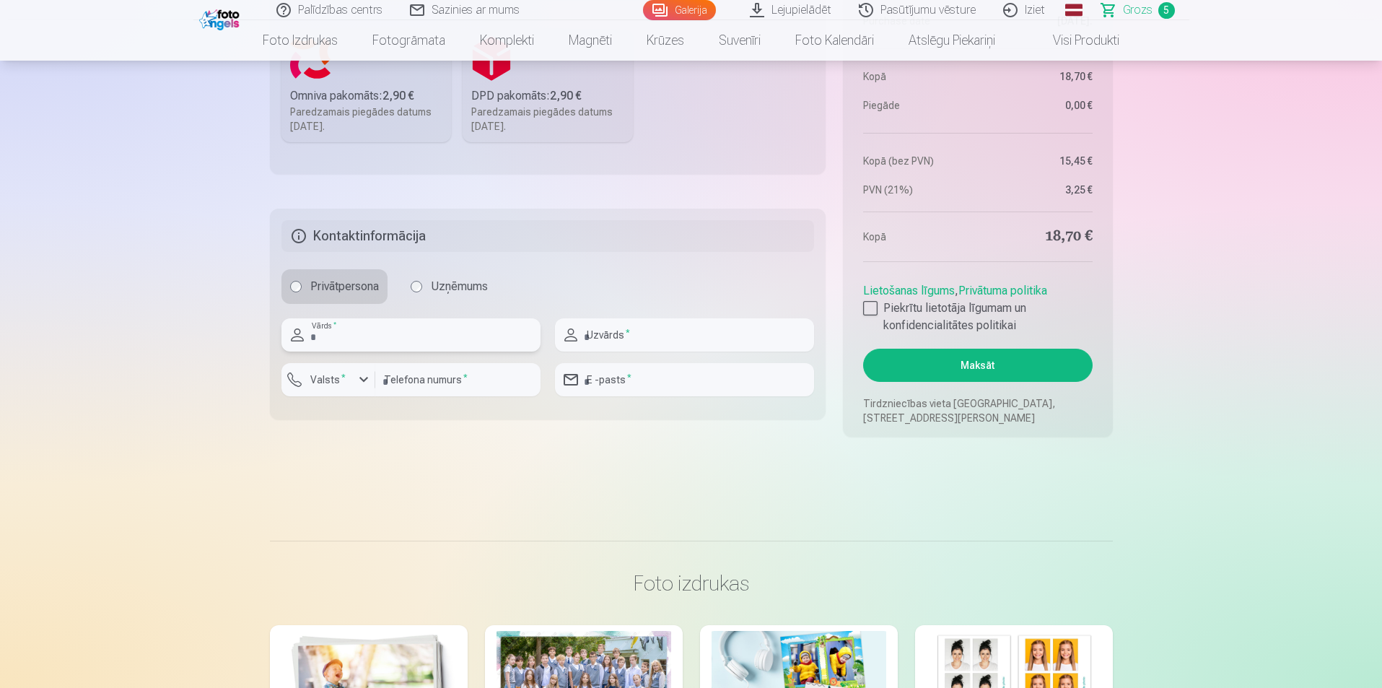
click at [374, 343] on input "text" at bounding box center [410, 334] width 259 height 33
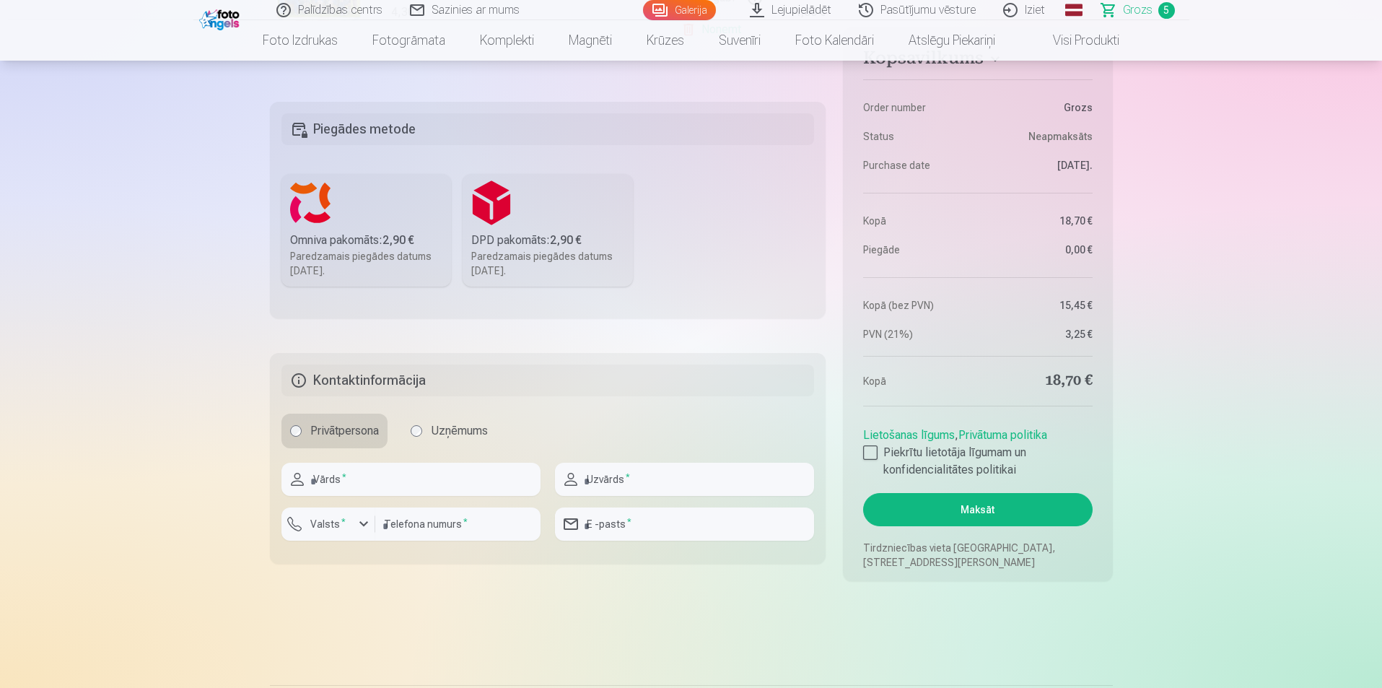
click at [369, 276] on label "Omniva pakomāts : 2,90 € Paredzamais piegādes datums 25.10.2025." at bounding box center [366, 230] width 170 height 113
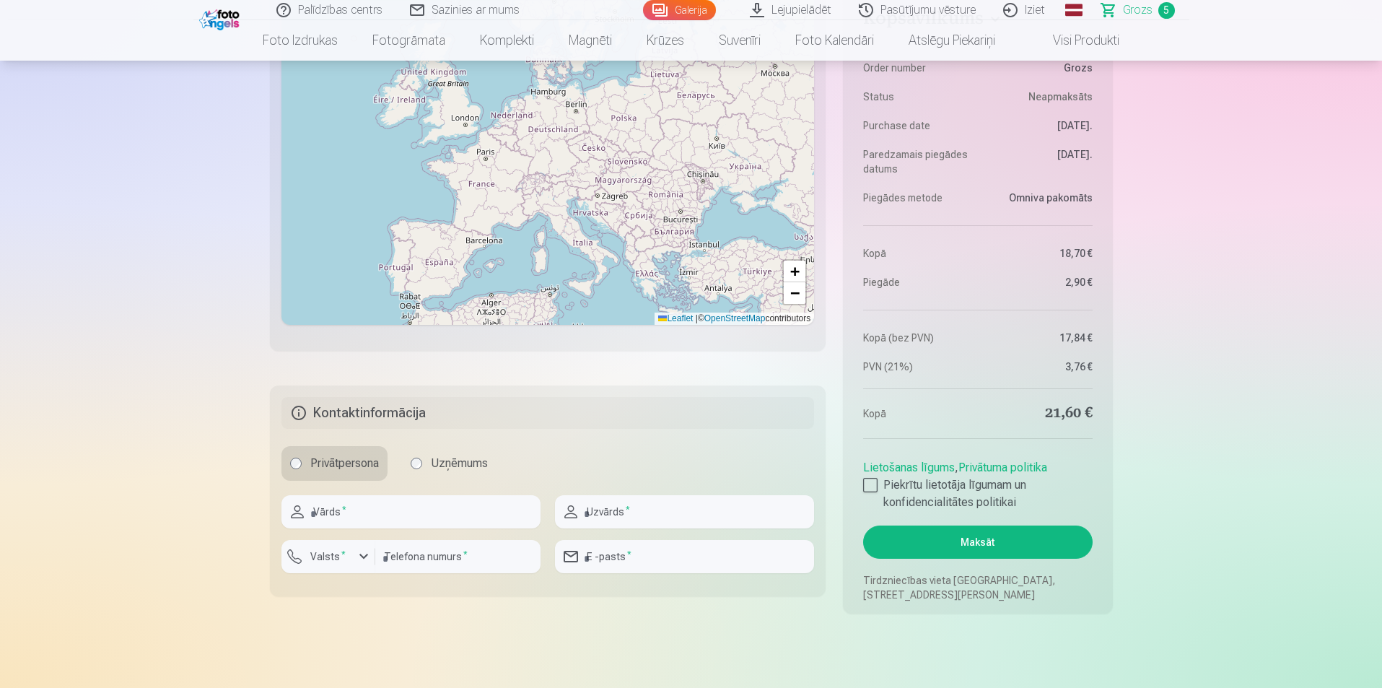
scroll to position [1660, 0]
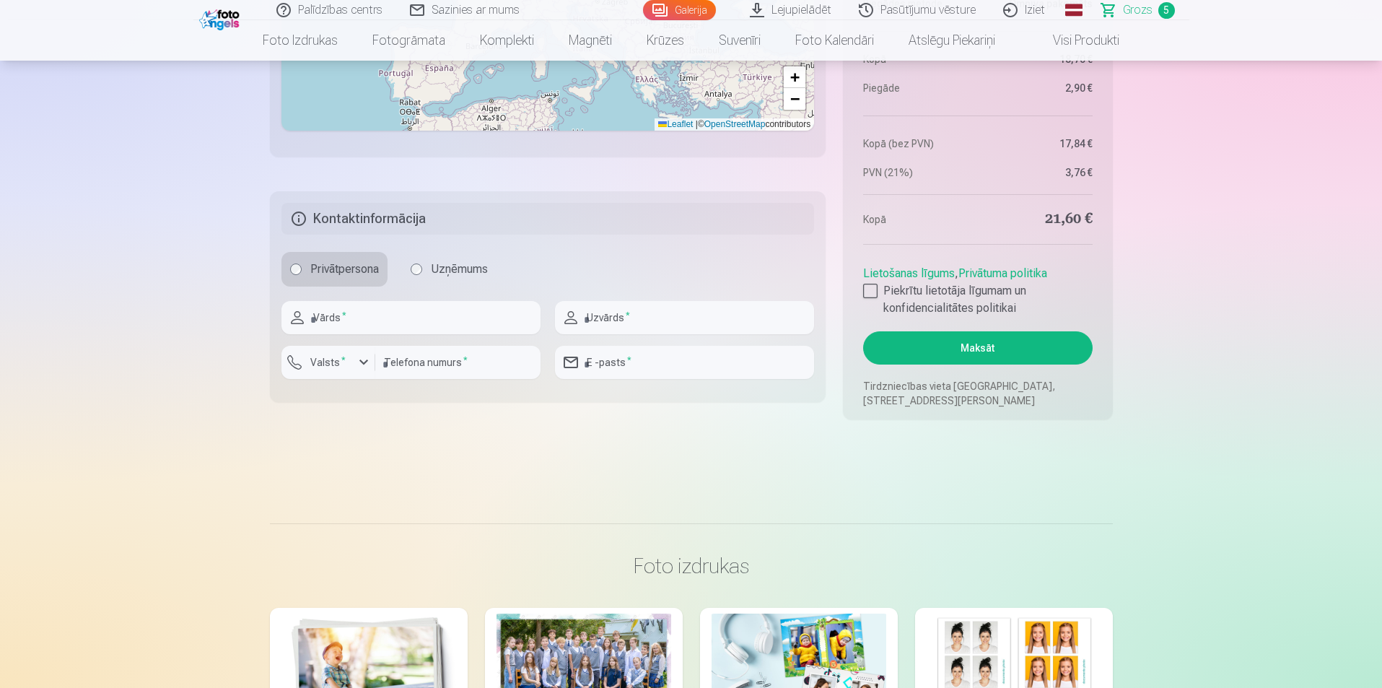
click at [1053, 338] on button "Maksāt" at bounding box center [977, 347] width 229 height 33
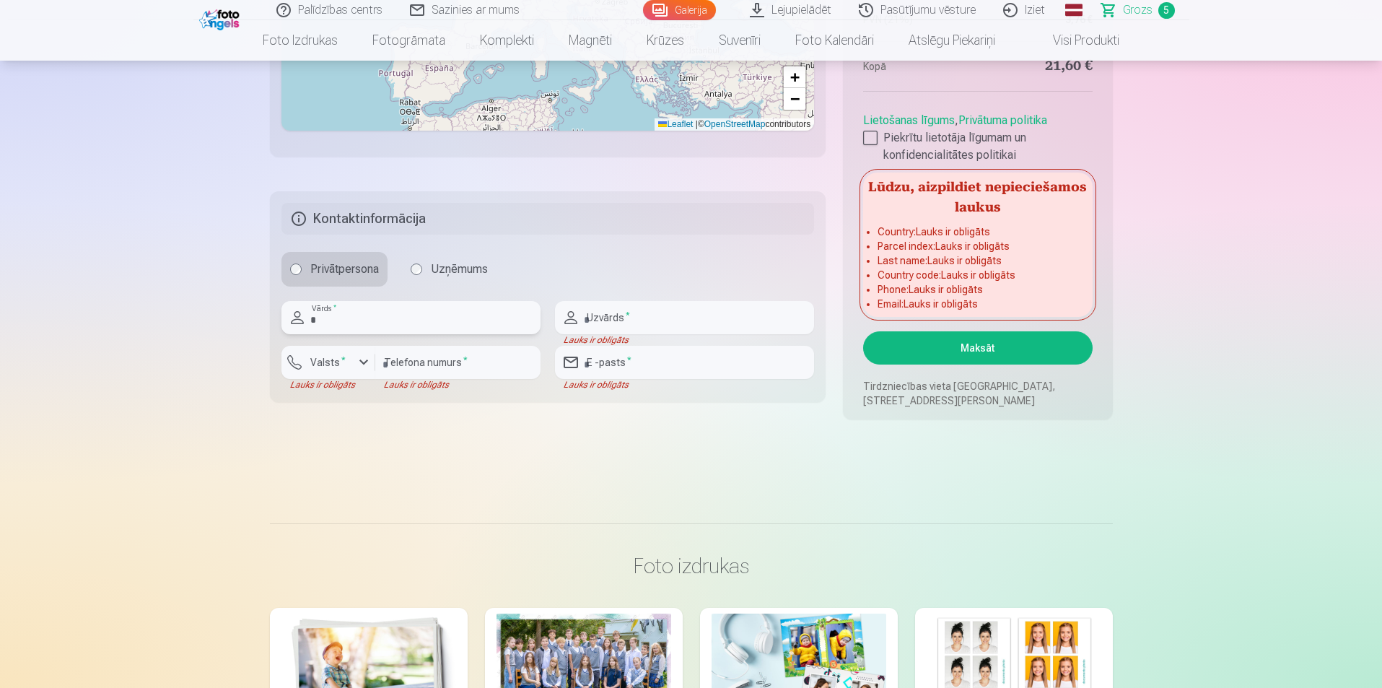
type input "*"
click at [641, 323] on input "text" at bounding box center [684, 317] width 259 height 33
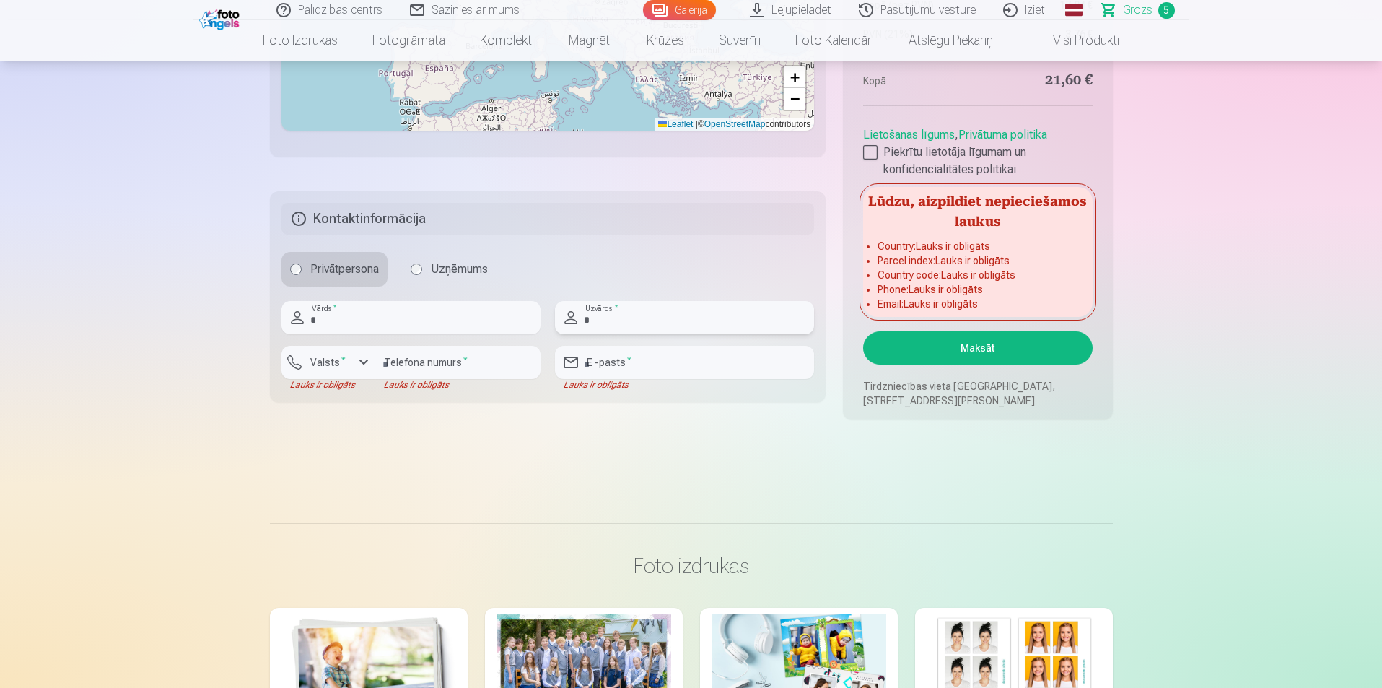
type input "*"
click at [330, 372] on button "Valsts *" at bounding box center [328, 362] width 94 height 33
drag, startPoint x: 351, startPoint y: 400, endPoint x: 391, endPoint y: 382, distance: 44.3
click at [352, 400] on li "+371 Latvija" at bounding box center [344, 396] width 102 height 29
click at [418, 365] on input "number" at bounding box center [457, 362] width 165 height 33
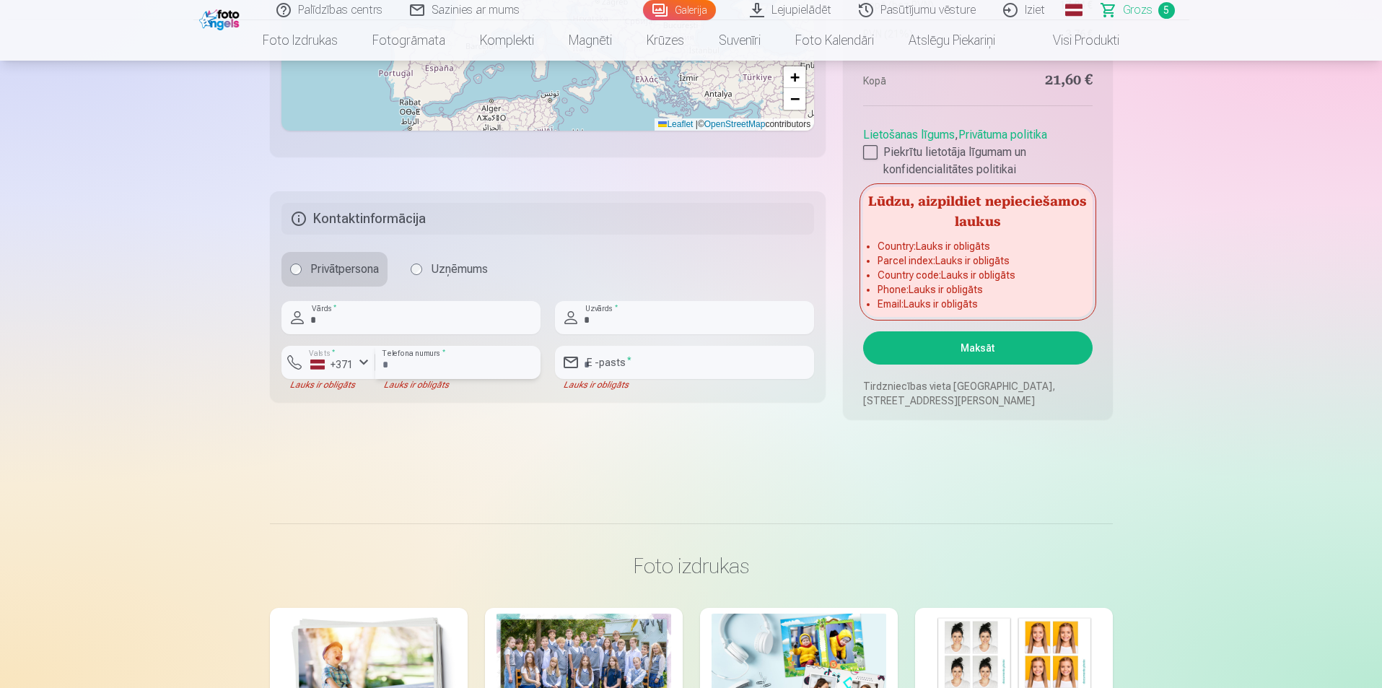
click at [473, 367] on input "number" at bounding box center [457, 362] width 165 height 33
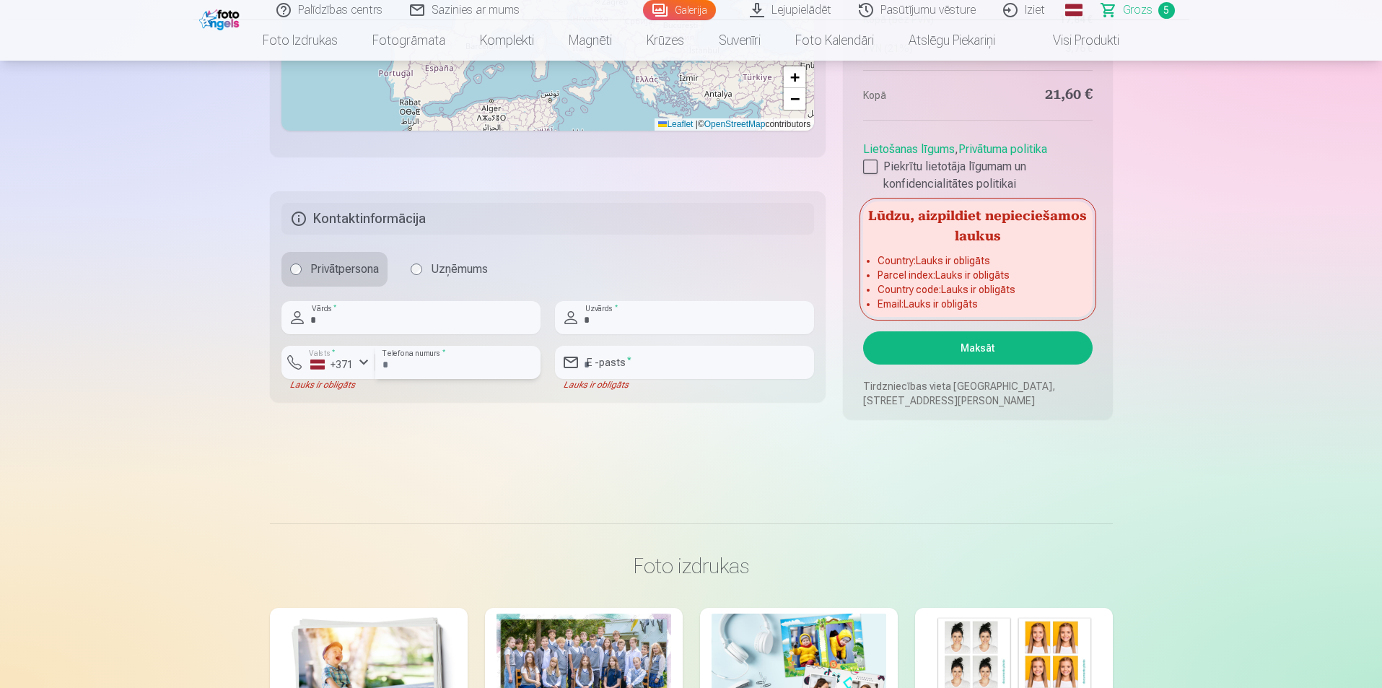
type input "********"
click at [633, 358] on input "email" at bounding box center [684, 362] width 259 height 33
type input "**********"
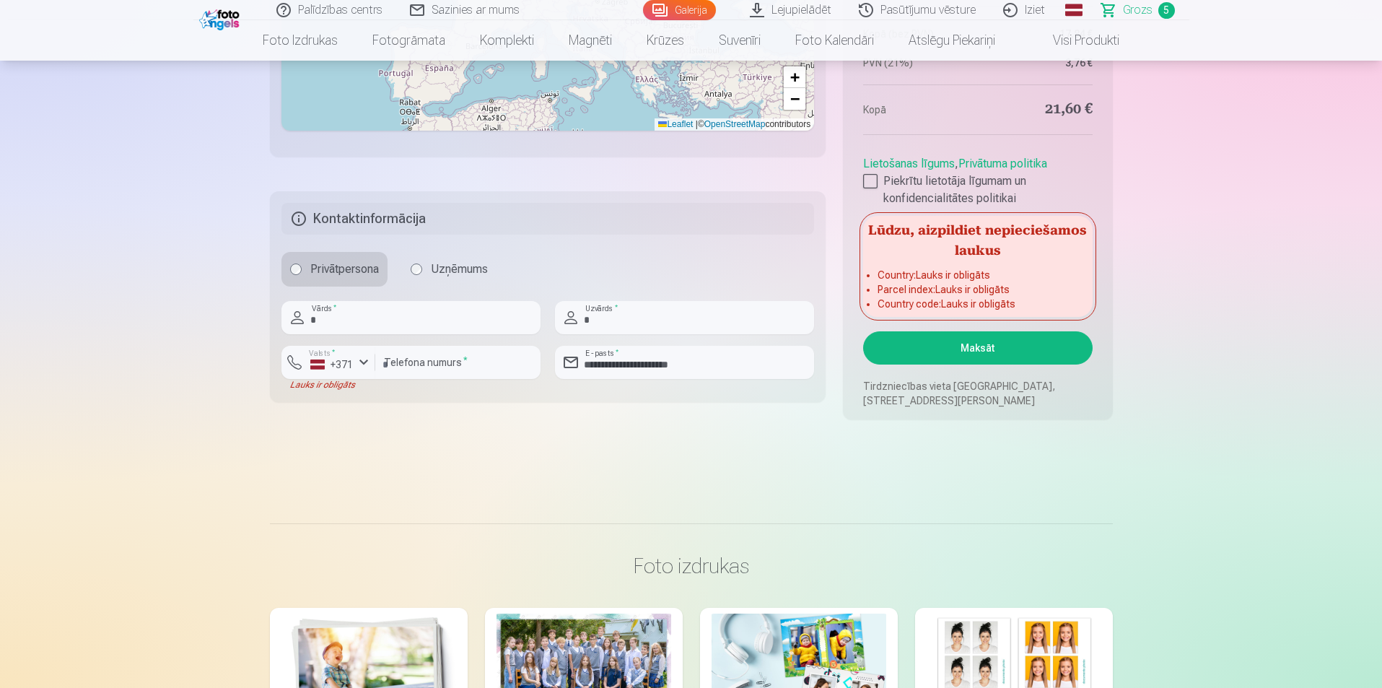
click at [675, 335] on div at bounding box center [684, 340] width 259 height 12
click at [328, 396] on fieldset "**********" at bounding box center [548, 296] width 556 height 211
click at [349, 395] on fieldset "**********" at bounding box center [548, 296] width 556 height 211
click at [440, 376] on input "********" at bounding box center [457, 362] width 165 height 33
click at [363, 369] on div "button" at bounding box center [363, 362] width 17 height 17
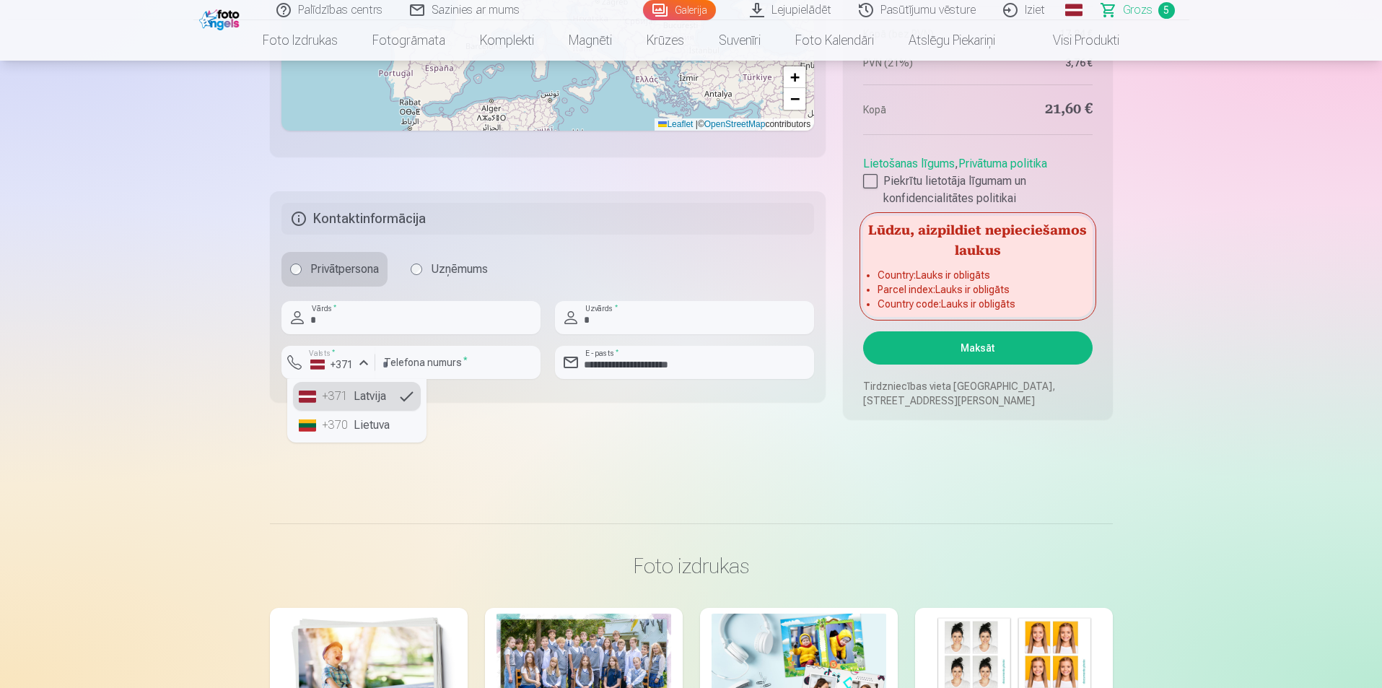
click at [361, 388] on li "+371 Latvija" at bounding box center [357, 396] width 128 height 29
click at [359, 321] on input "*" at bounding box center [410, 317] width 259 height 33
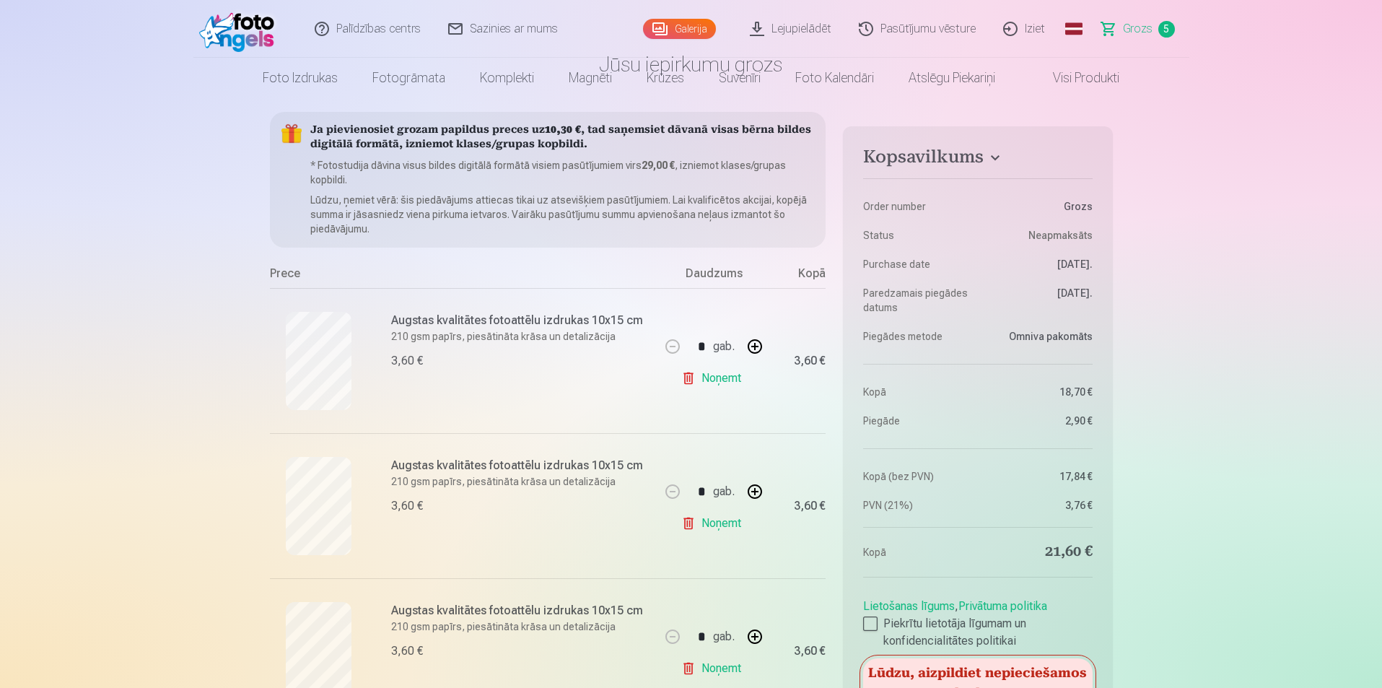
scroll to position [0, 0]
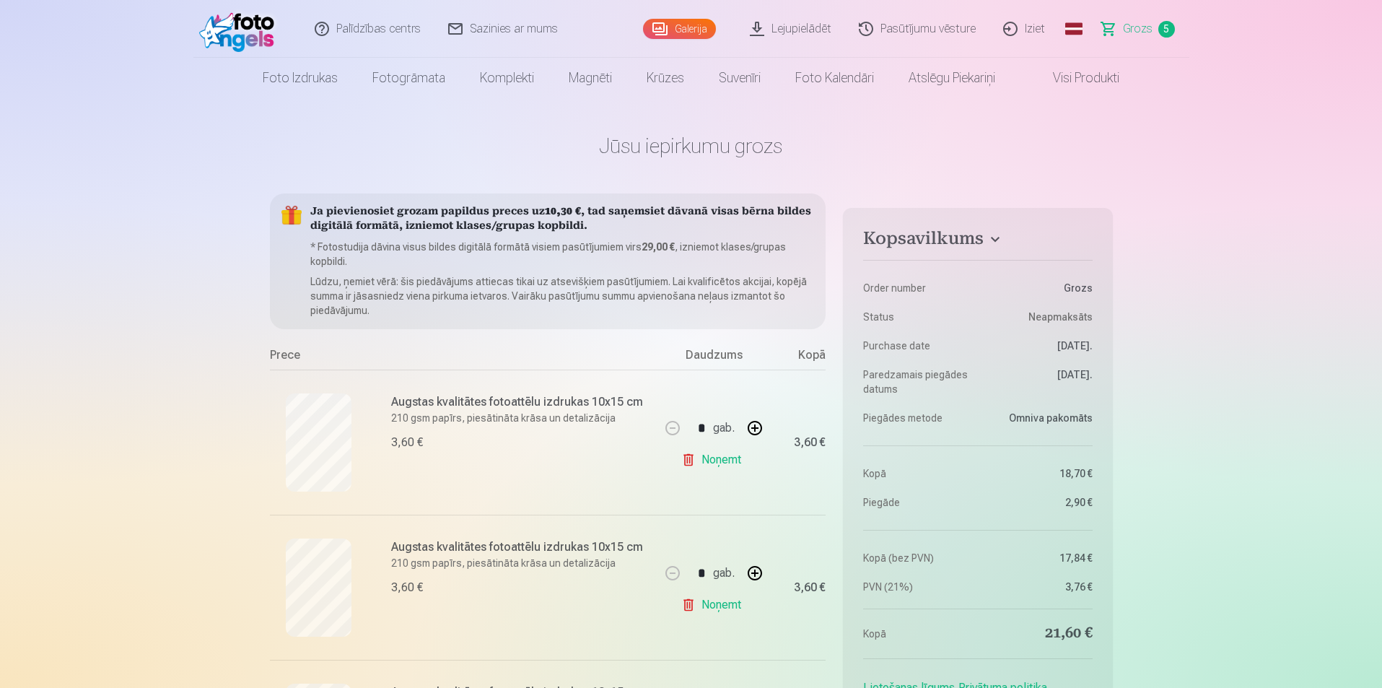
click at [380, 27] on link "Palīdzības centrs" at bounding box center [368, 29] width 133 height 58
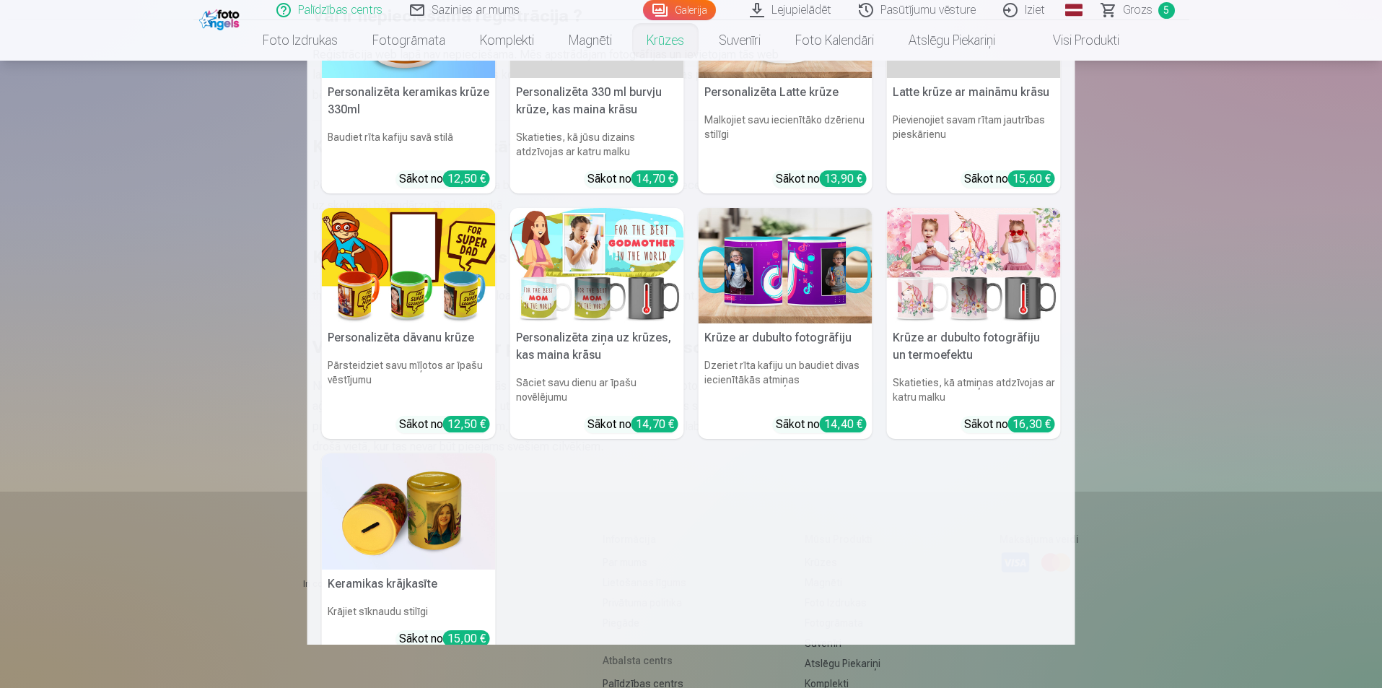
scroll to position [198, 0]
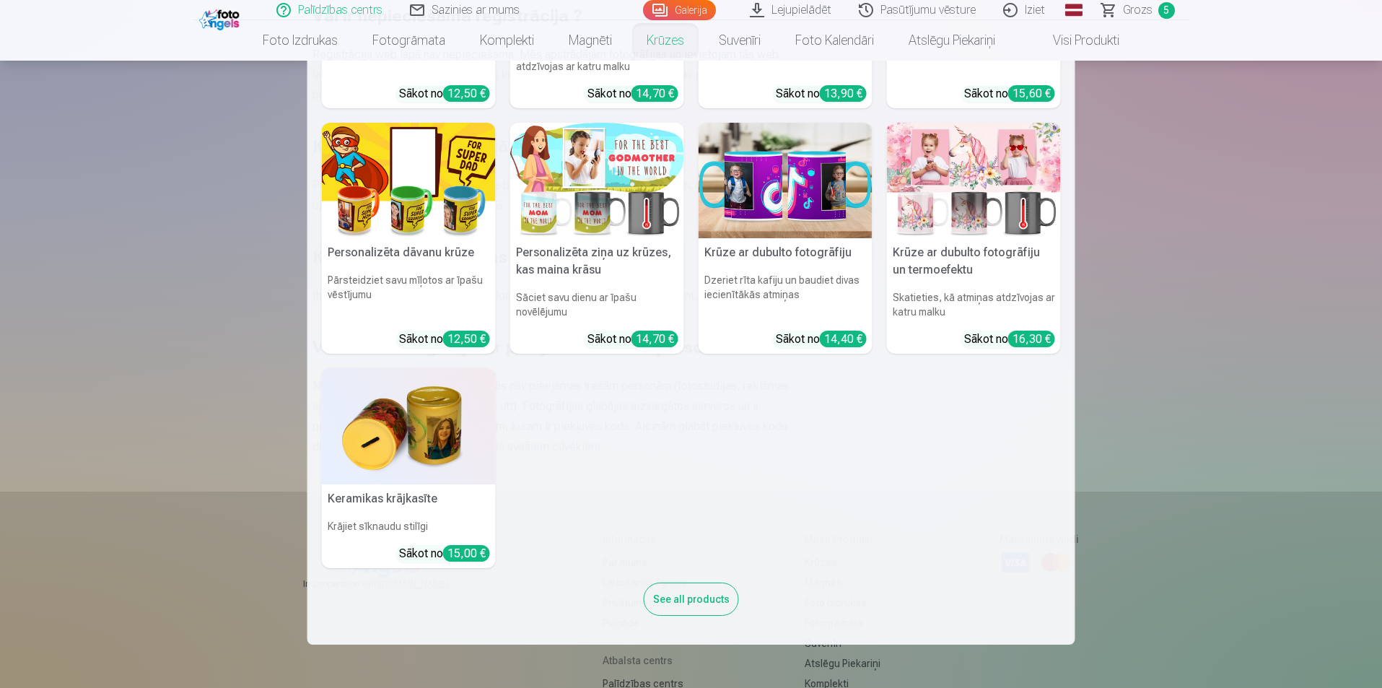
click at [1245, 418] on nav "Personalizēta keramikas krūze 330ml Baudiet rīta kafiju savā stilā Sākot no 12,…" at bounding box center [691, 353] width 1382 height 584
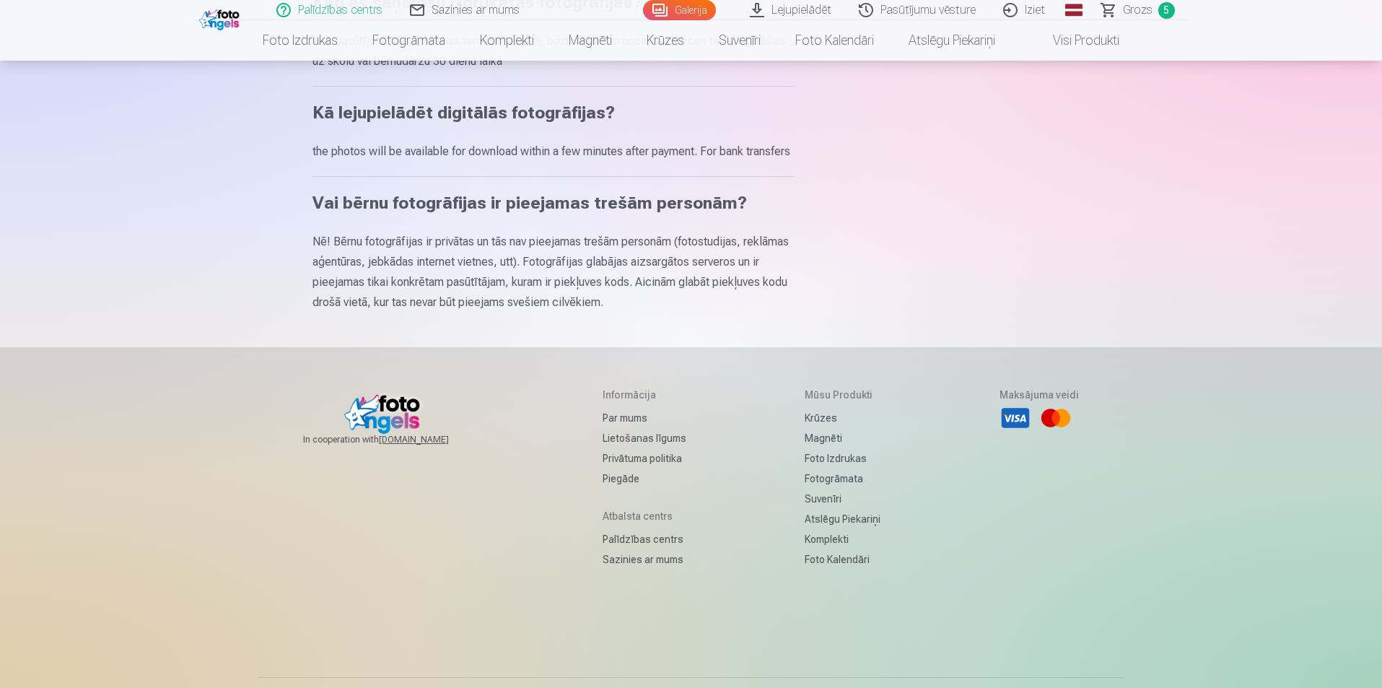
scroll to position [870, 0]
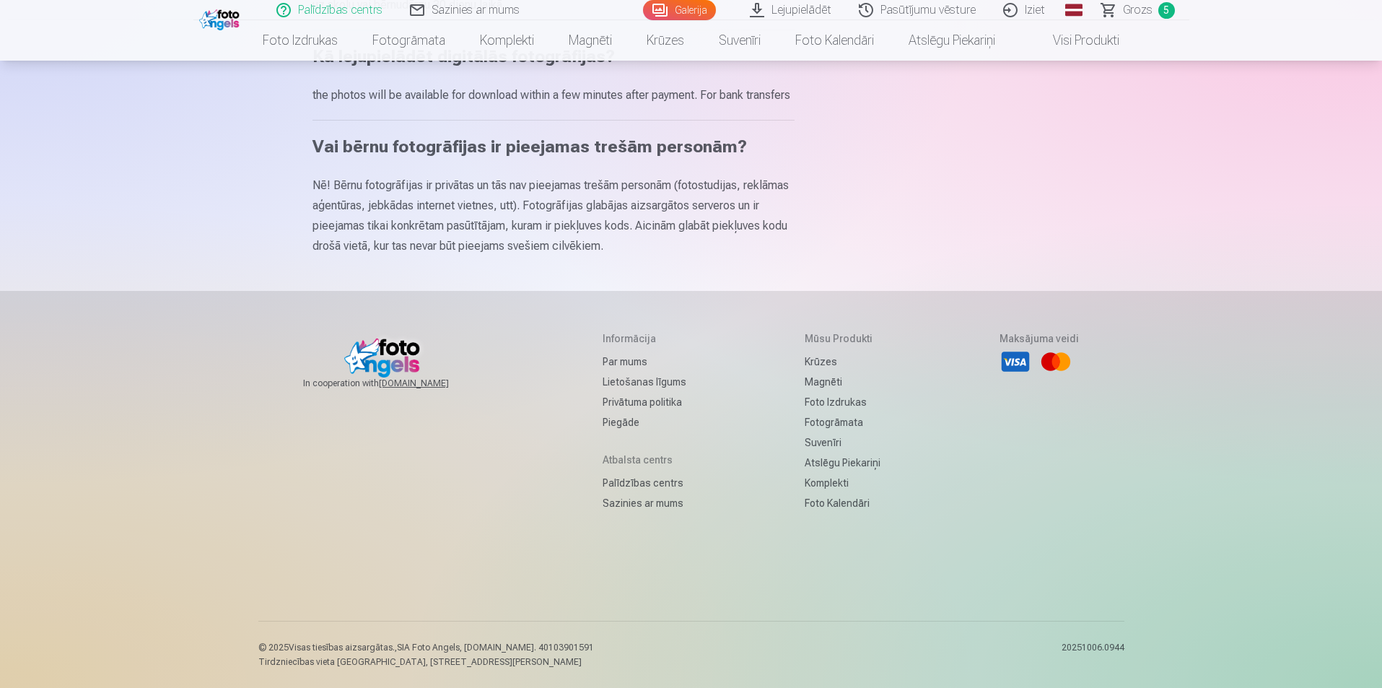
click at [657, 378] on link "Lietošanas līgums" at bounding box center [644, 382] width 84 height 20
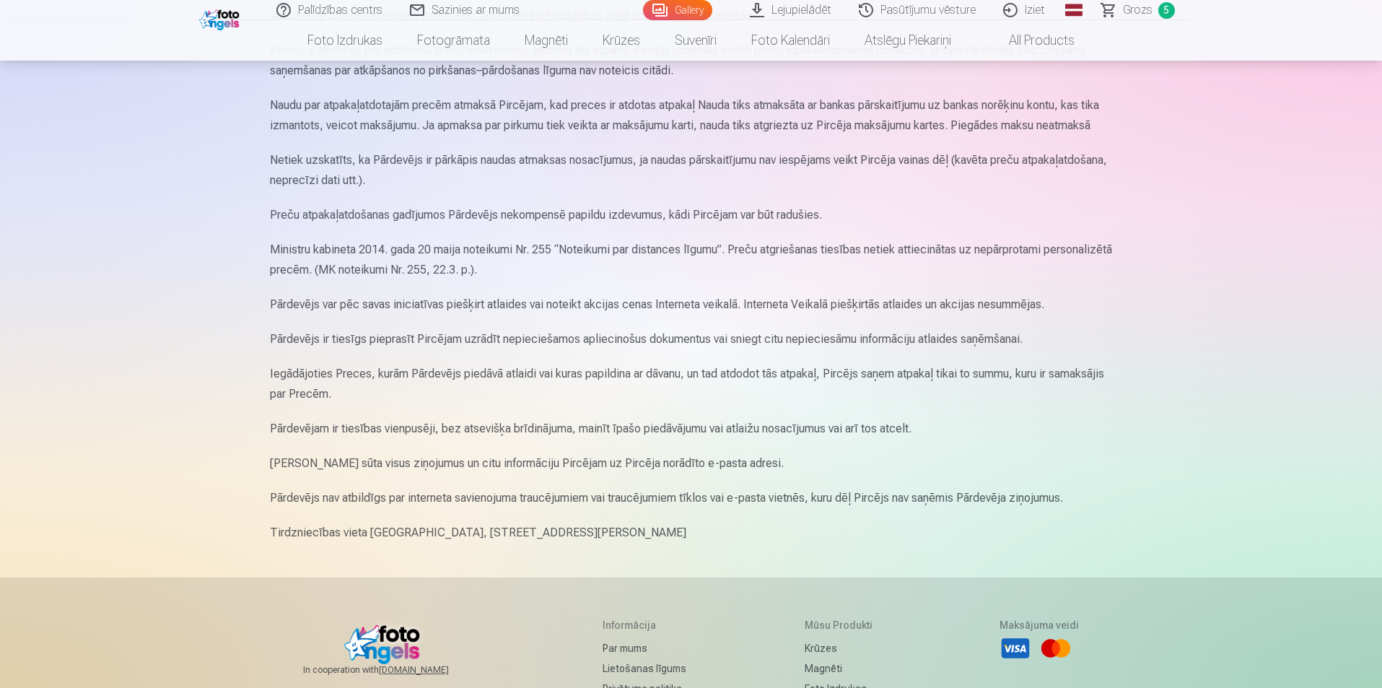
scroll to position [1732, 0]
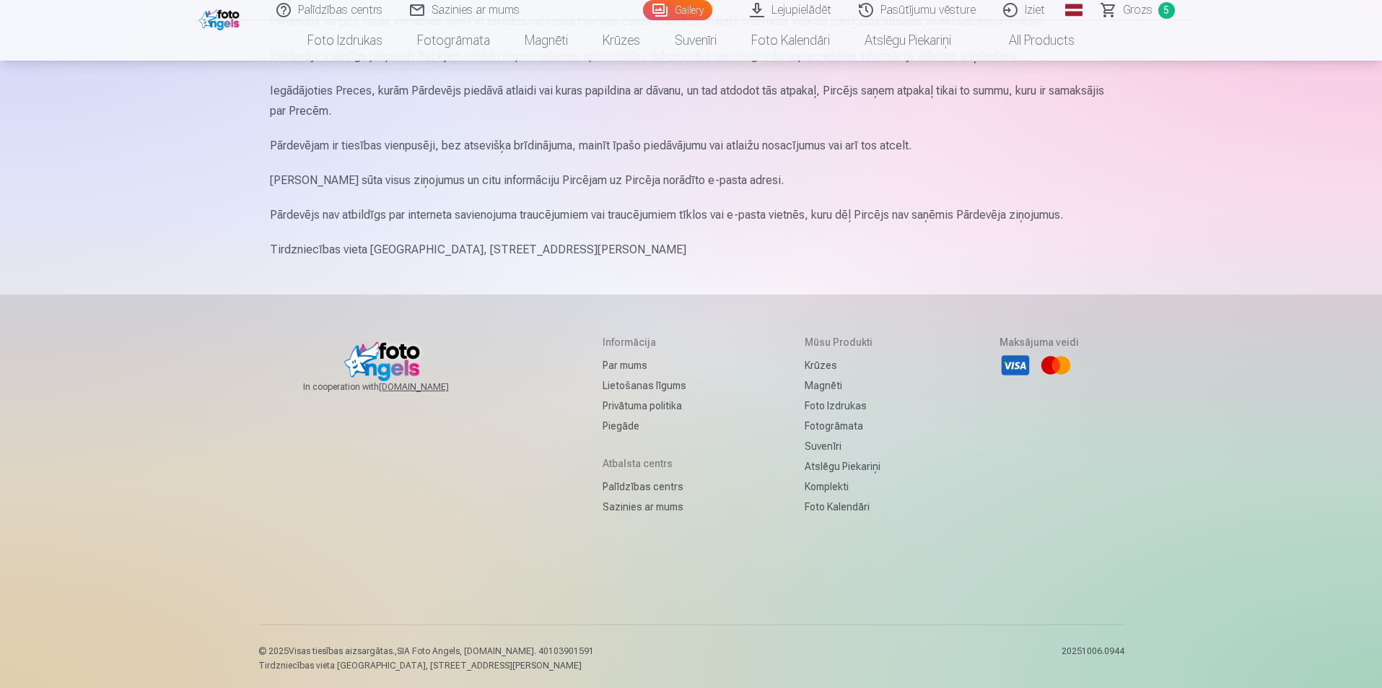
click at [611, 436] on link "Piegāde" at bounding box center [644, 426] width 84 height 20
